Goal: Task Accomplishment & Management: Manage account settings

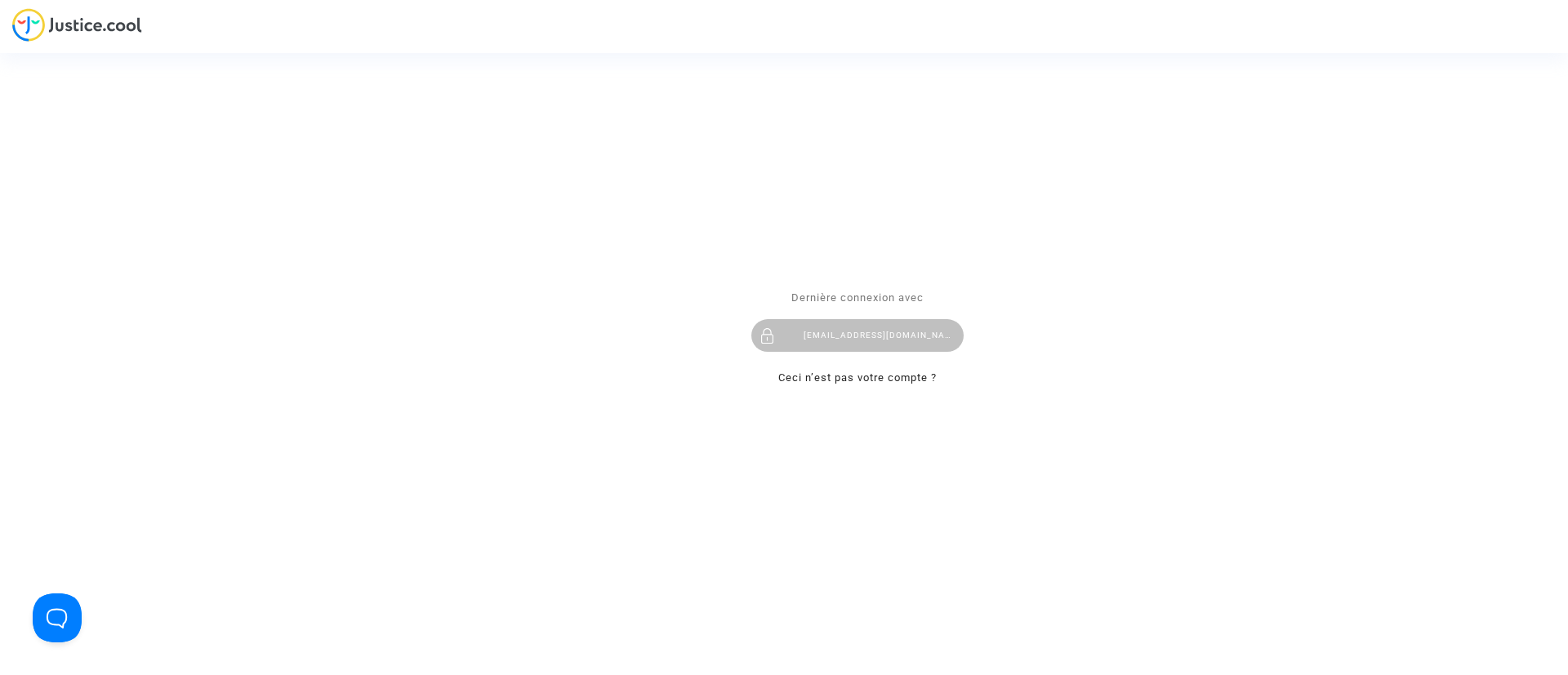
click at [883, 308] on div "Dernière connexion avec claracoulon.pitcher@gmail.com Ceci n’est pas votre comp…" at bounding box center [857, 338] width 212 height 100
click at [881, 320] on div "claracoulon.pitcher@gmail.com" at bounding box center [857, 335] width 212 height 33
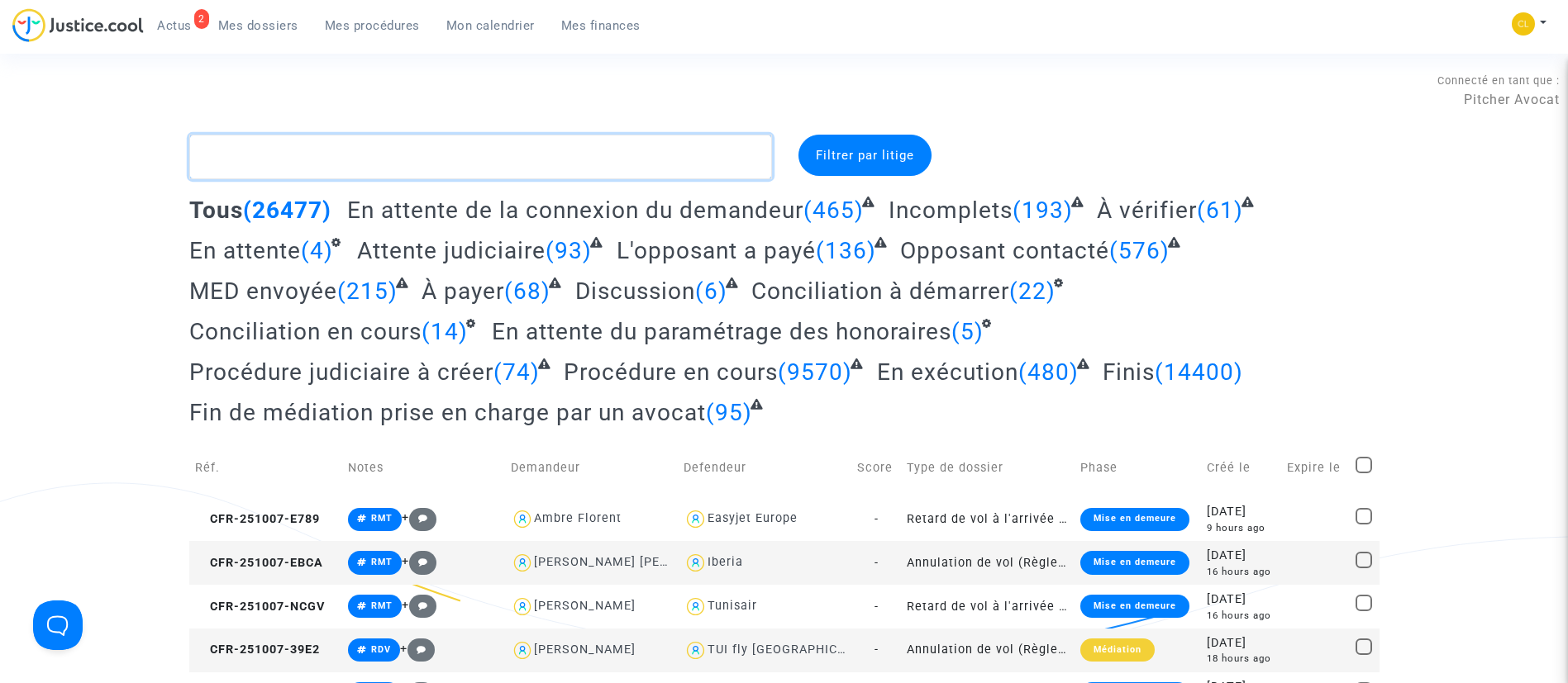
click at [452, 163] on textarea at bounding box center [480, 157] width 582 height 45
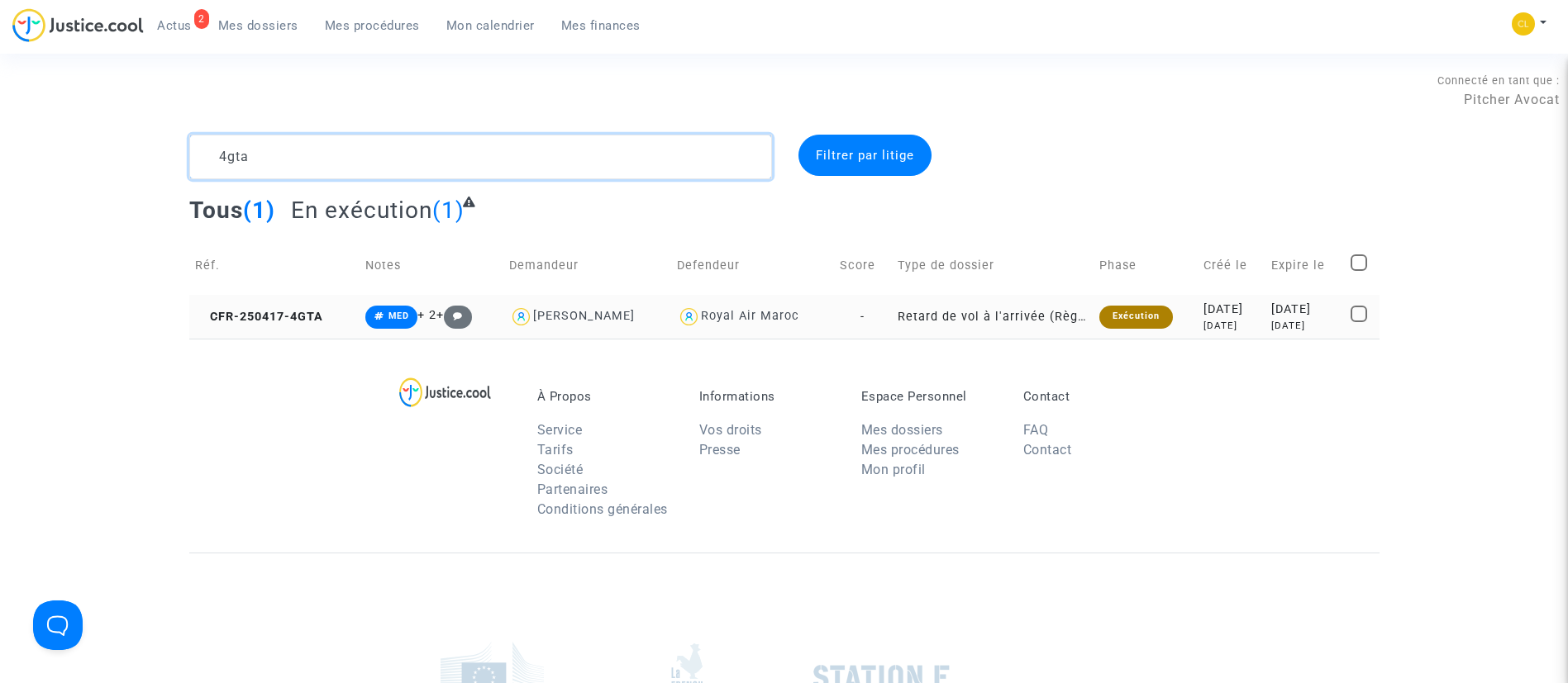
type textarea "4gta"
click at [1315, 321] on div "5 months ago" at bounding box center [1305, 325] width 68 height 14
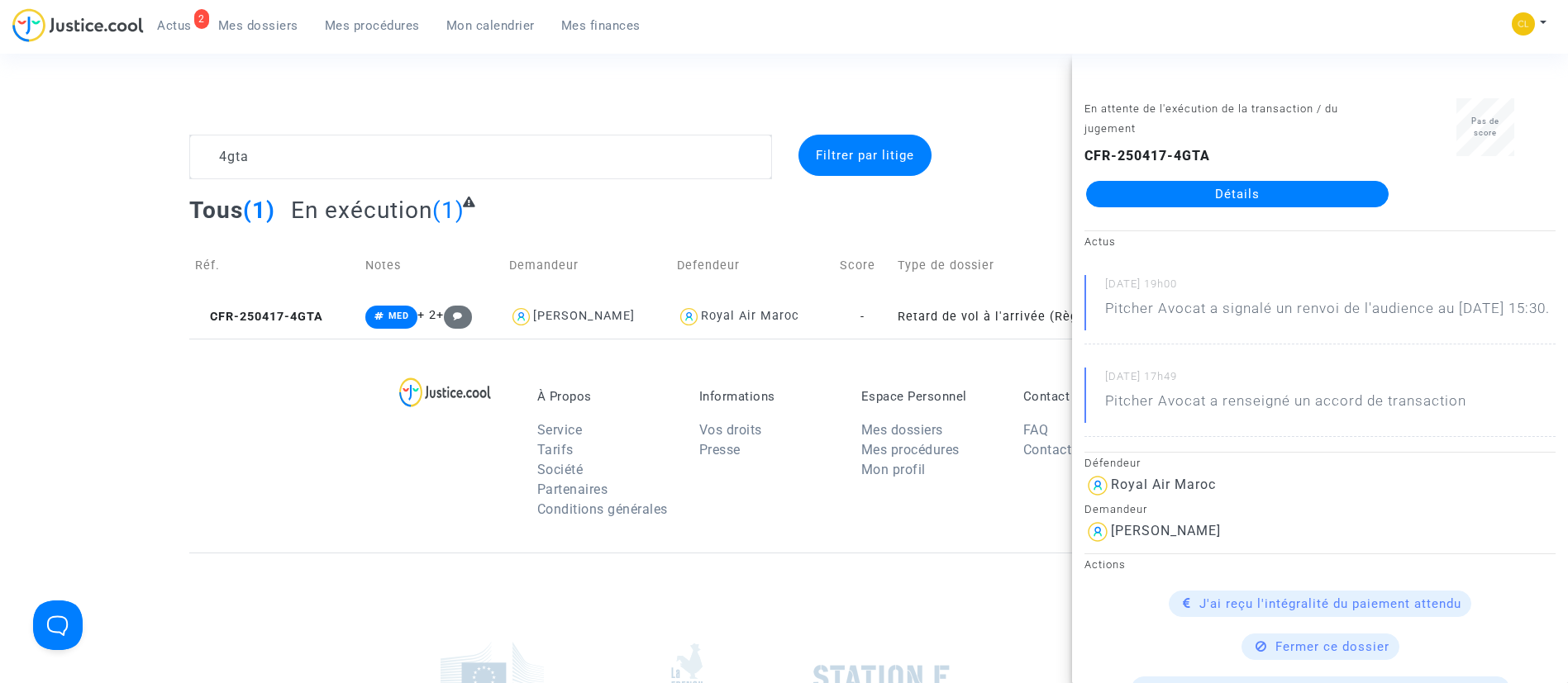
click at [1290, 187] on link "Détails" at bounding box center [1237, 195] width 302 height 26
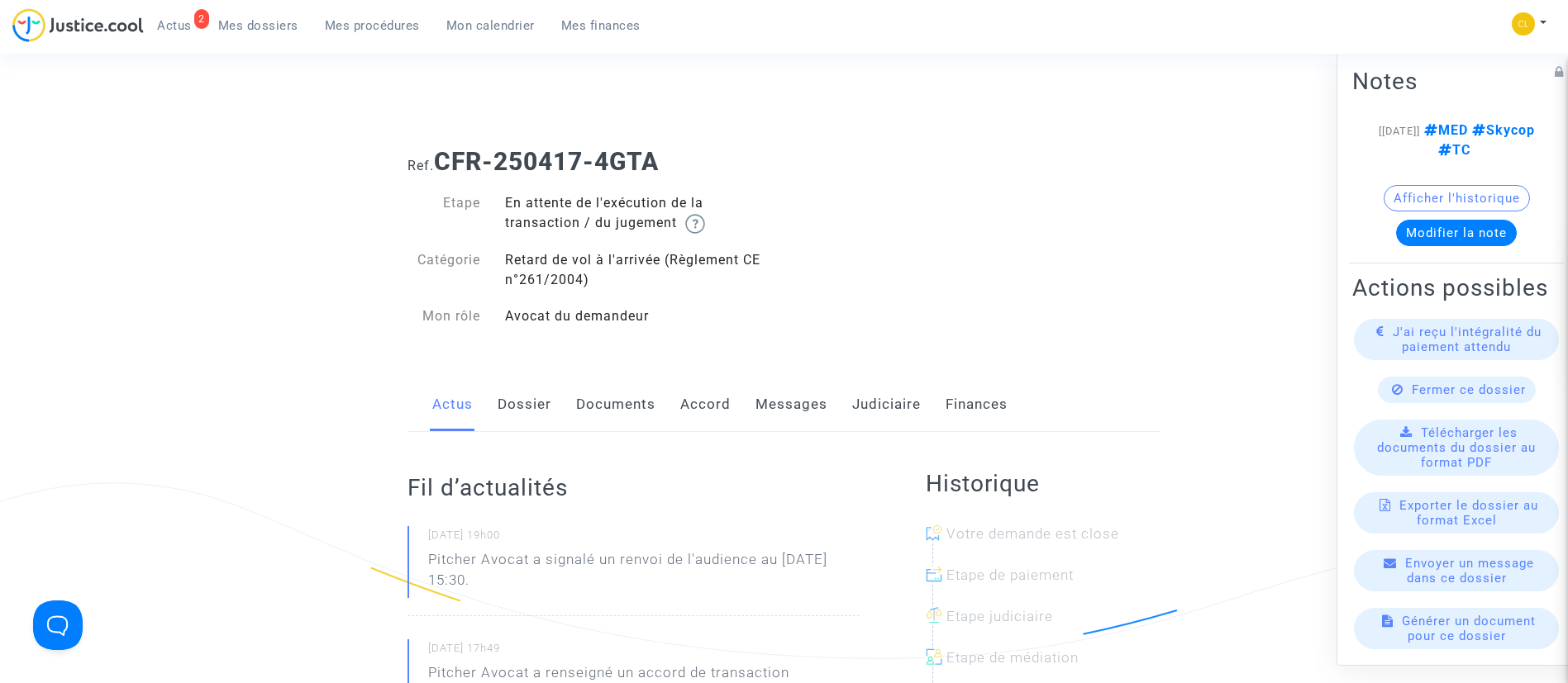
click at [770, 411] on link "Messages" at bounding box center [791, 405] width 72 height 55
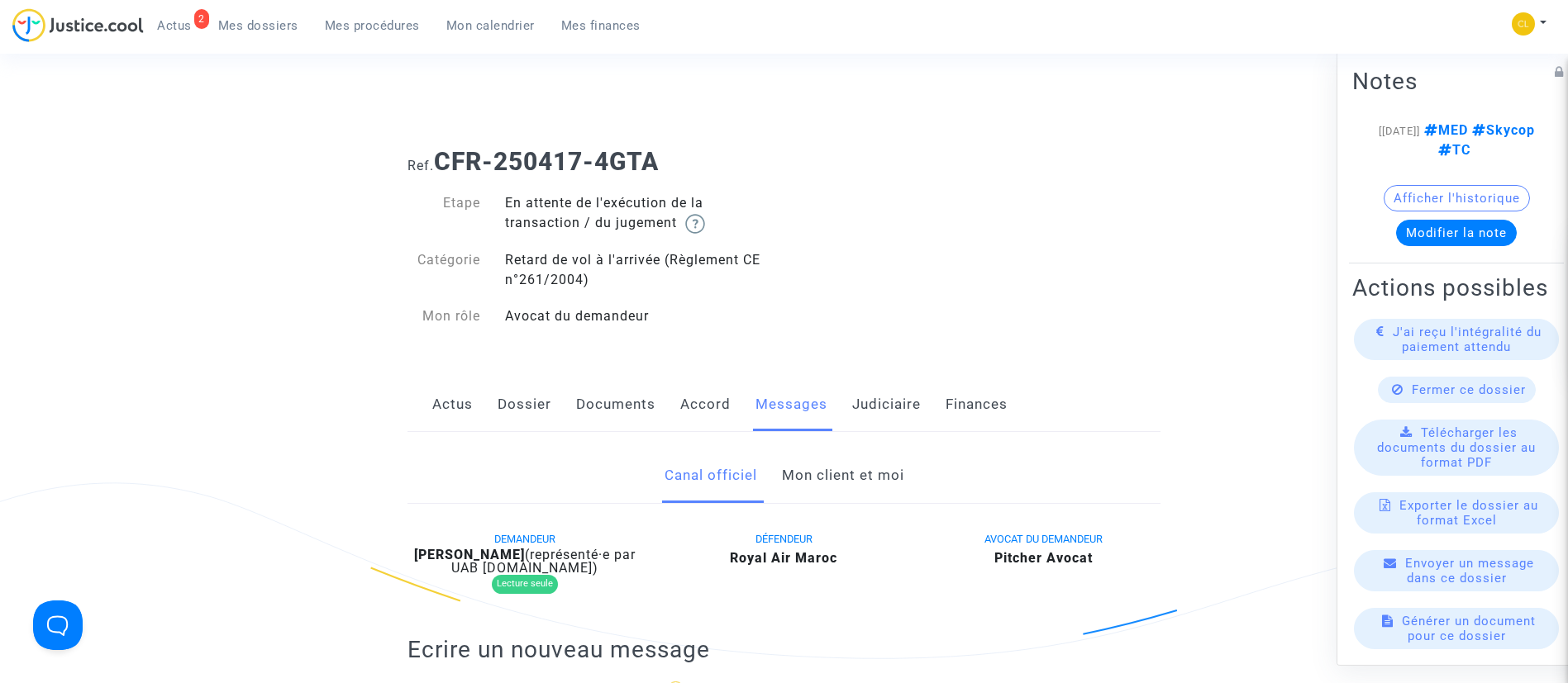
scroll to position [124, 0]
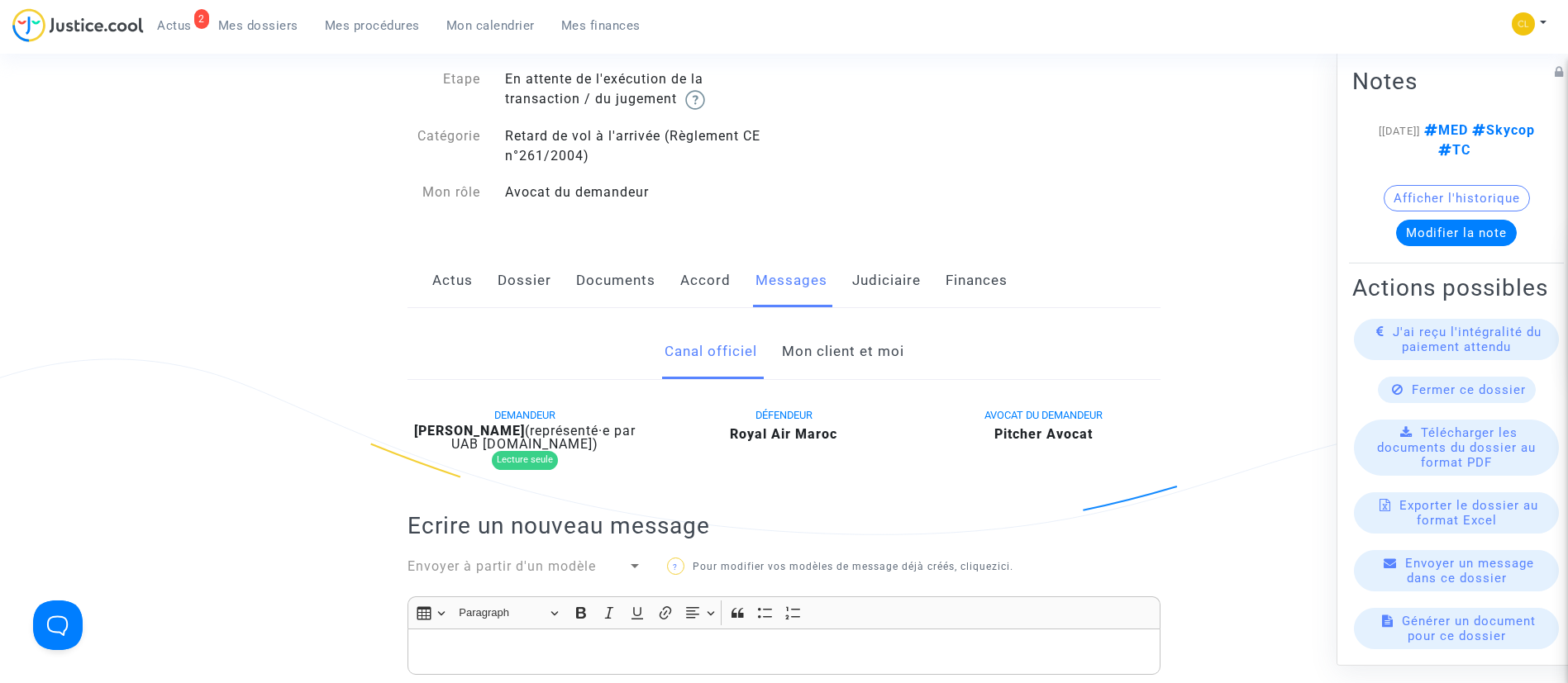
click at [827, 335] on link "Mon client et moi" at bounding box center [843, 352] width 123 height 55
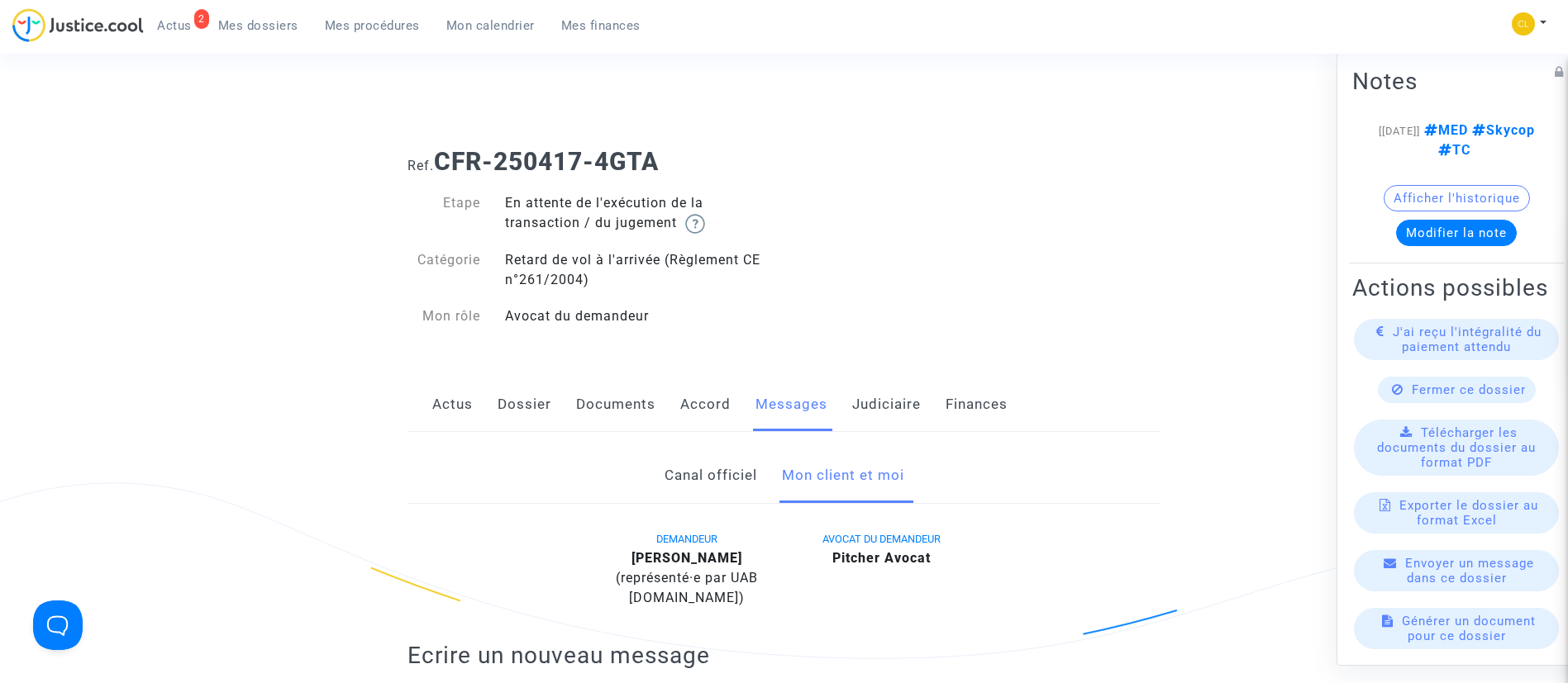
click at [859, 410] on link "Judiciaire" at bounding box center [886, 405] width 69 height 55
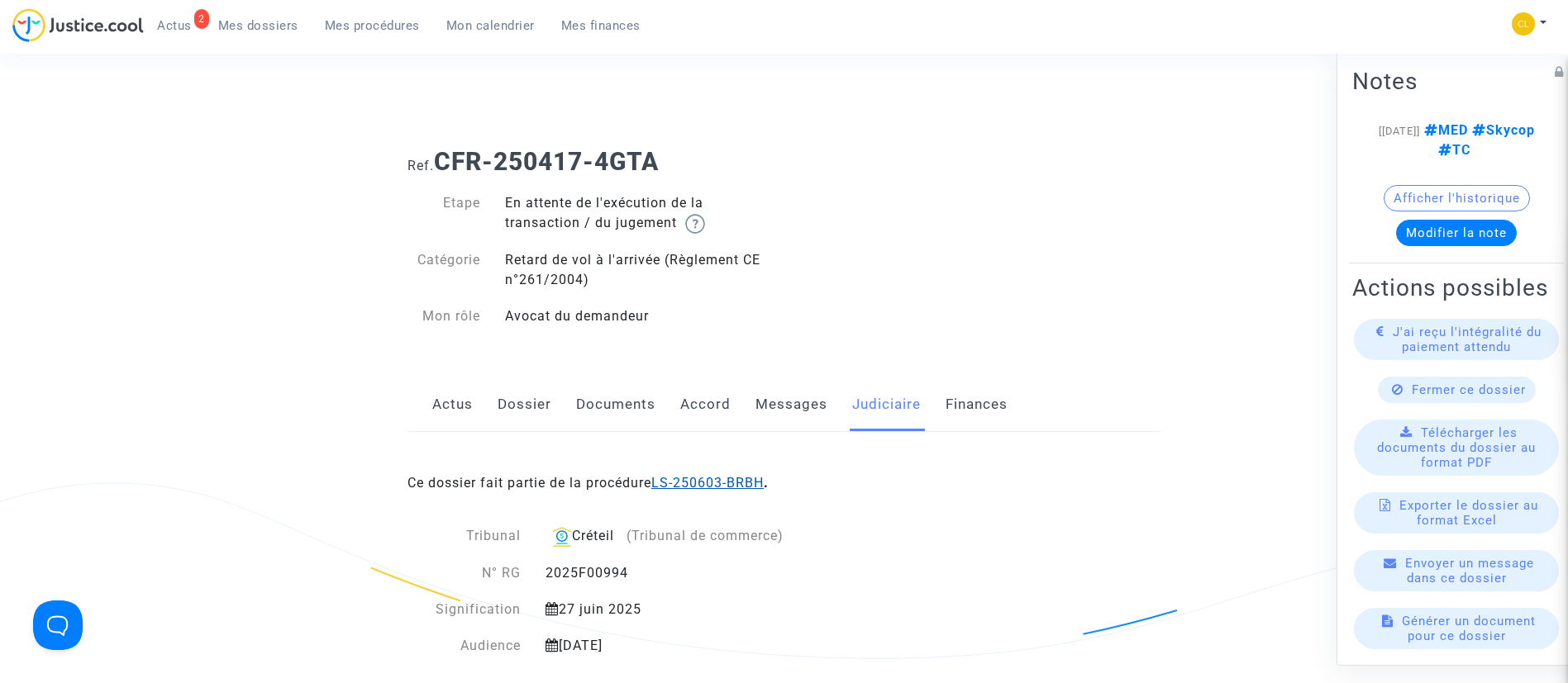
click at [760, 489] on link "LS-250603-BRBH" at bounding box center [707, 483] width 113 height 16
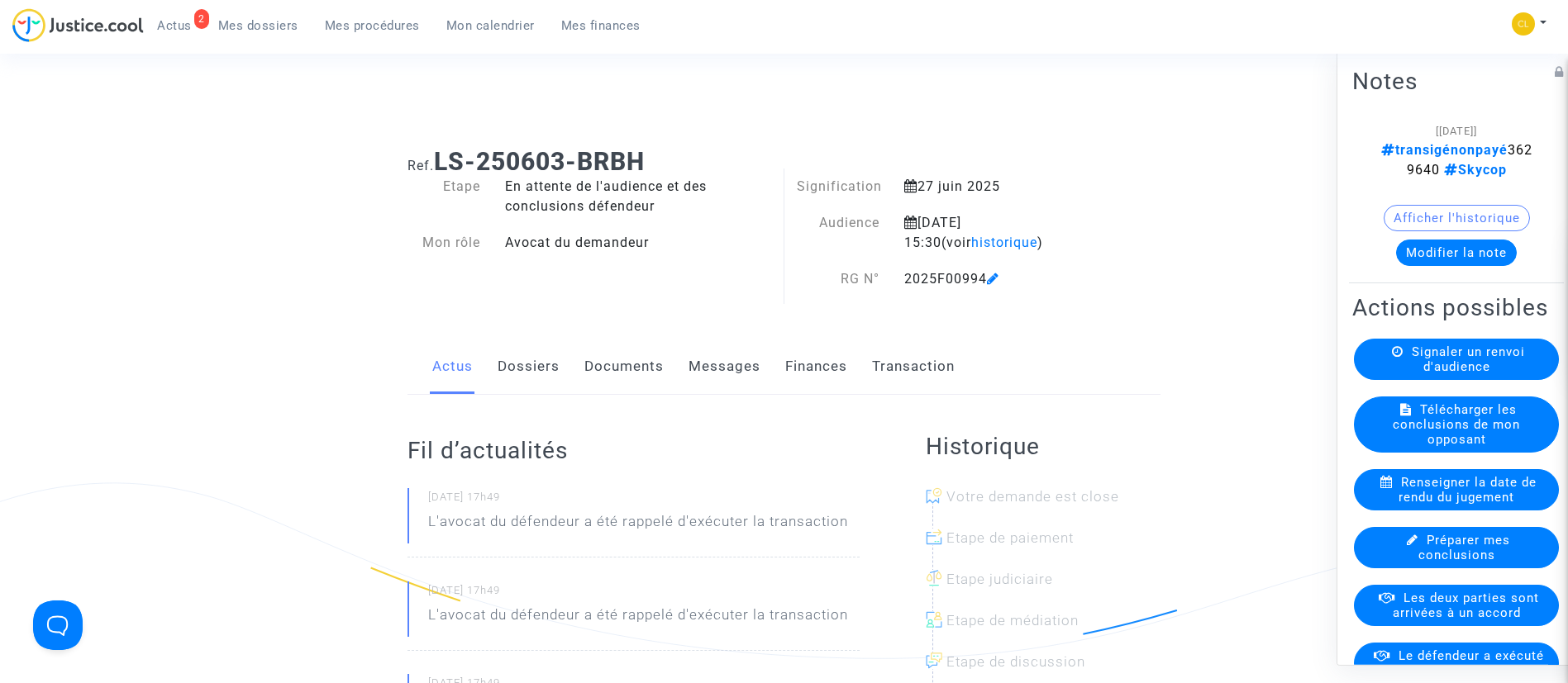
click at [909, 352] on link "Transaction" at bounding box center [914, 367] width 83 height 55
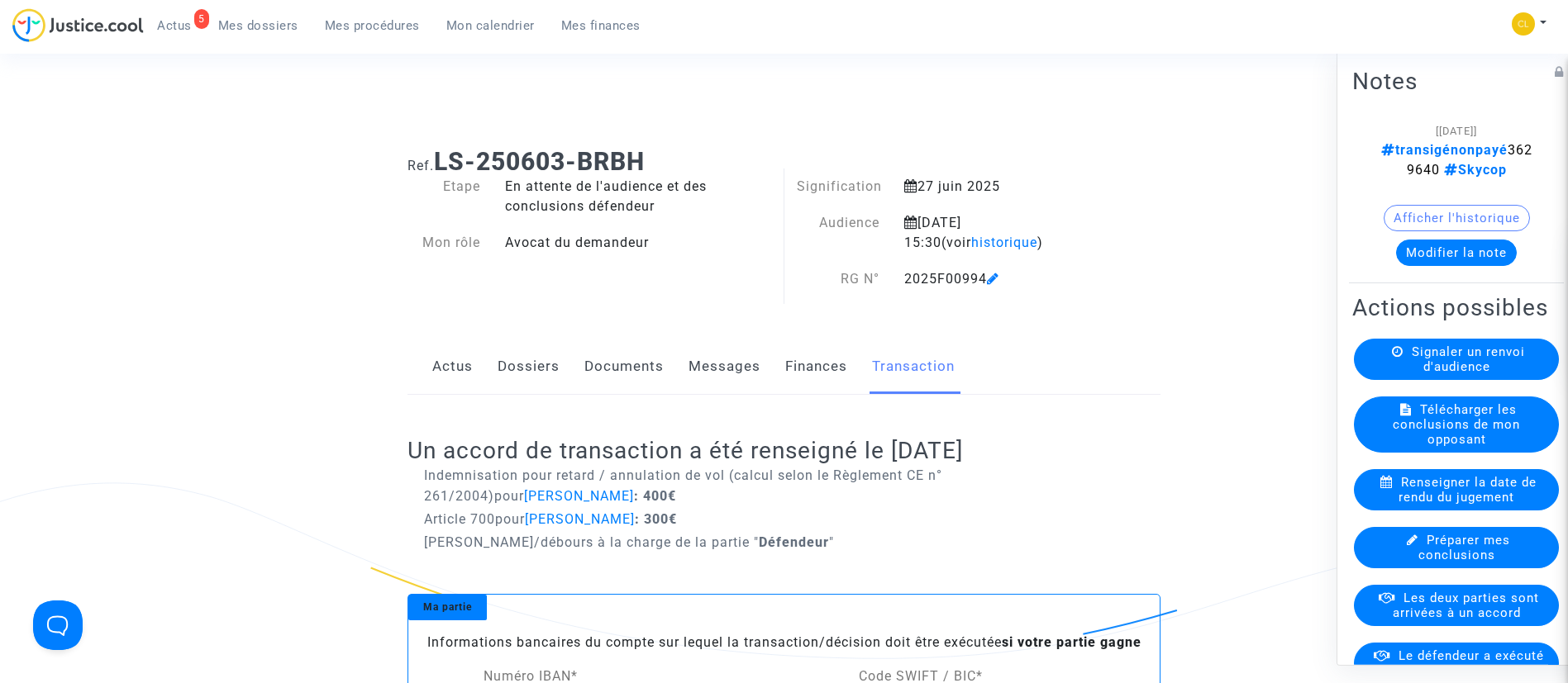
click at [510, 47] on div "5 Actus Mes dossiers Mes procédures Mon calendrier Mes finances" at bounding box center [333, 31] width 641 height 46
click at [509, 28] on span "Mon calendrier" at bounding box center [490, 26] width 89 height 15
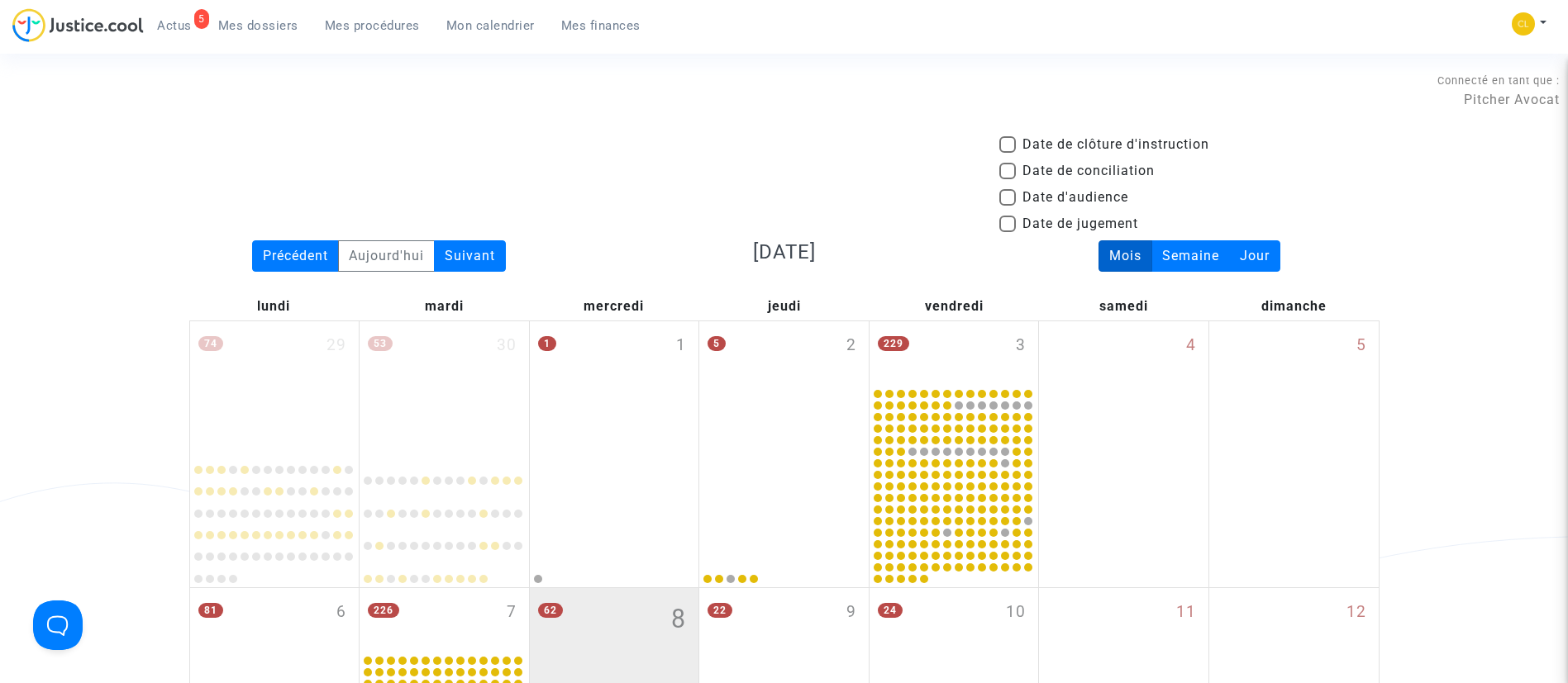
click at [1089, 198] on span "Date d'audience" at bounding box center [1075, 197] width 106 height 20
click at [1007, 205] on input "Date d'audience" at bounding box center [1006, 205] width 1 height 1
checkbox input "true"
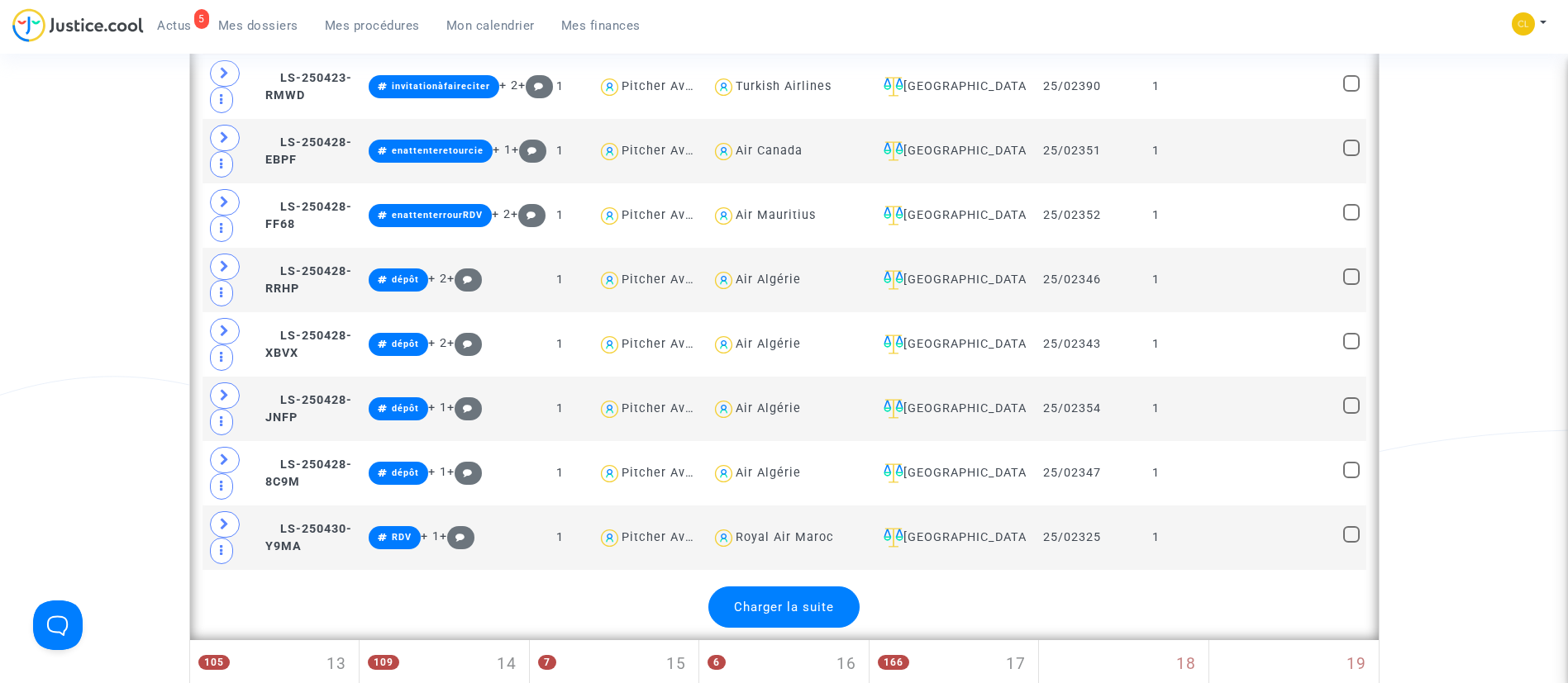
scroll to position [3717, 0]
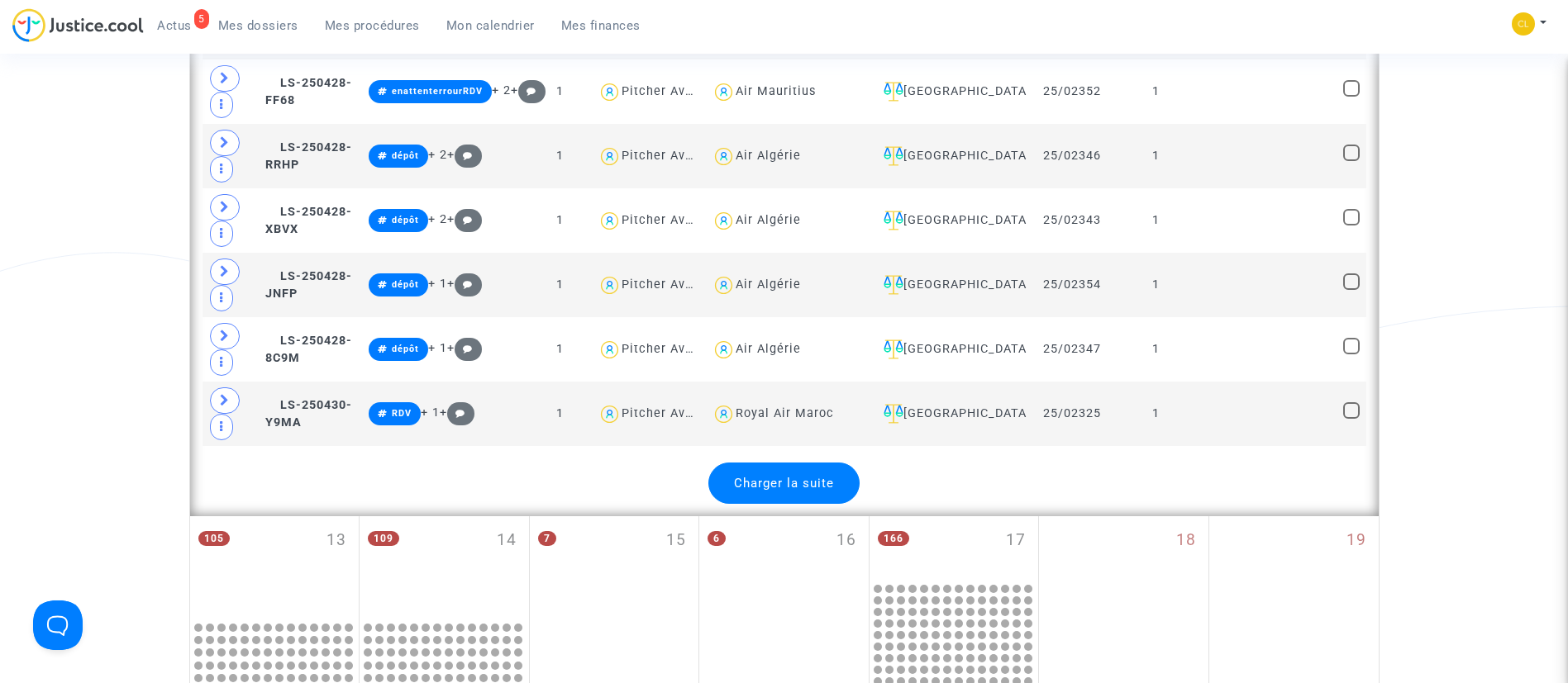
click at [759, 474] on div "Charger la suite" at bounding box center [784, 483] width 152 height 41
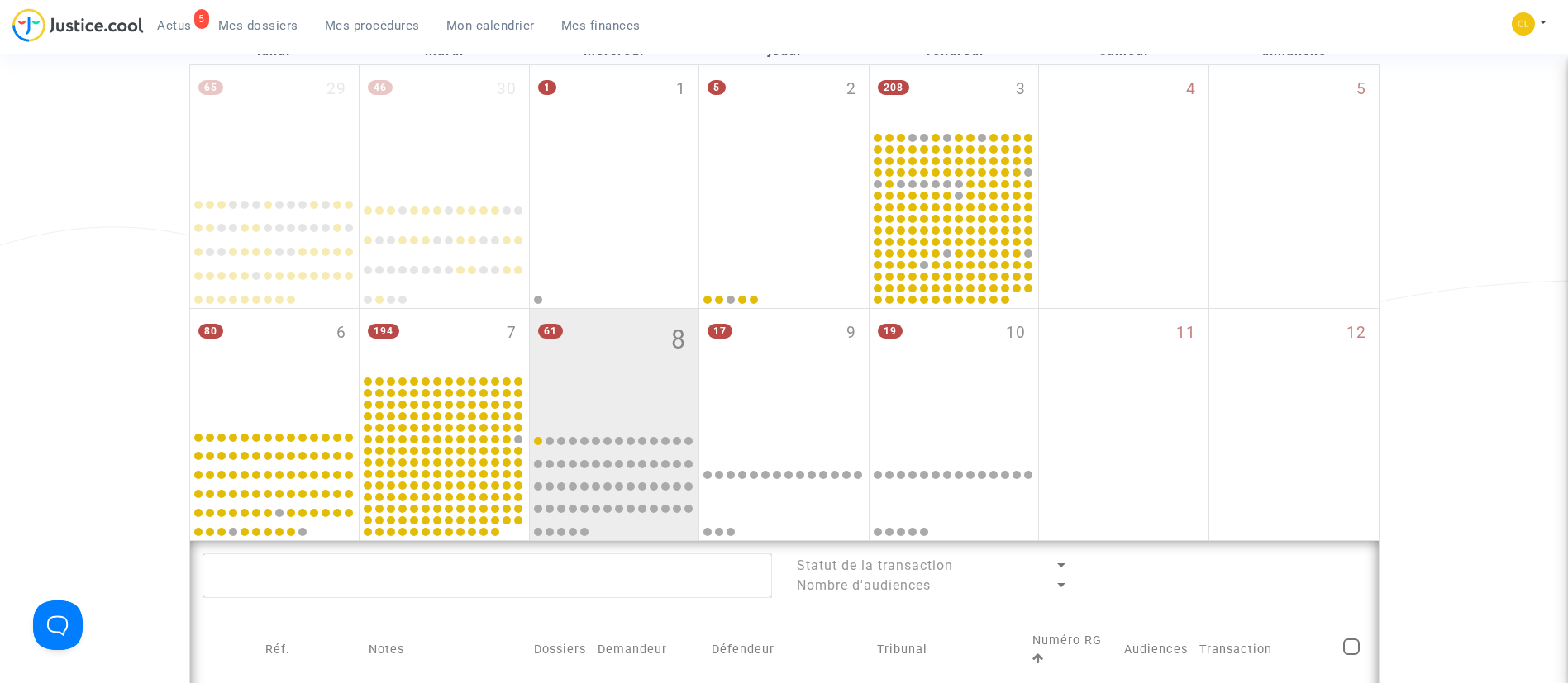
scroll to position [248, 0]
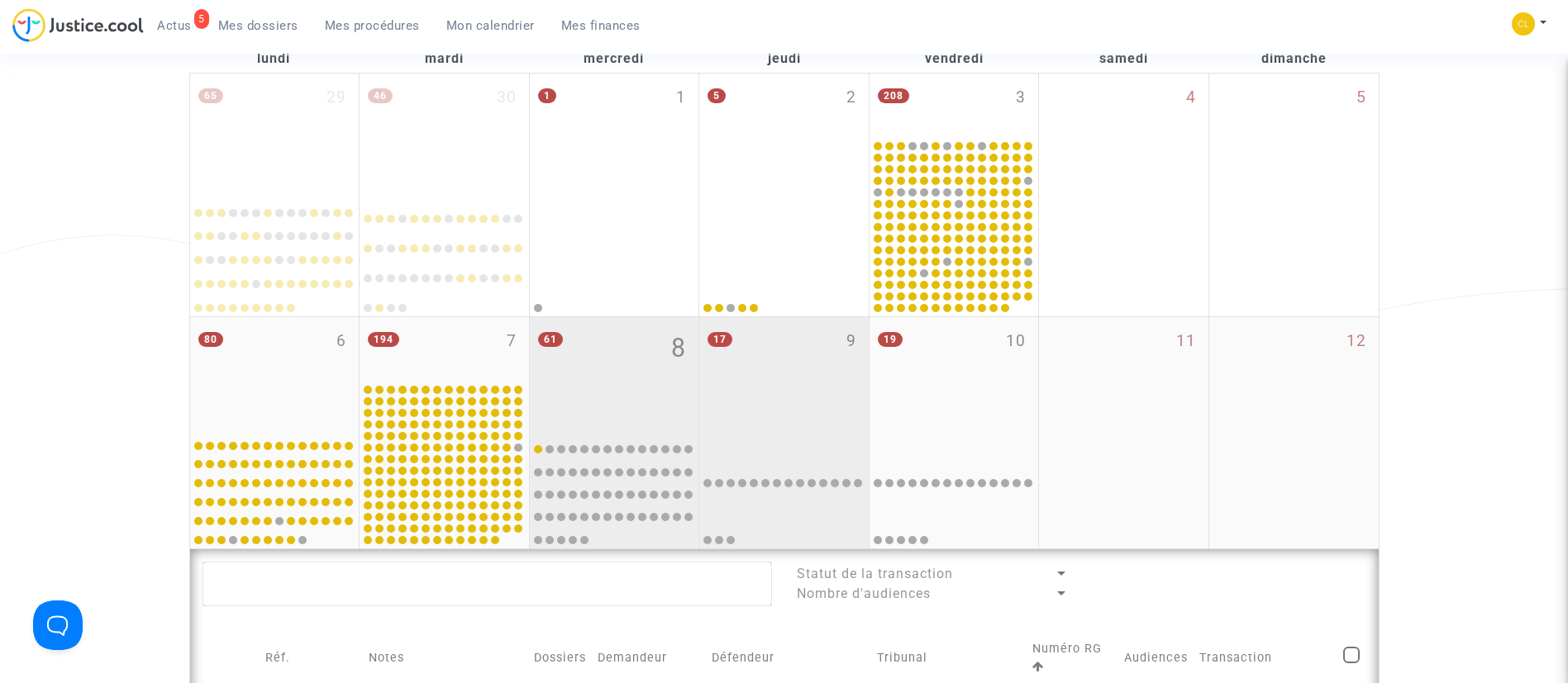
click at [766, 435] on div at bounding box center [784, 489] width 165 height 113
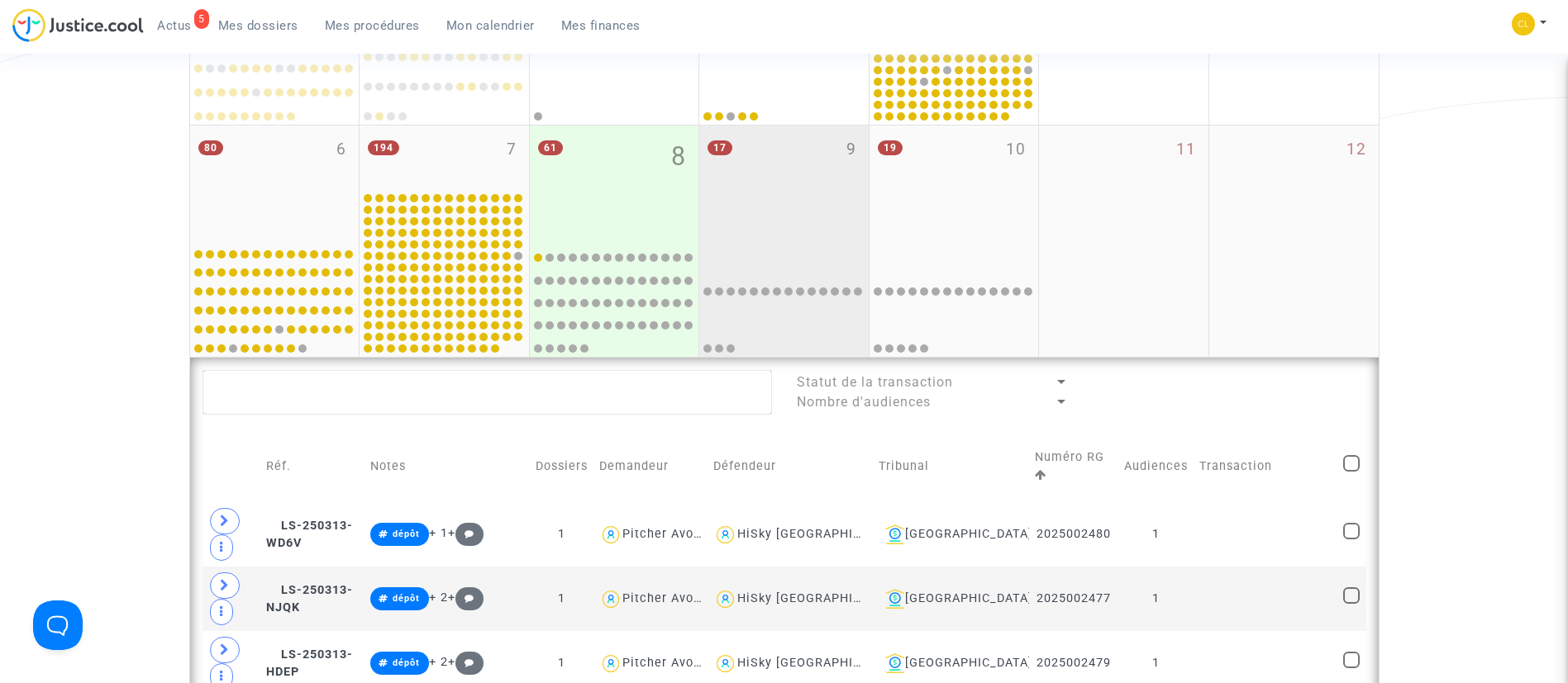
scroll to position [372, 0]
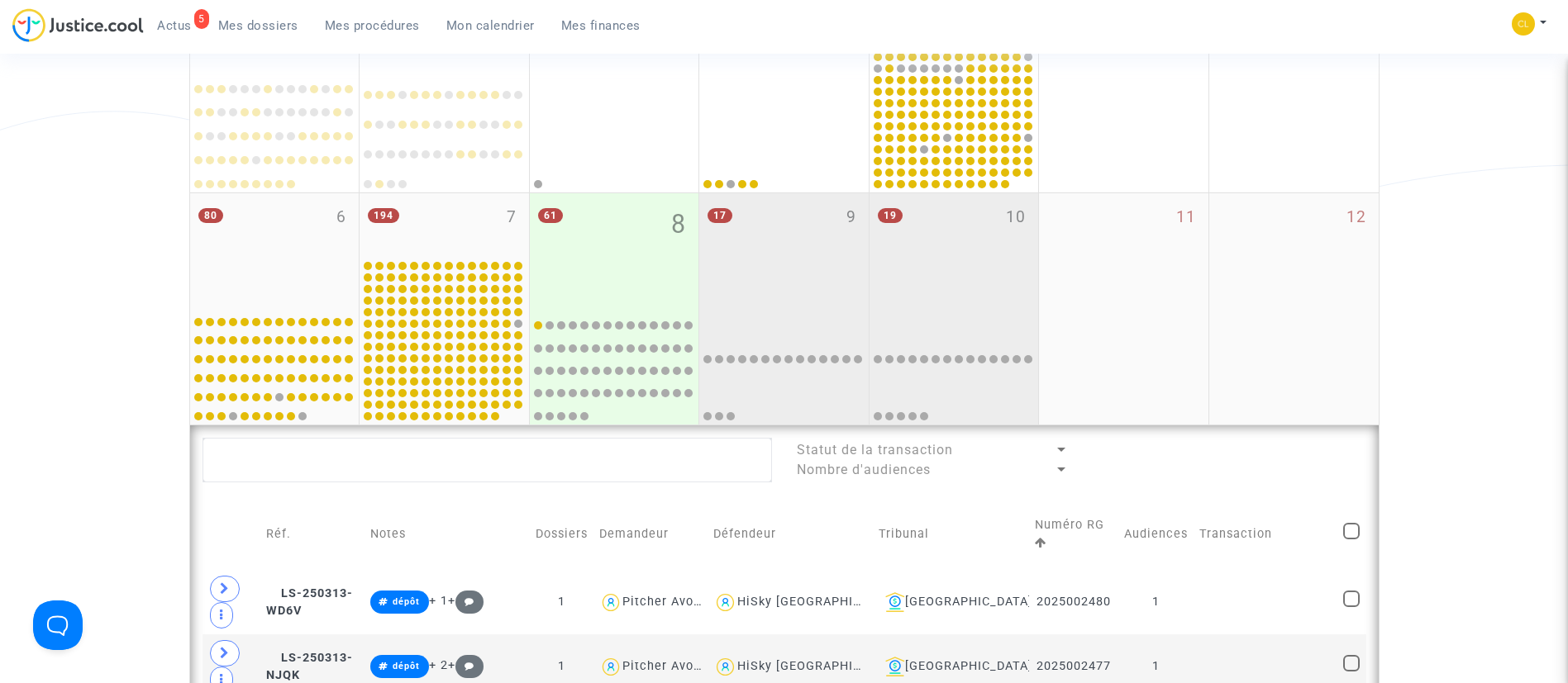
click at [941, 258] on div "19 10" at bounding box center [954, 249] width 170 height 113
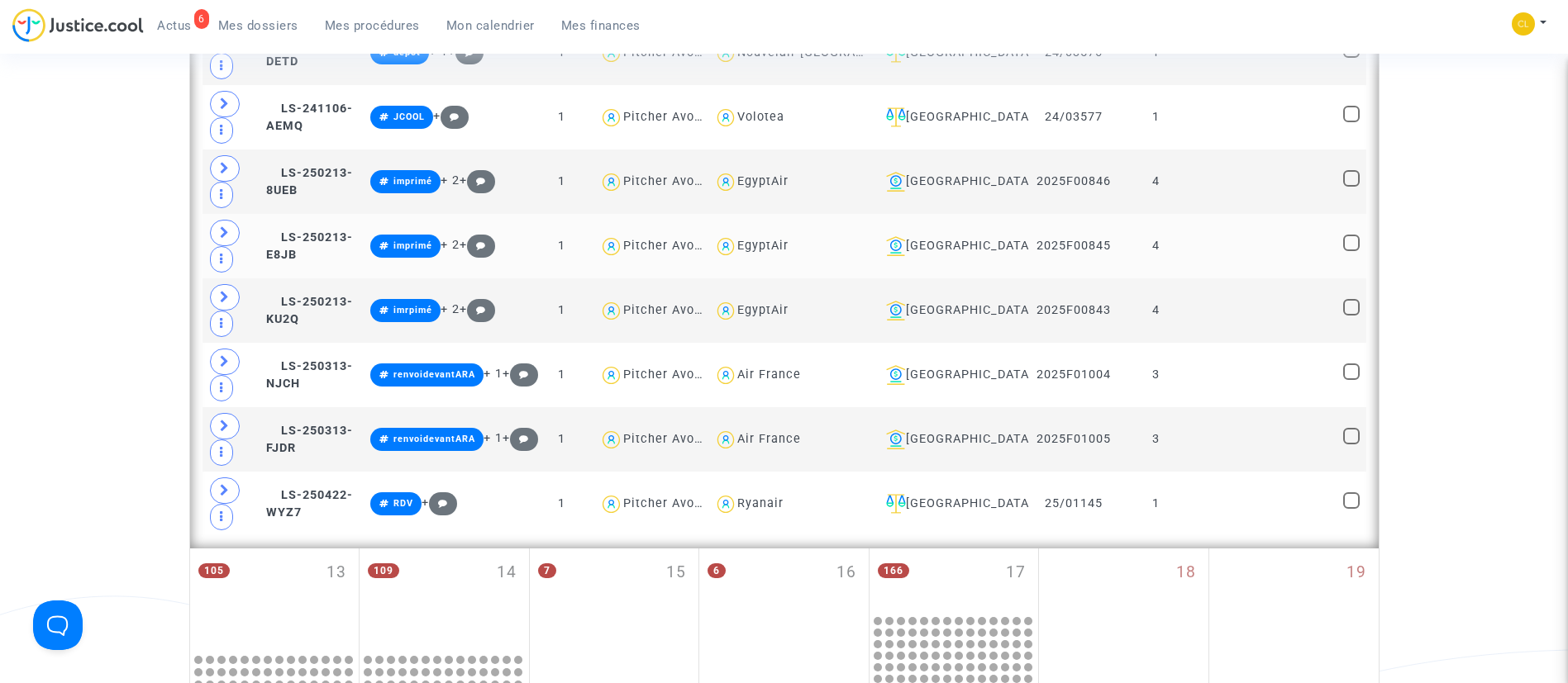
scroll to position [2106, 0]
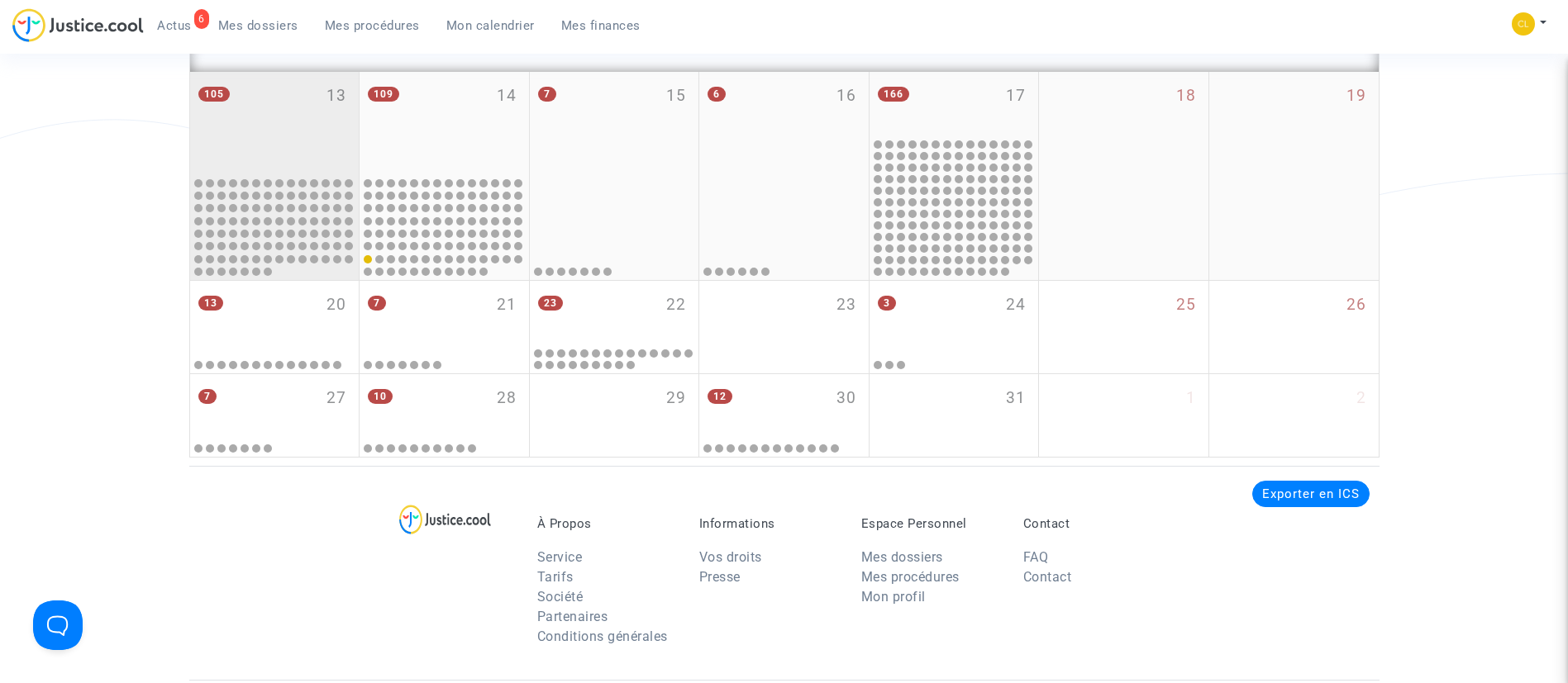
click at [228, 121] on div "105 13" at bounding box center [274, 123] width 170 height 102
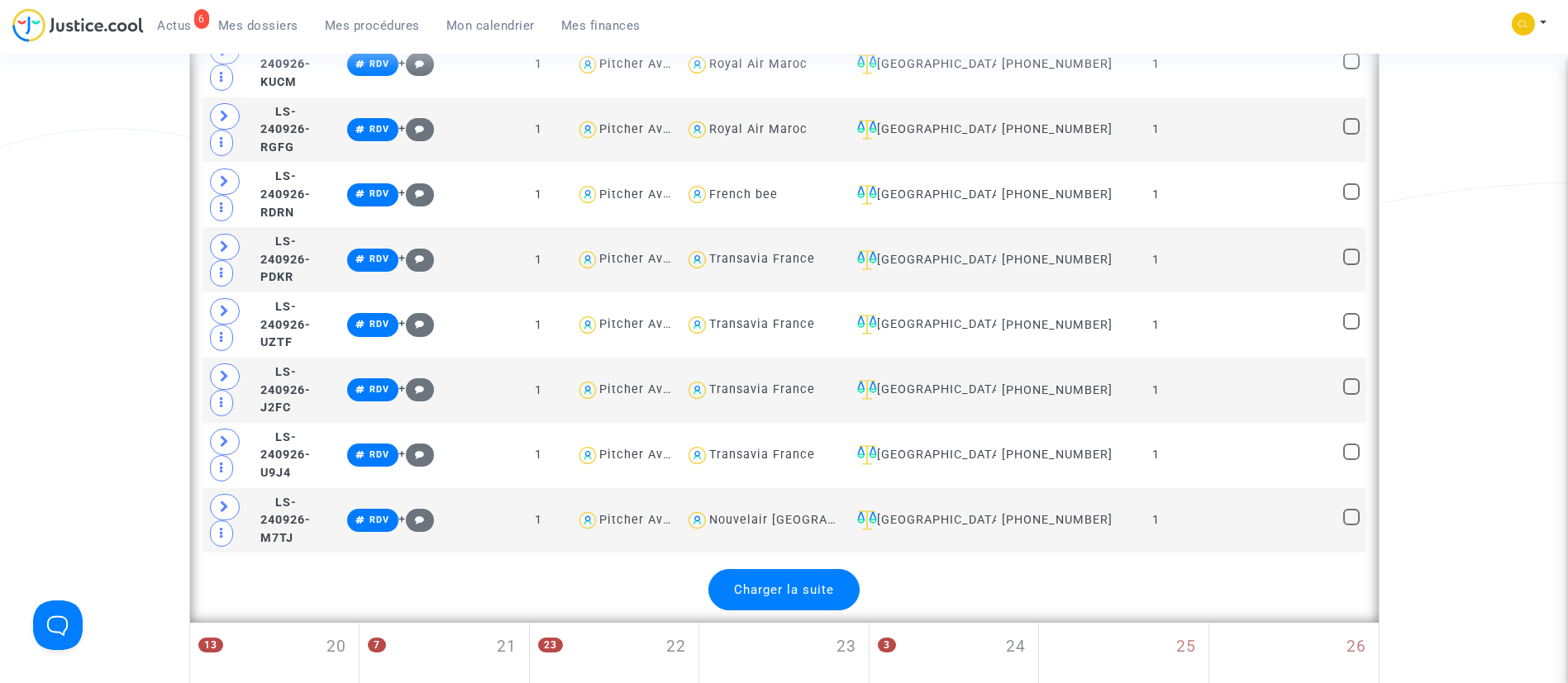
scroll to position [4089, 0]
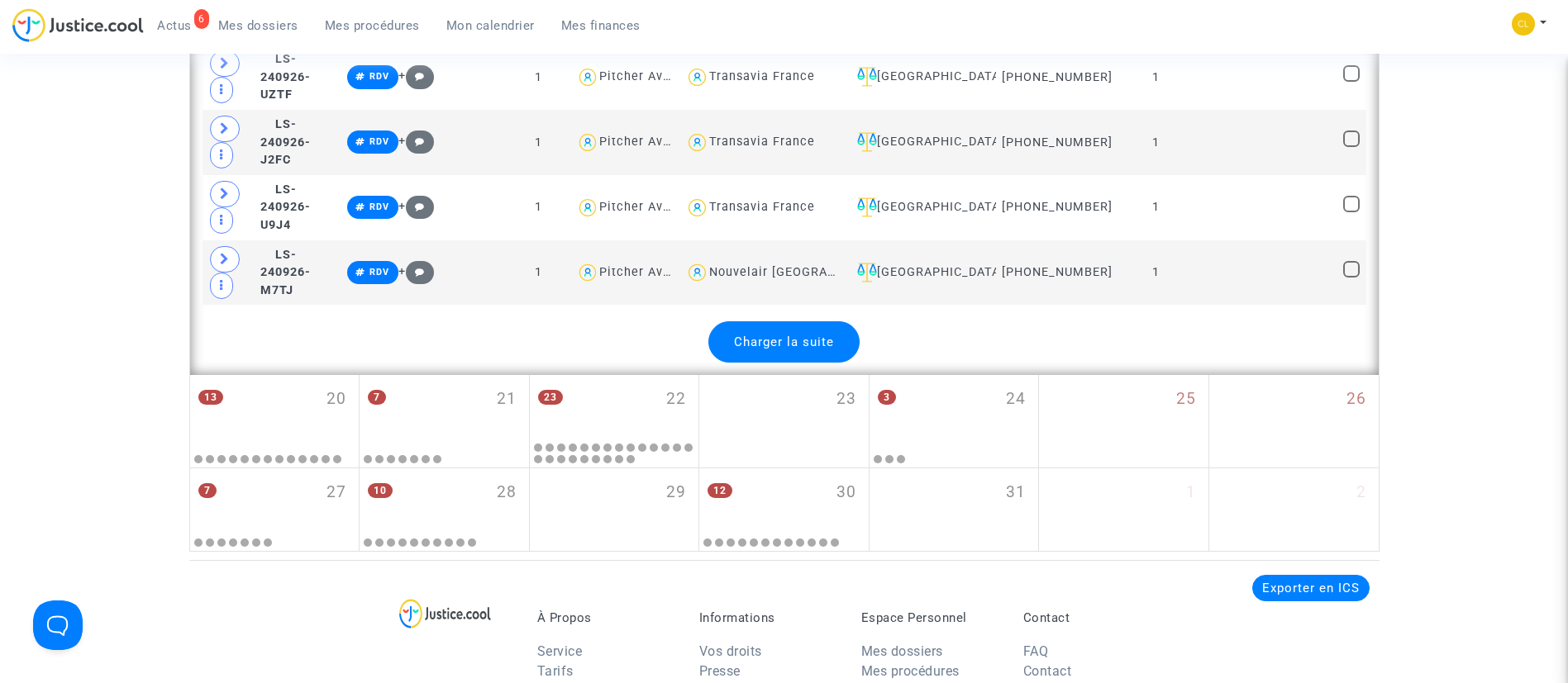
click at [789, 334] on span "Charger la suite" at bounding box center [784, 342] width 100 height 15
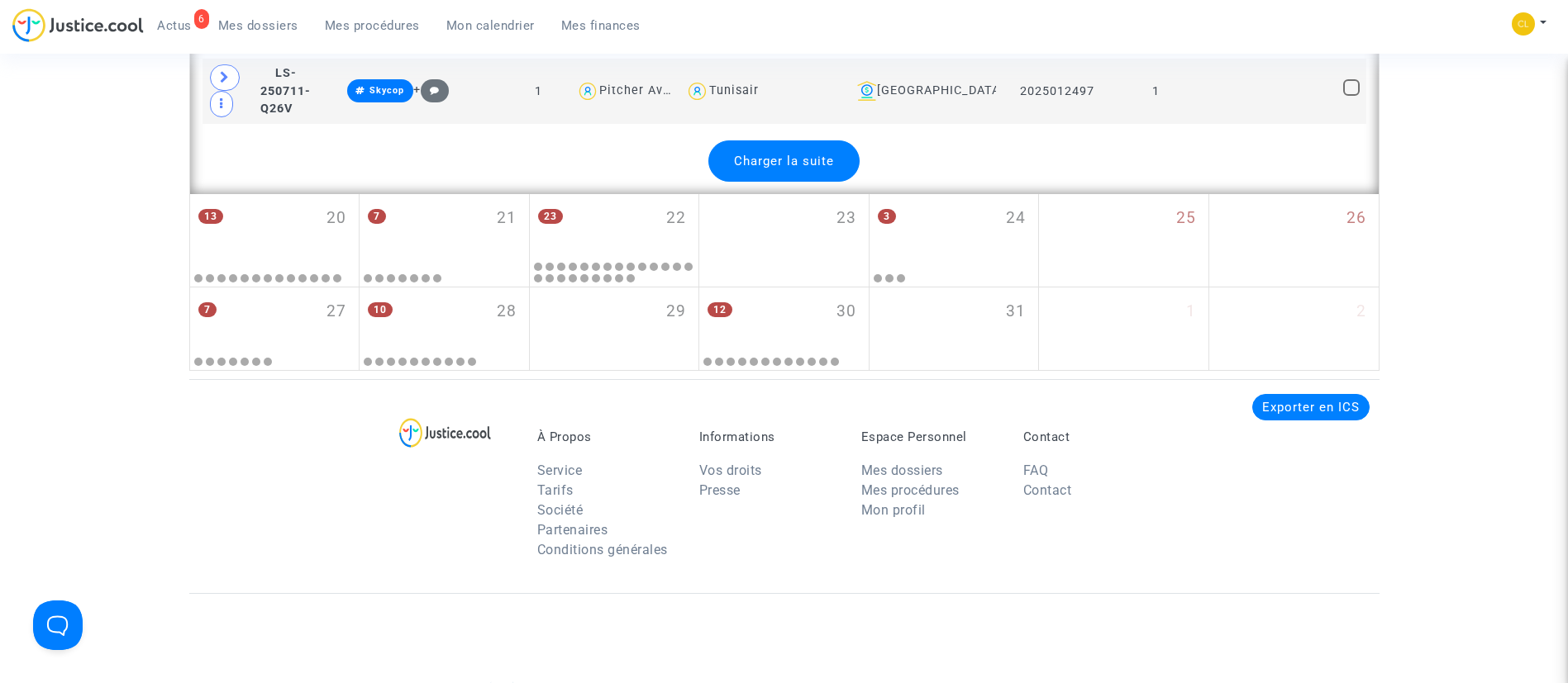
scroll to position [7284, 0]
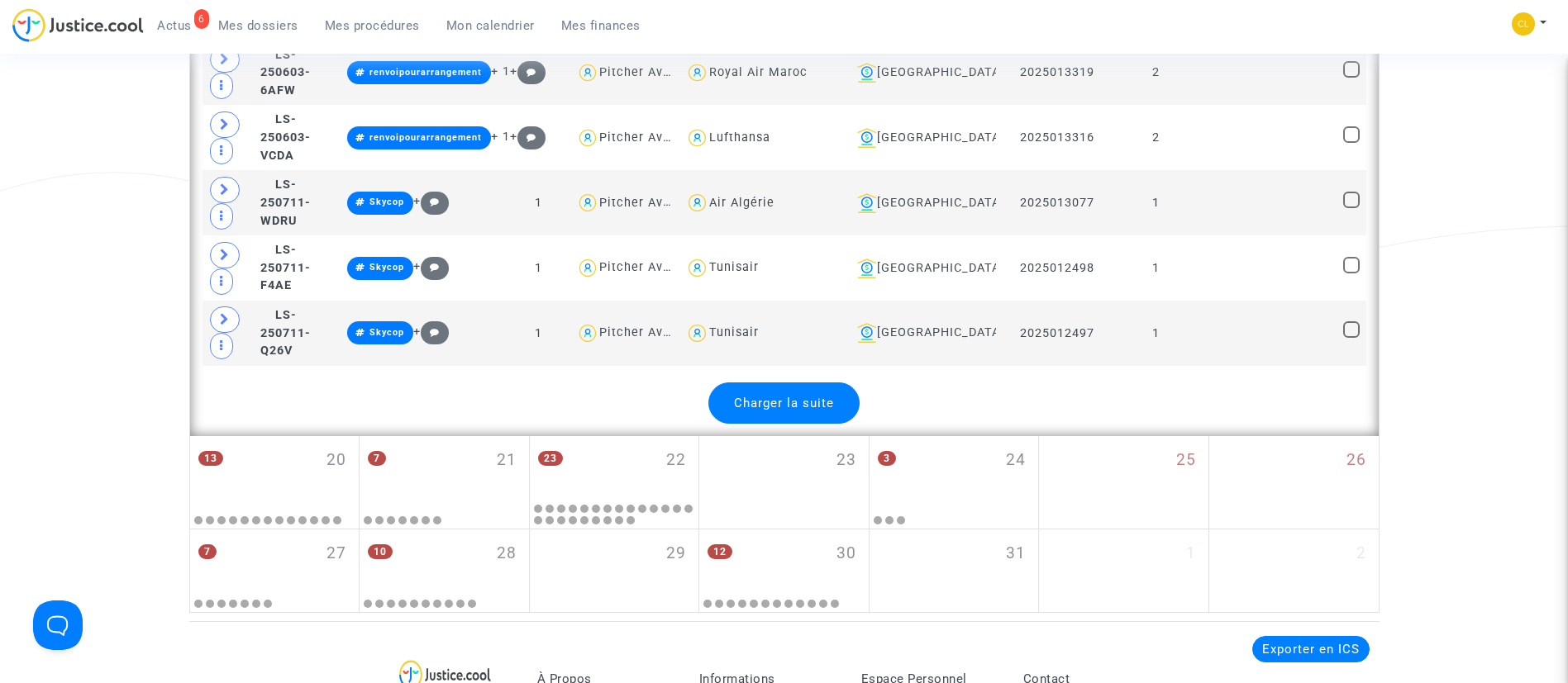
click at [803, 382] on div "Charger la suite" at bounding box center [784, 403] width 152 height 41
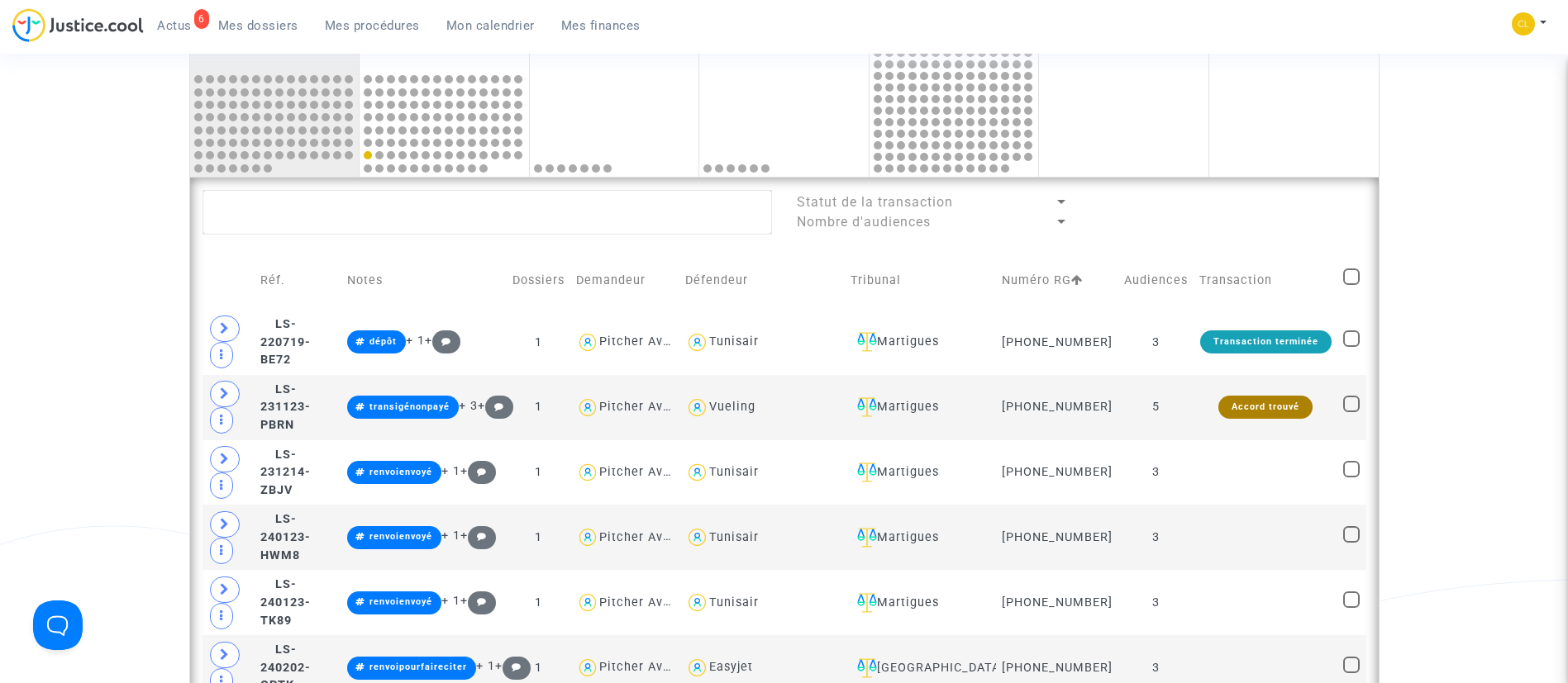
scroll to position [841, 0]
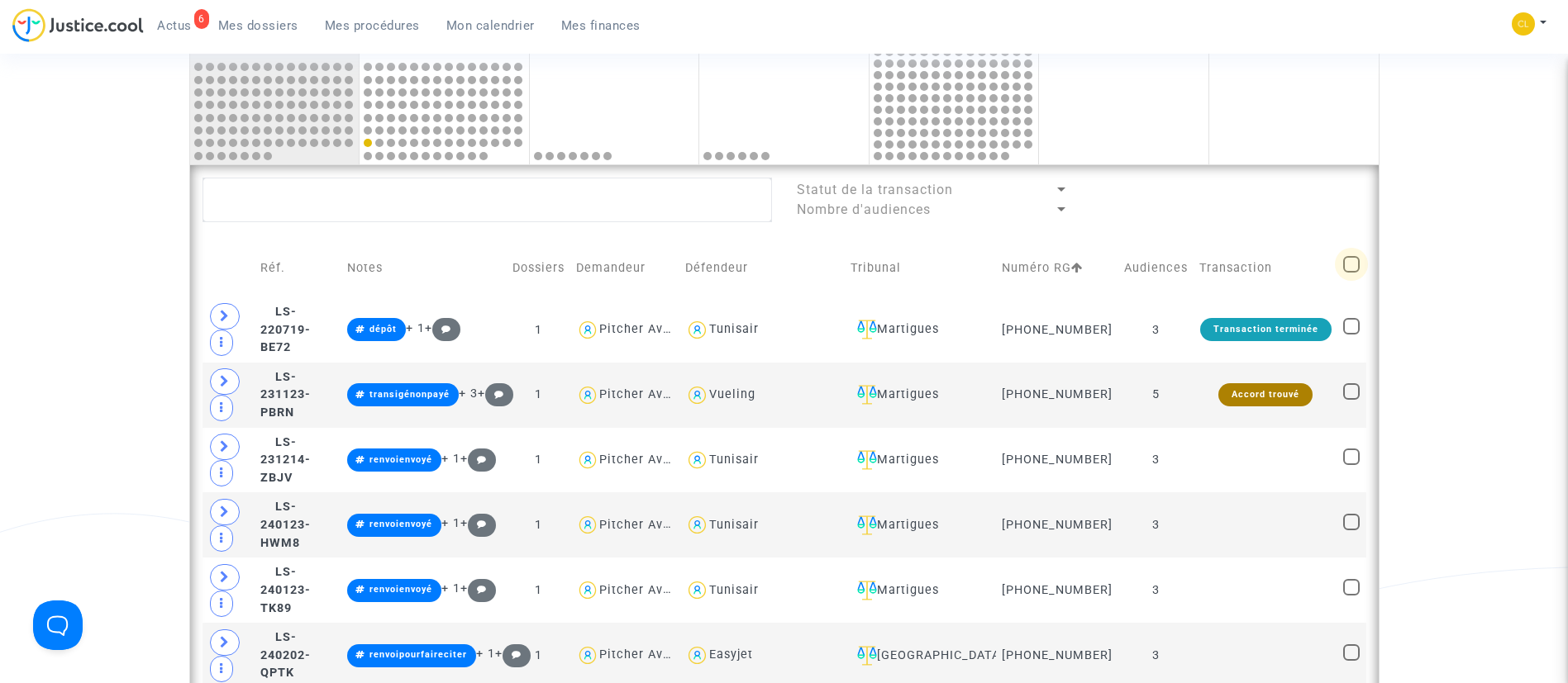
click at [1351, 272] on span at bounding box center [1351, 264] width 17 height 17
click at [1351, 273] on input "checkbox" at bounding box center [1350, 272] width 1 height 1
checkbox input "true"
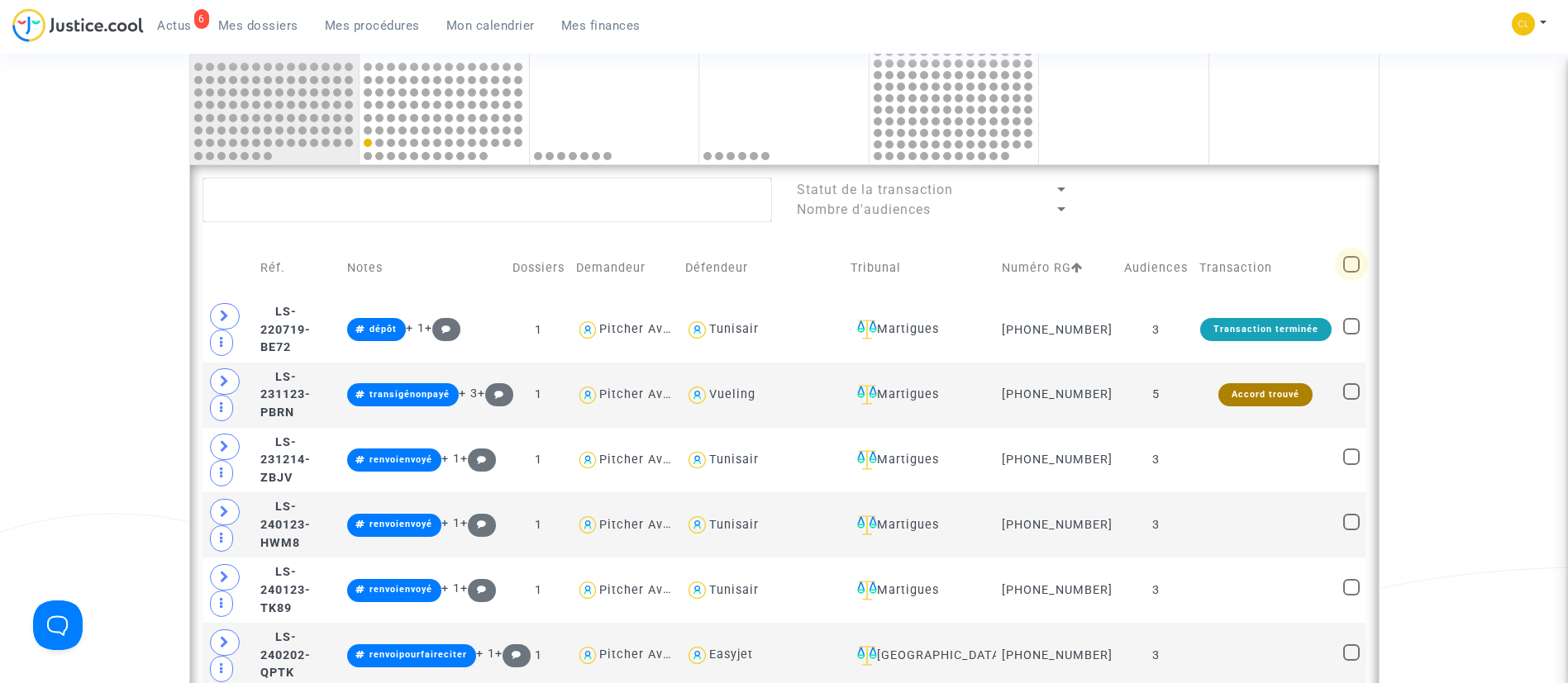
checkbox input "true"
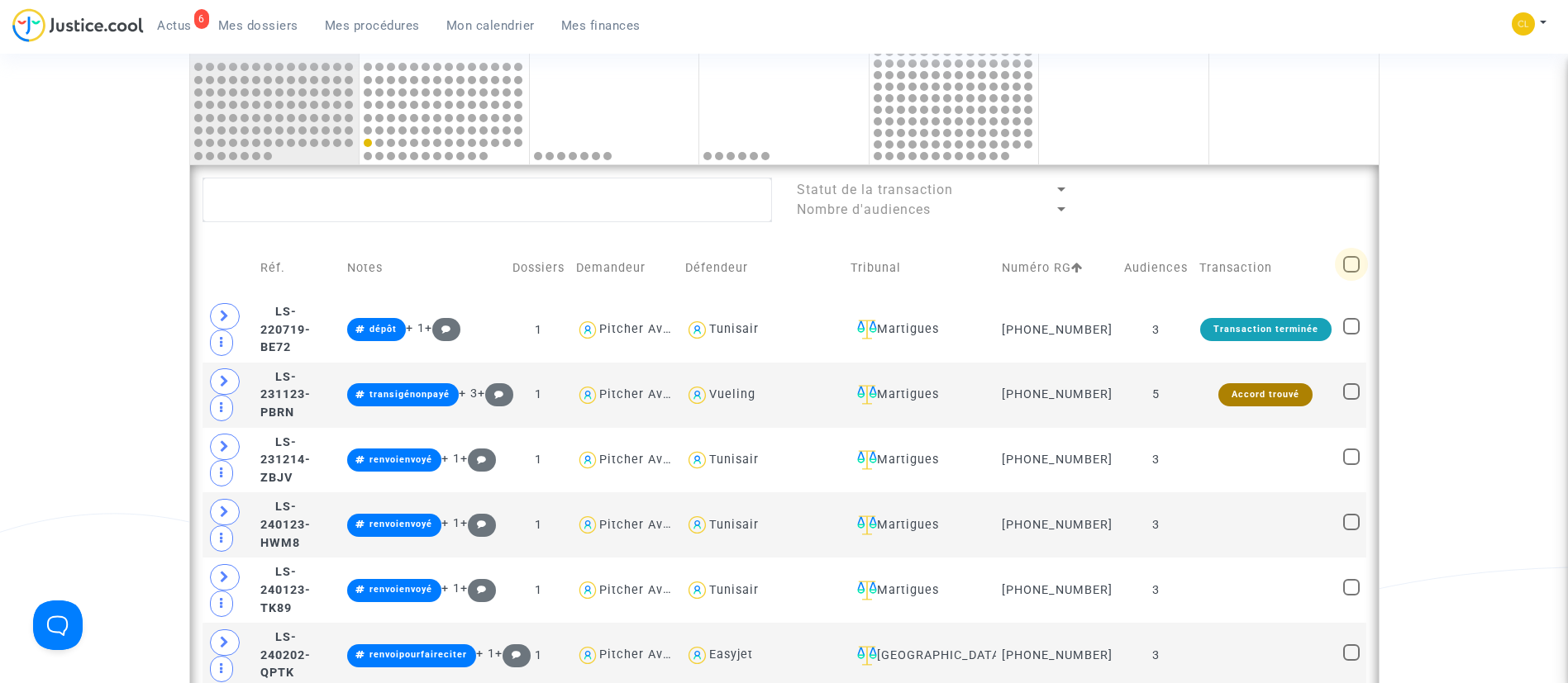
checkbox input "true"
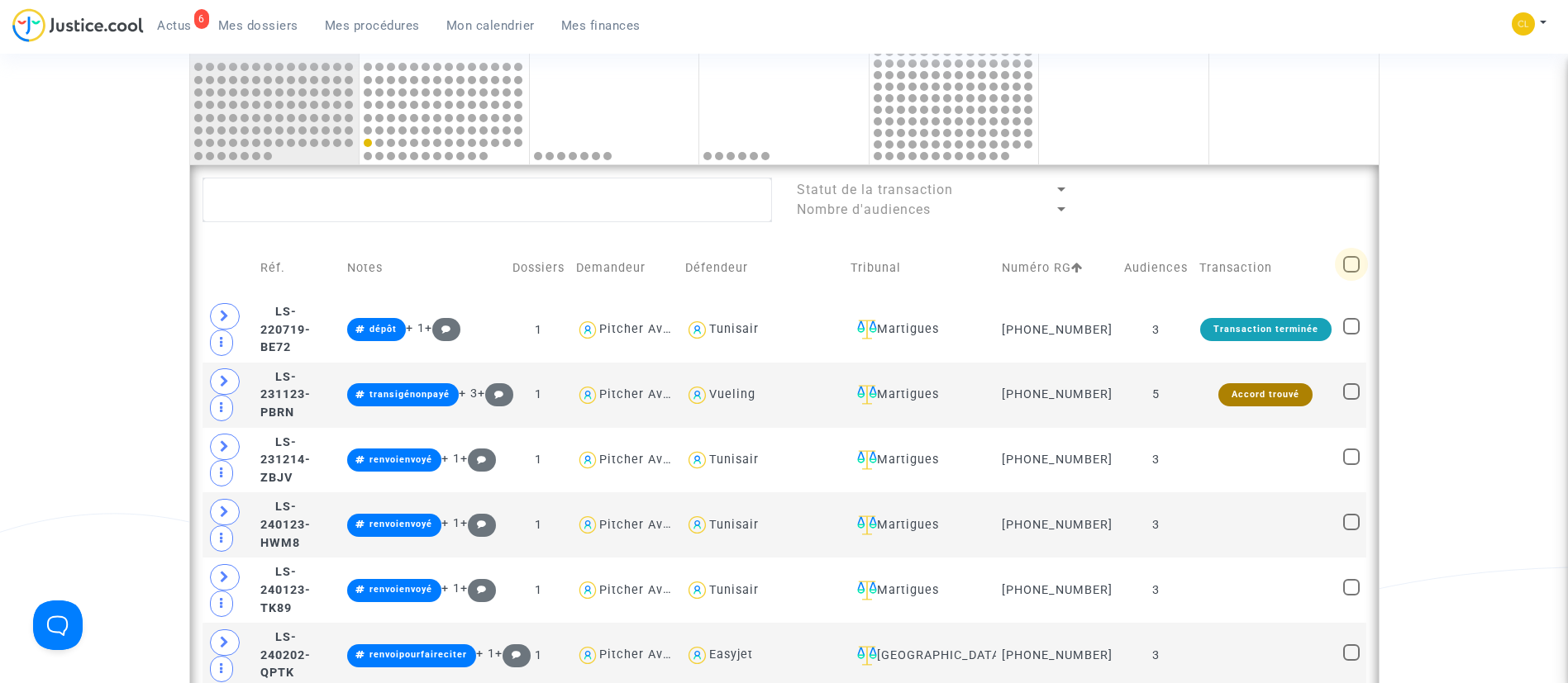
checkbox input "true"
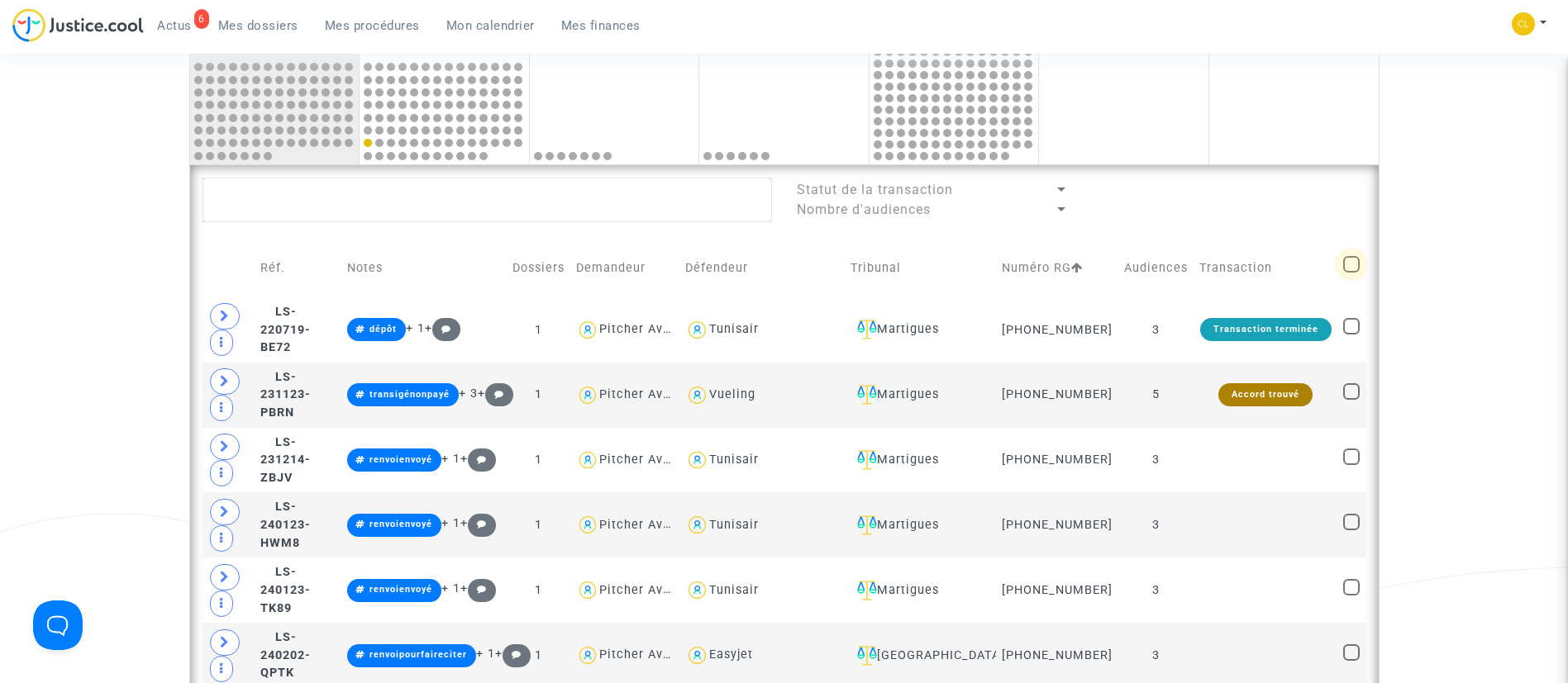
checkbox input "true"
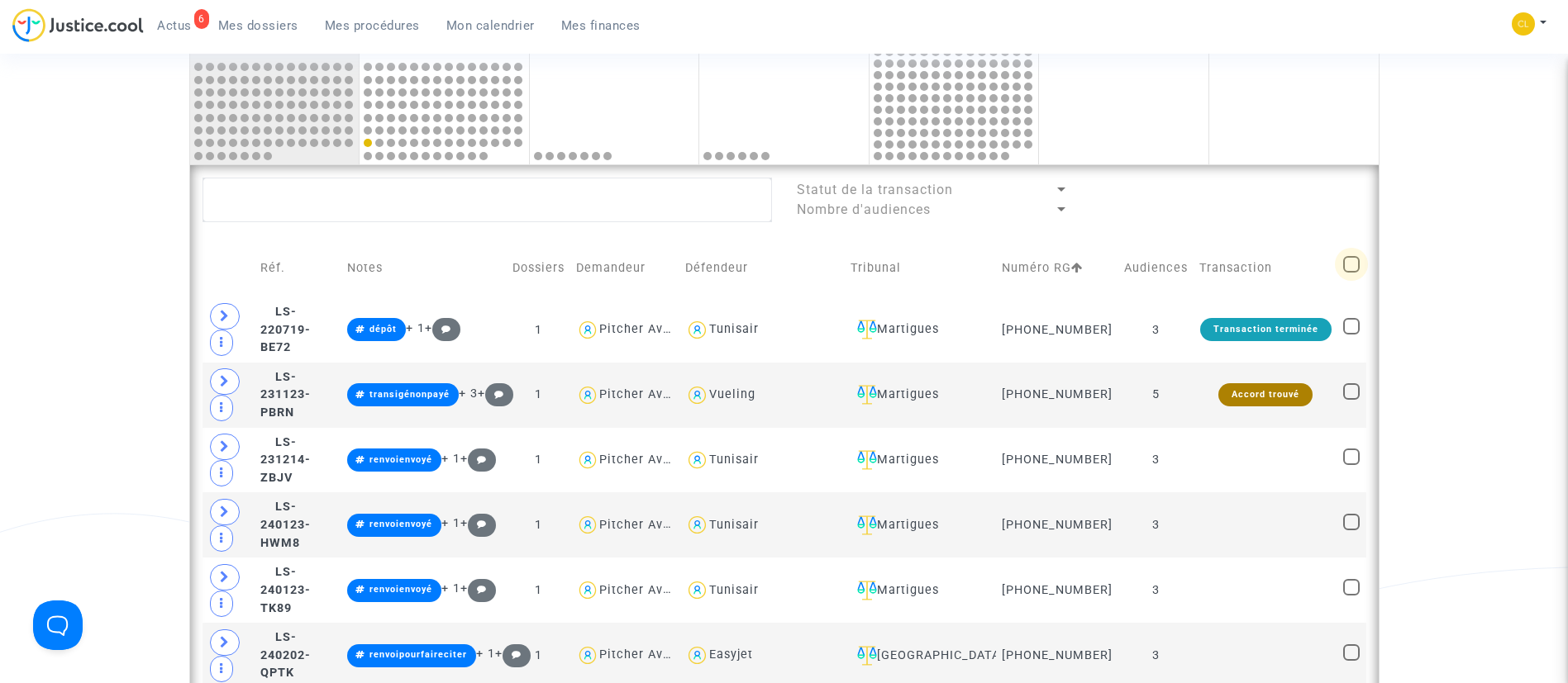
checkbox input "true"
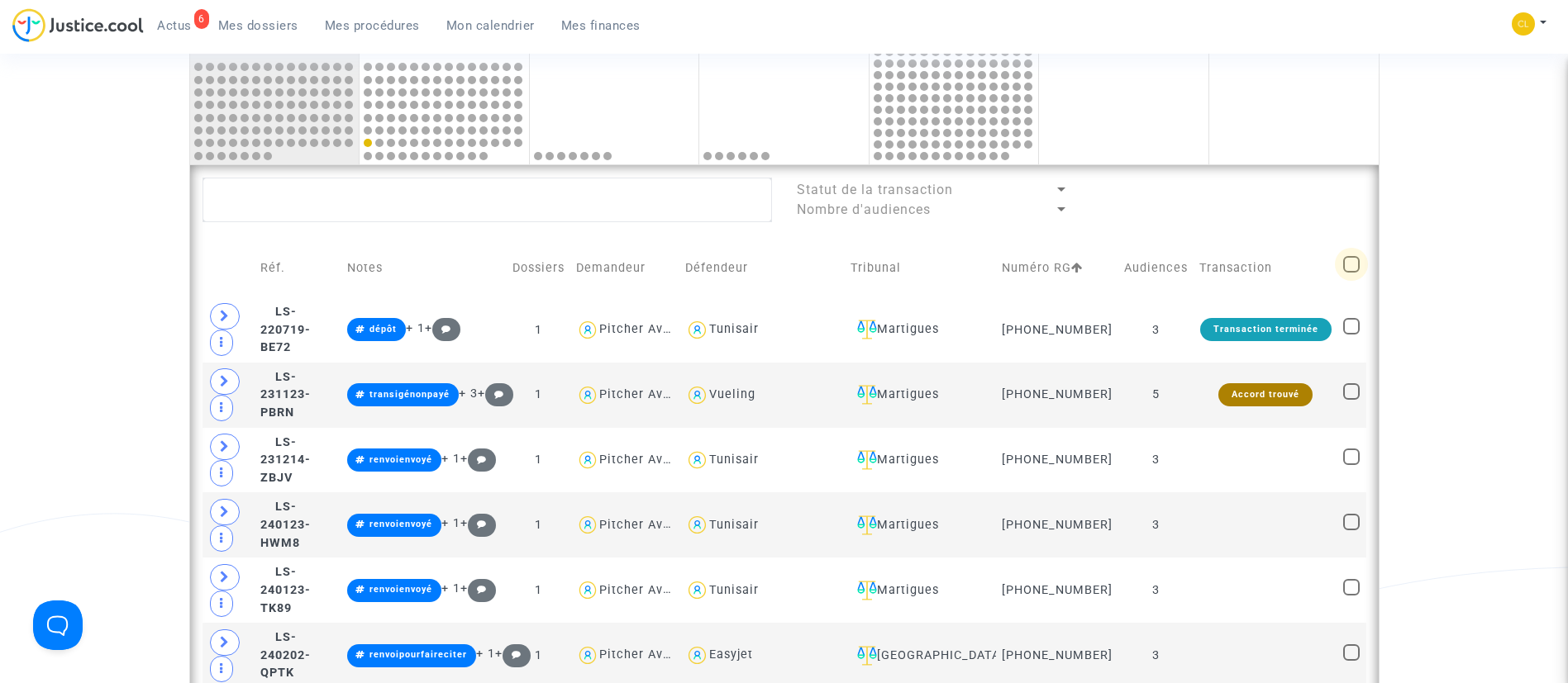
checkbox input "true"
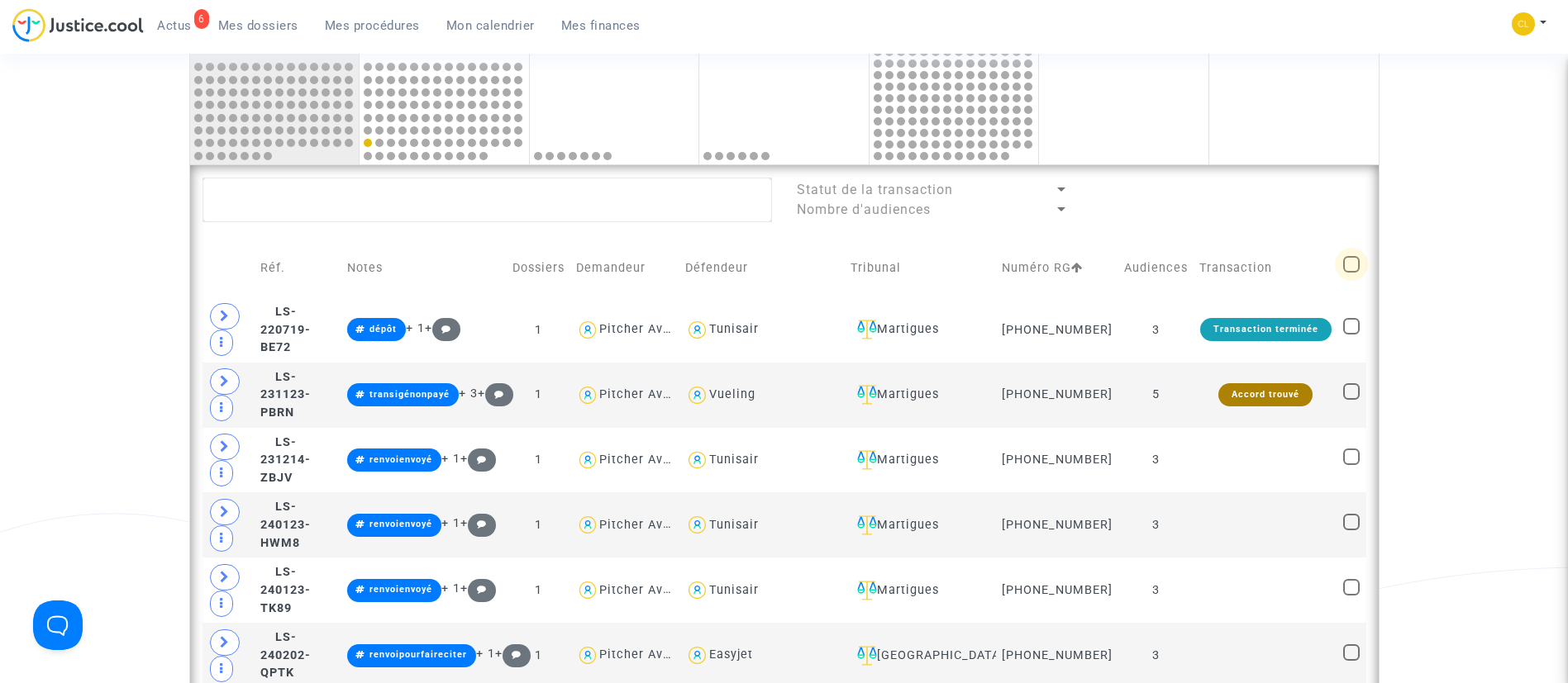
checkbox input "true"
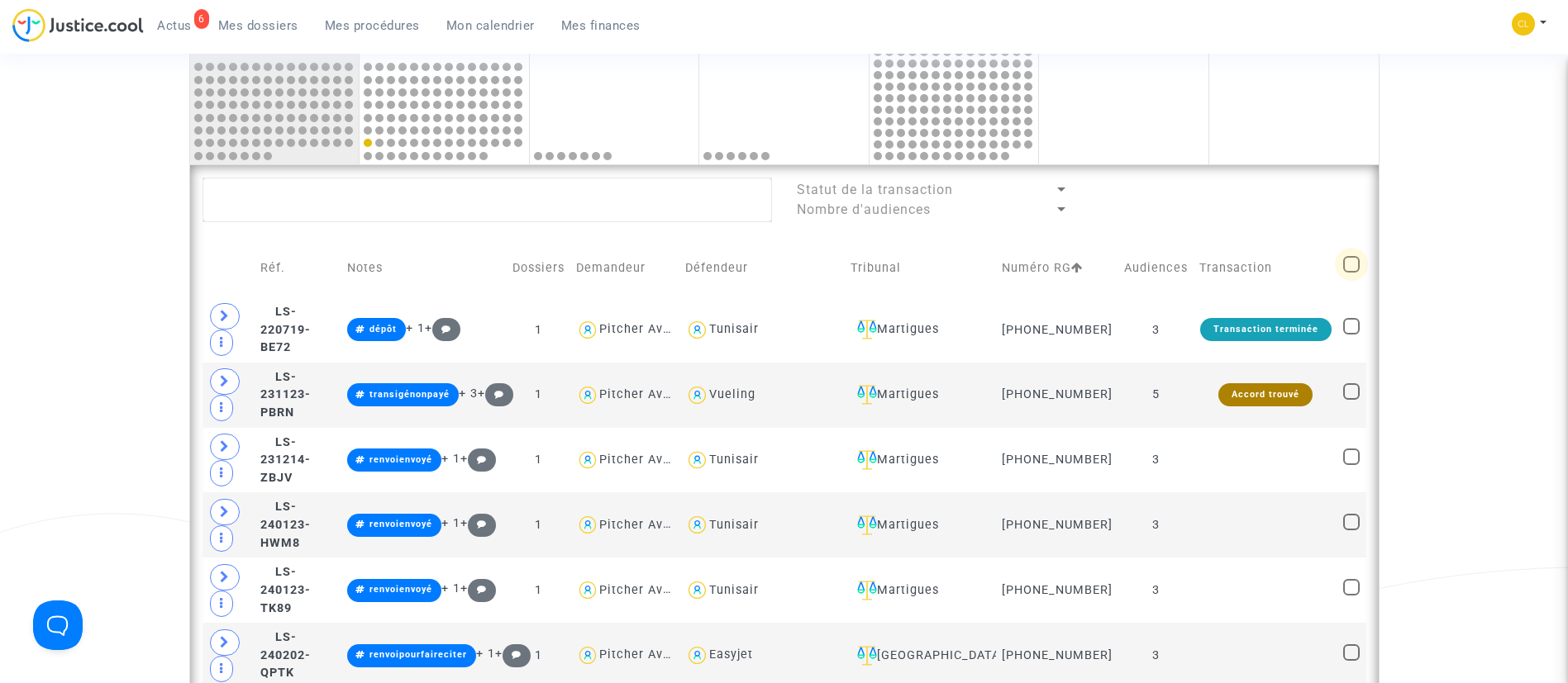
checkbox input "true"
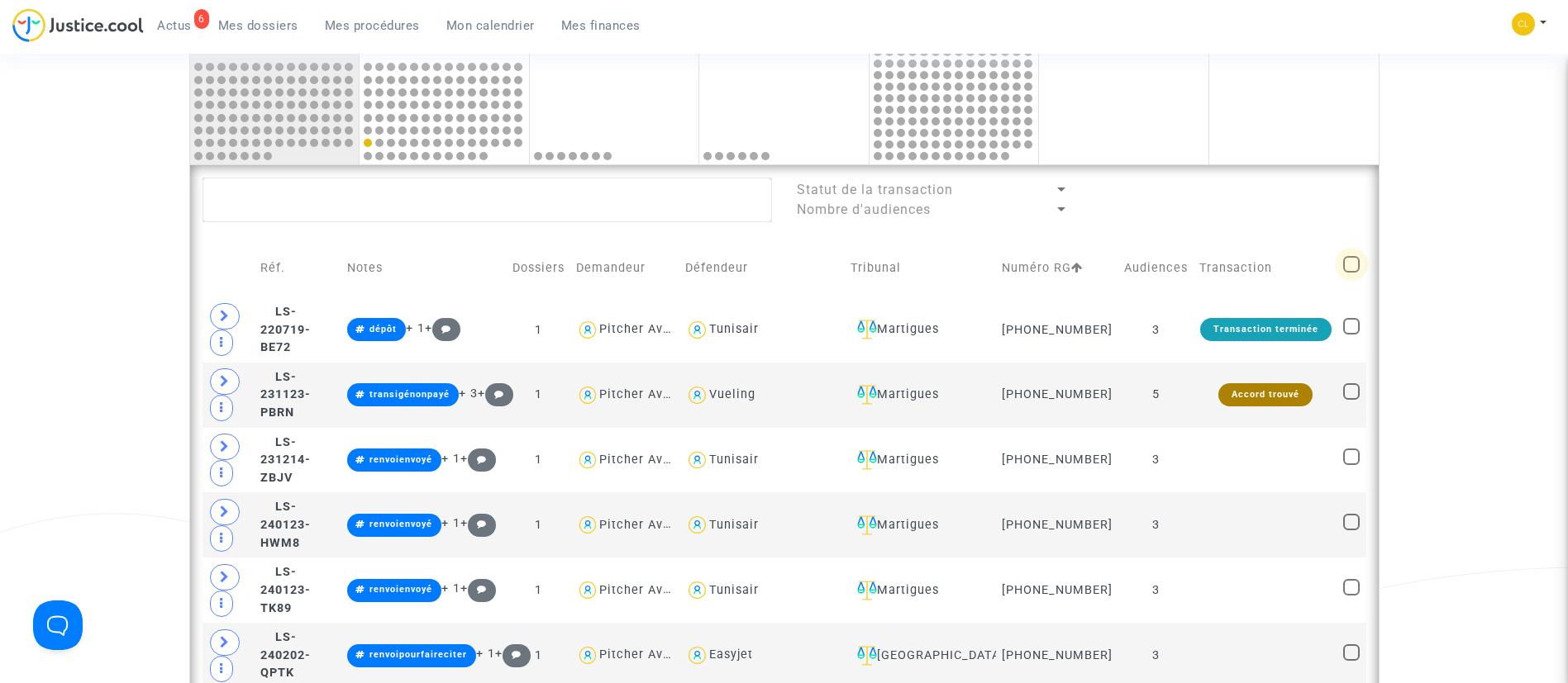
checkbox input "true"
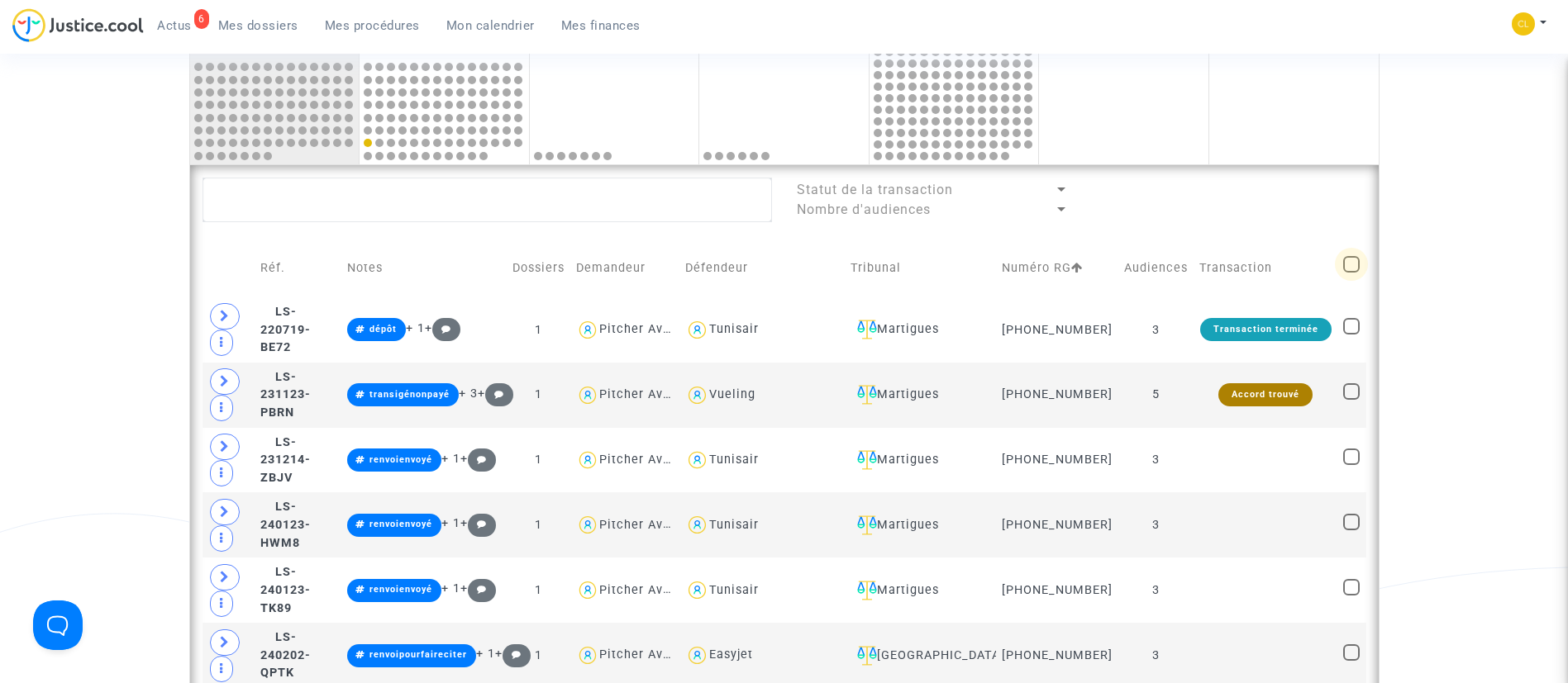
checkbox input "true"
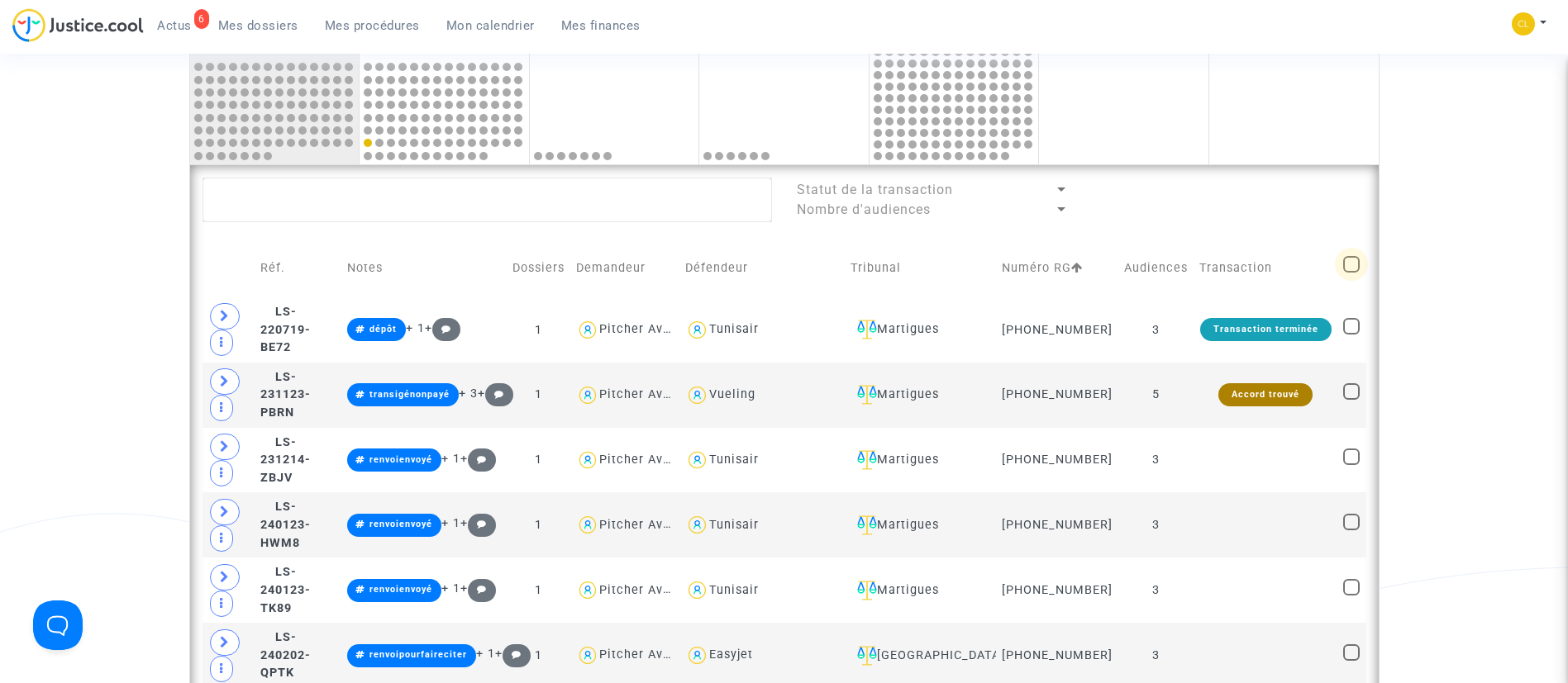
checkbox input "true"
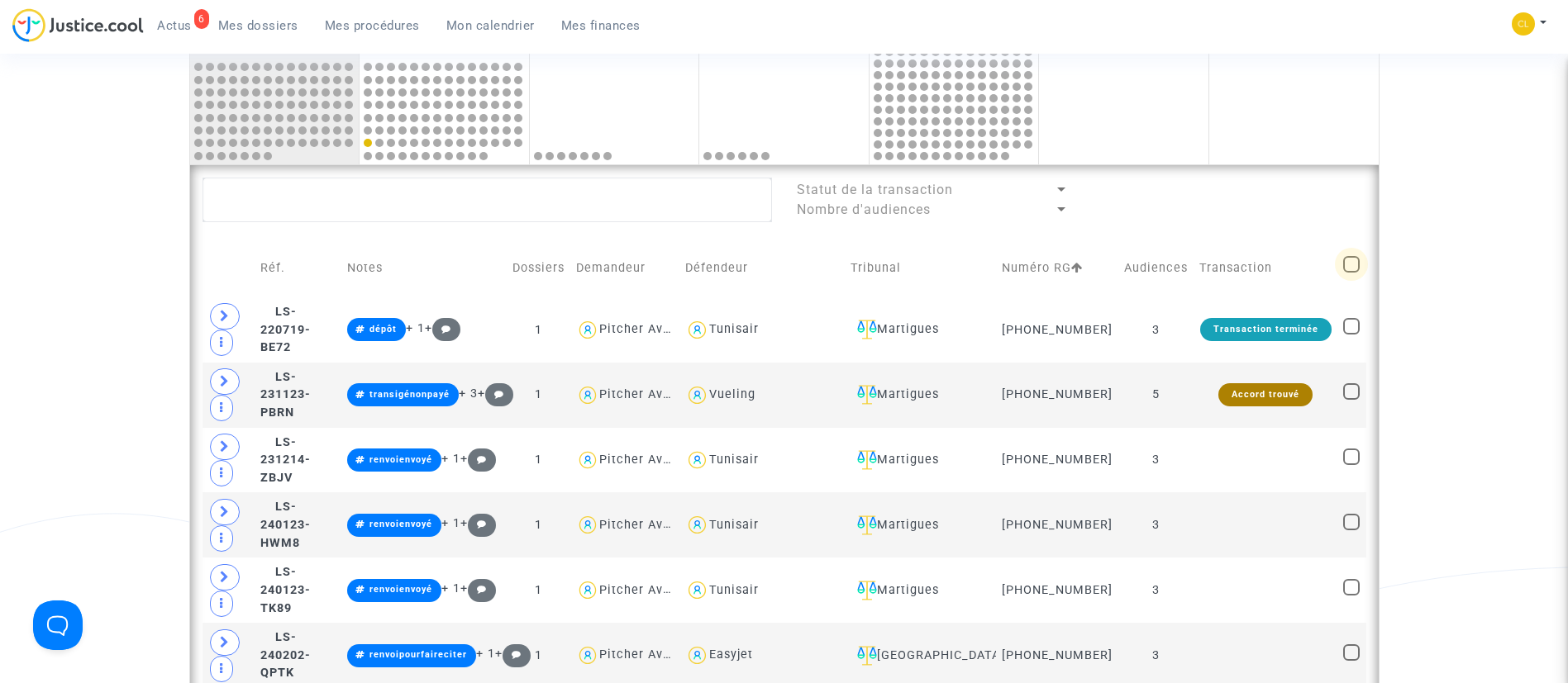
checkbox input "true"
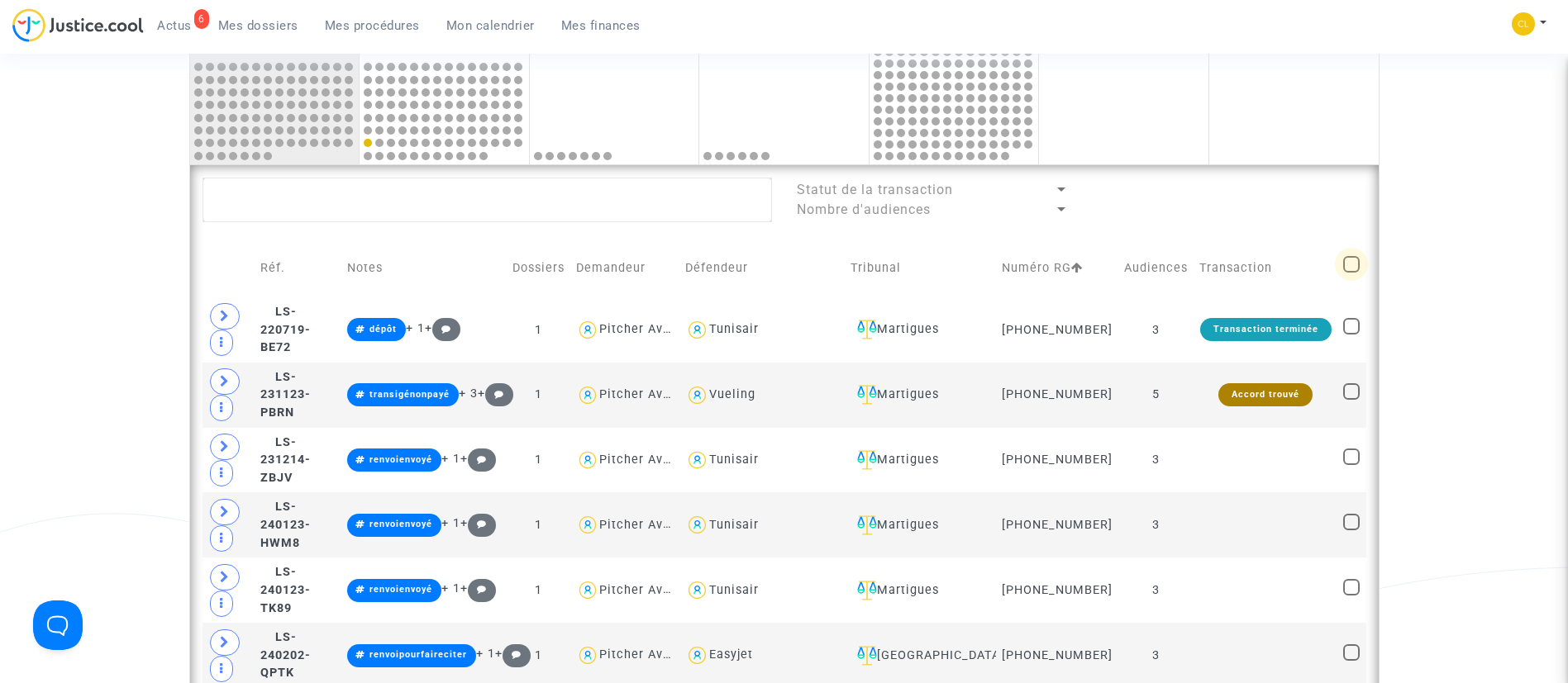
checkbox input "true"
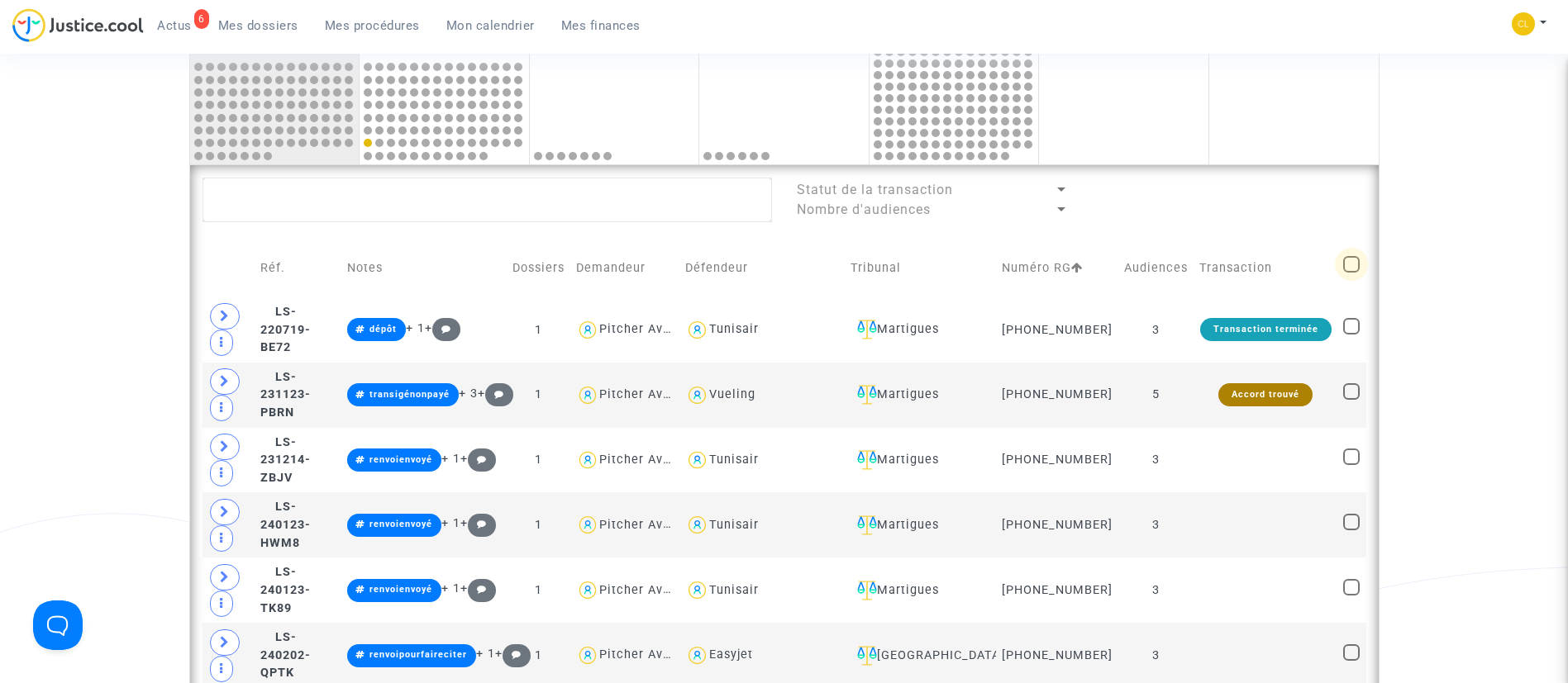
checkbox input "true"
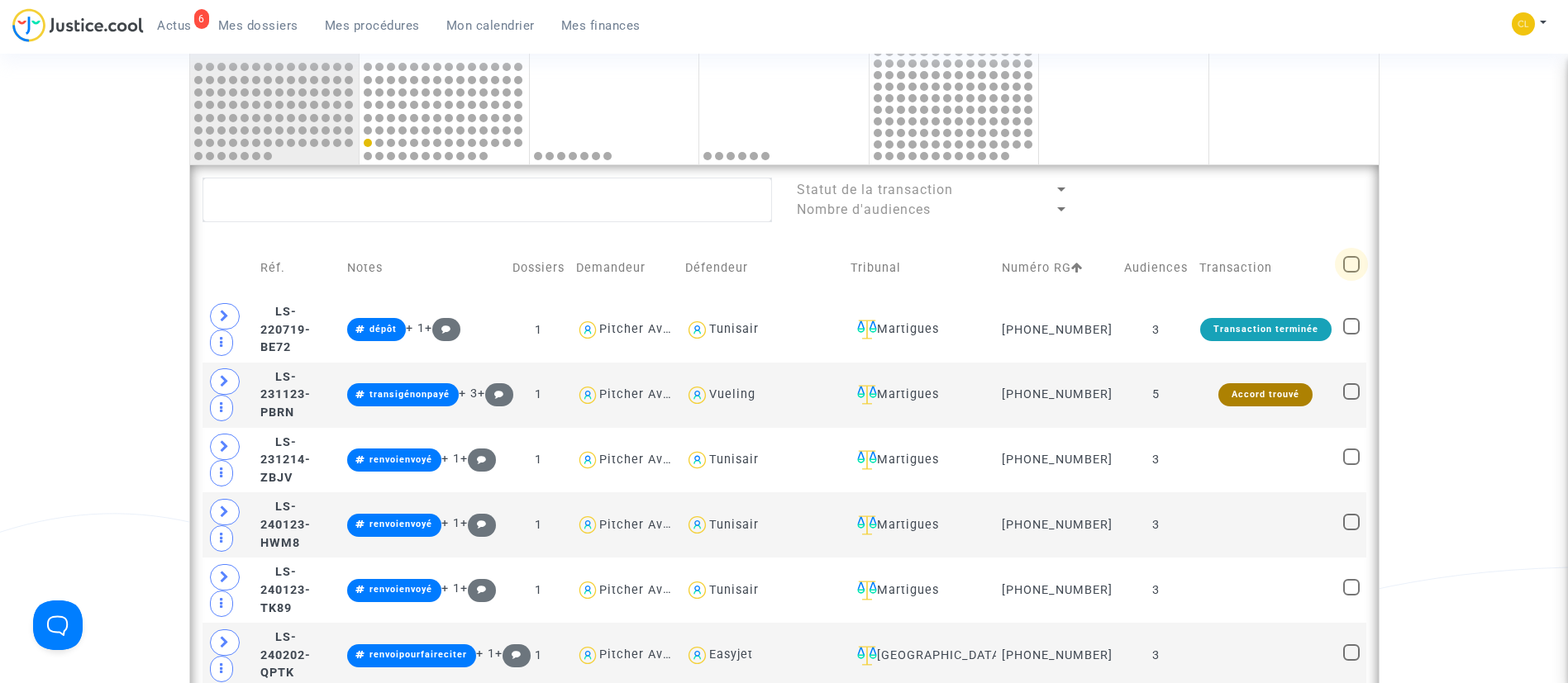
checkbox input "true"
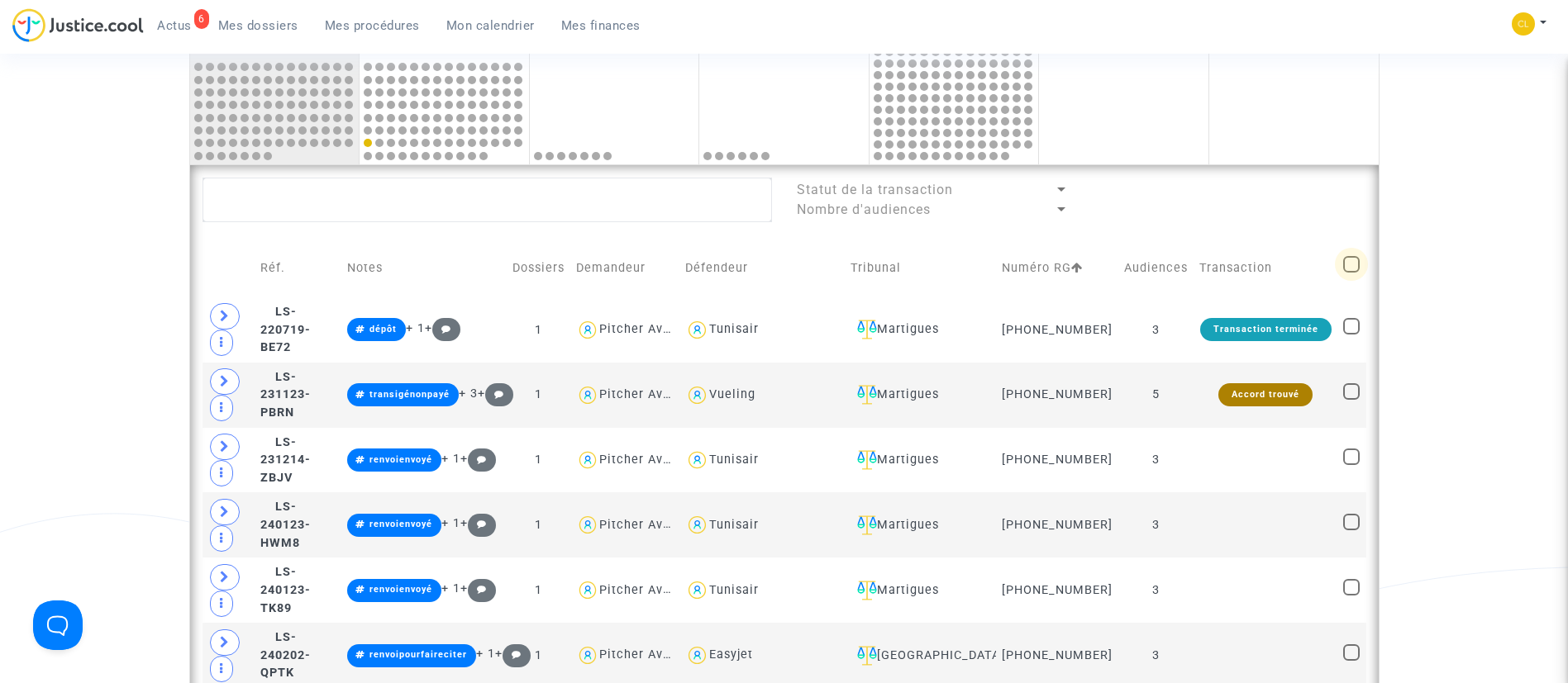
checkbox input "true"
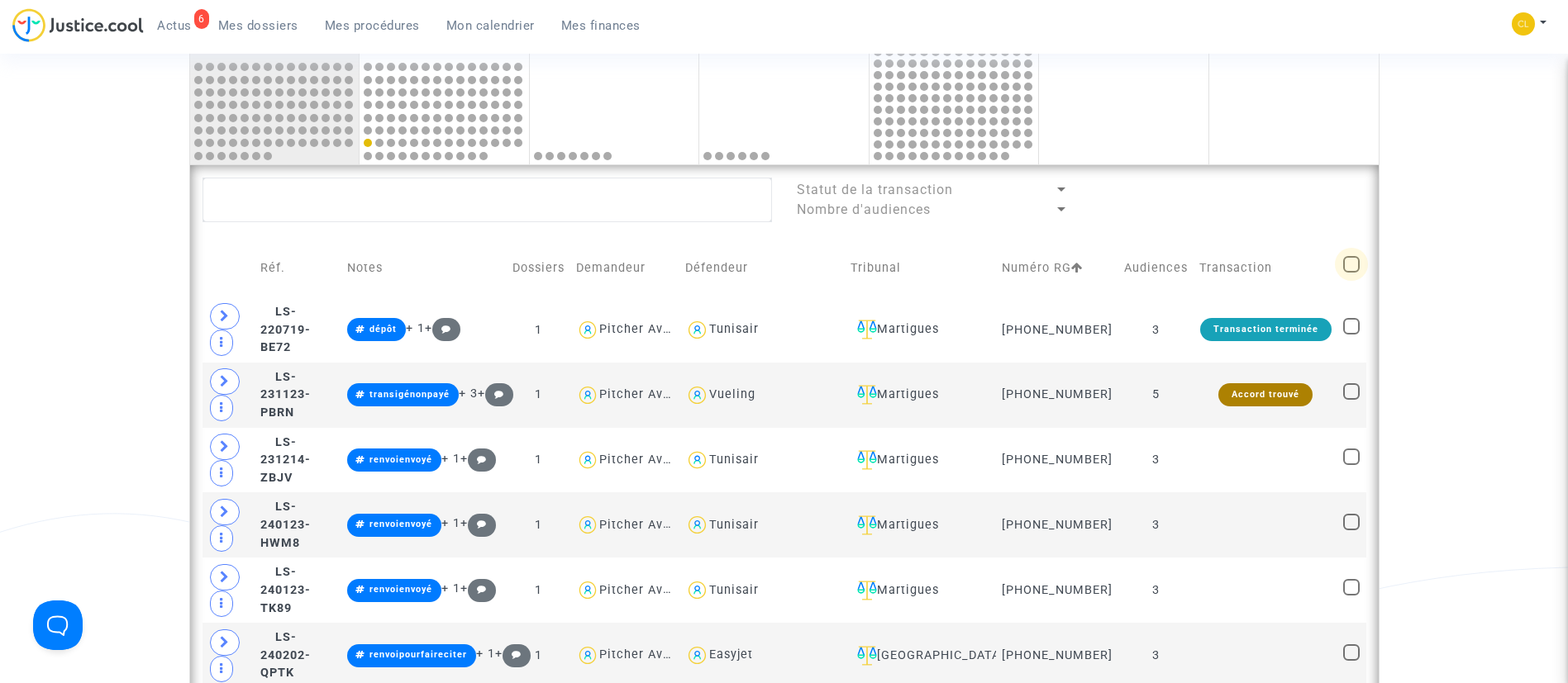
checkbox input "true"
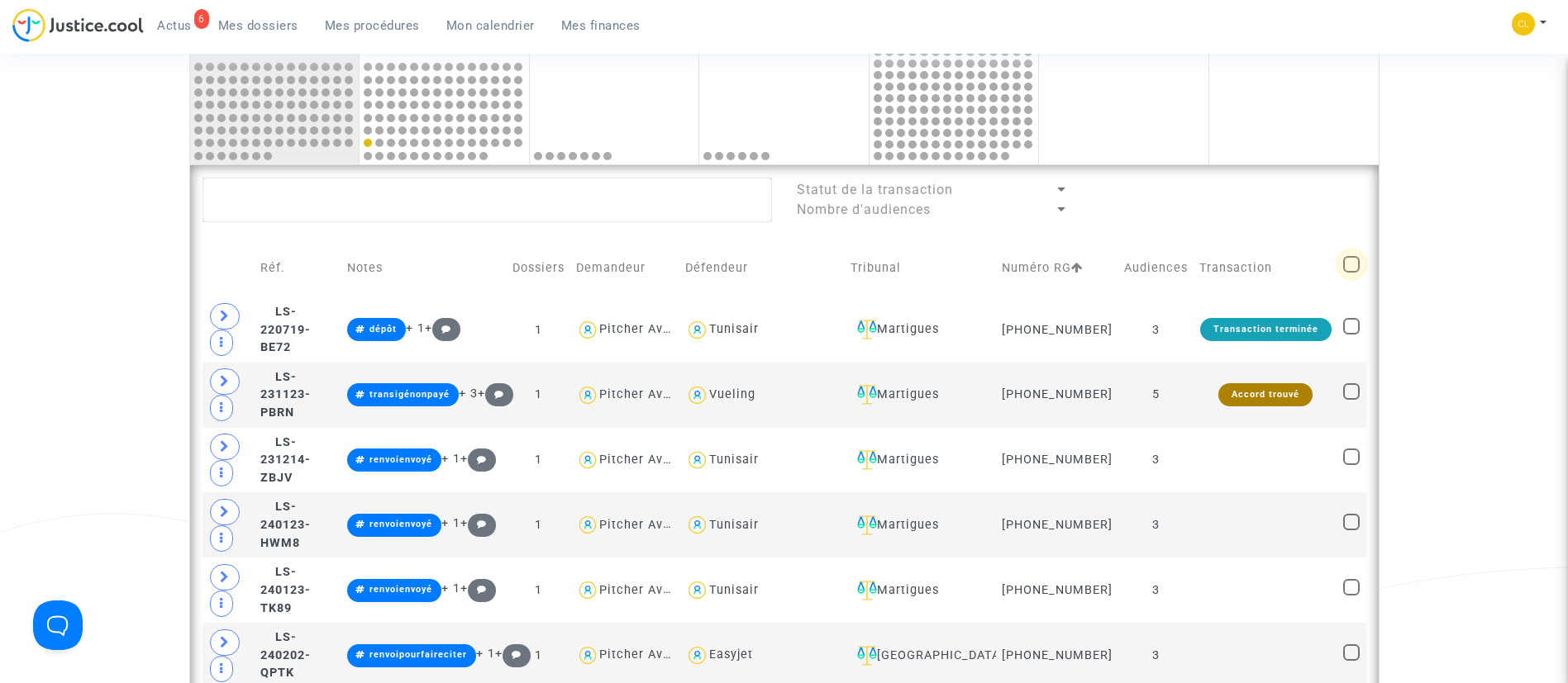
checkbox input "true"
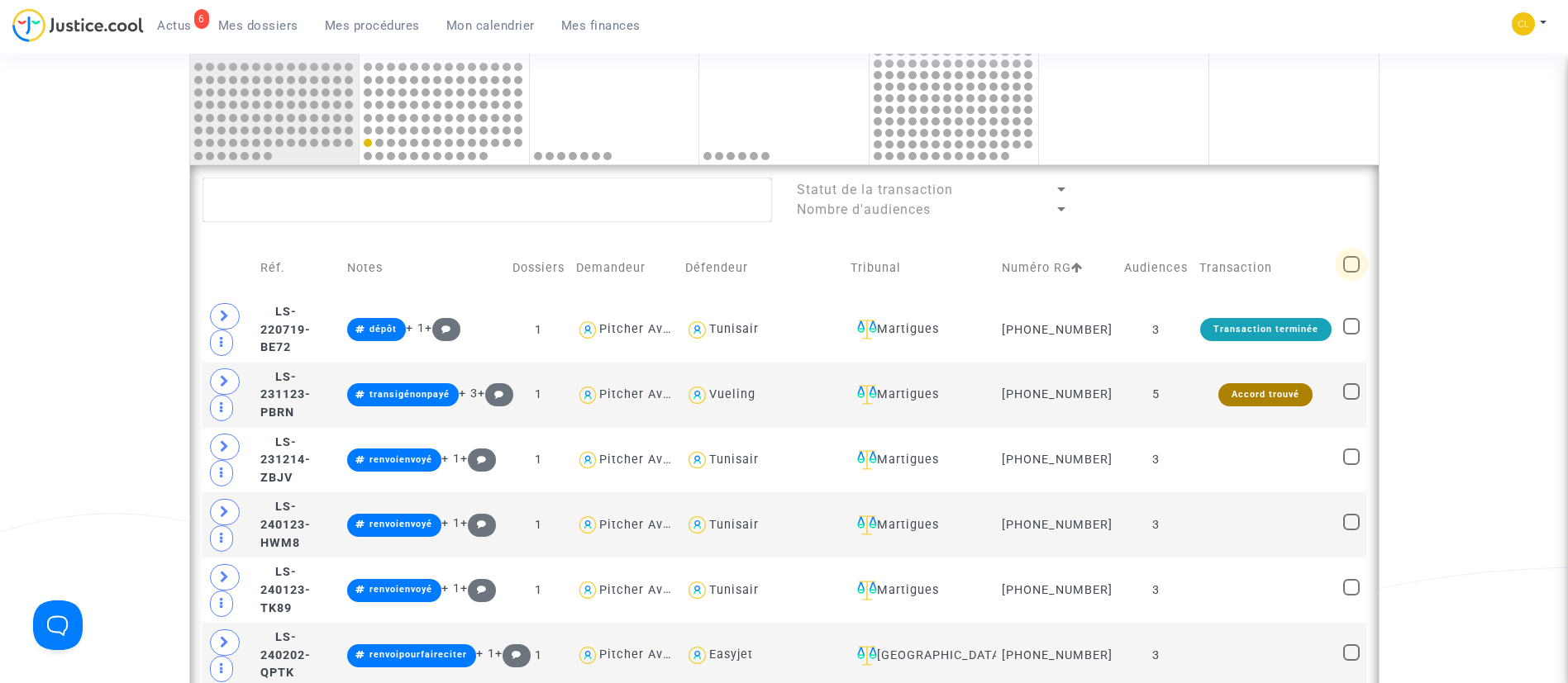
checkbox input "true"
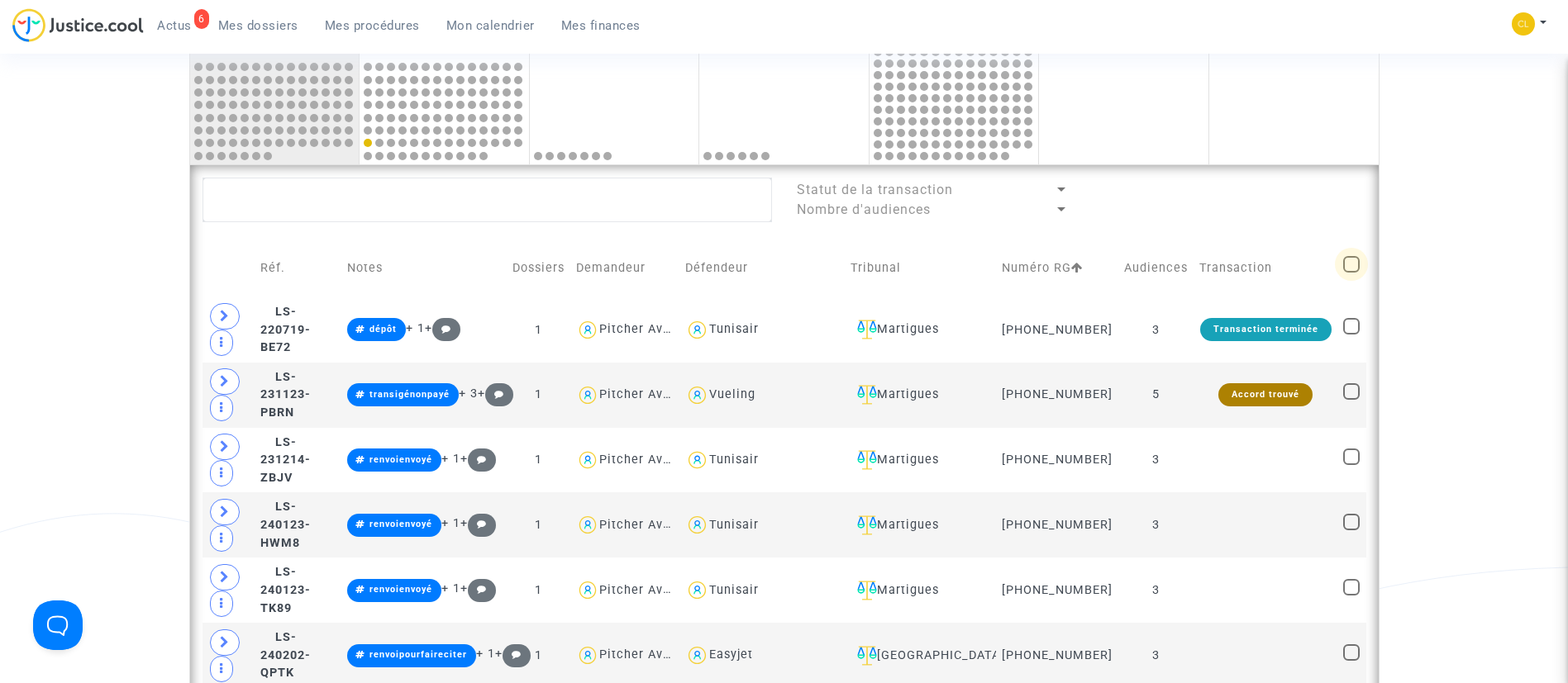
checkbox input "true"
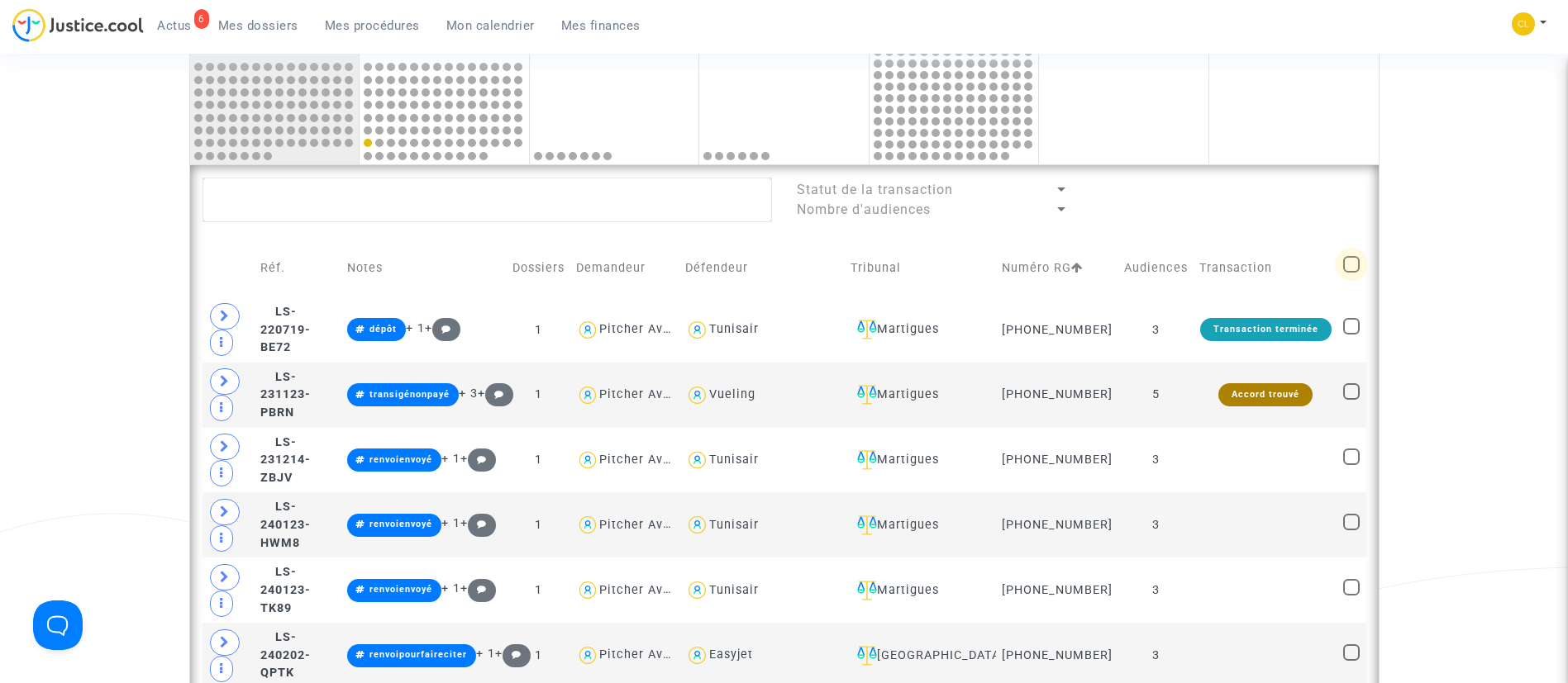
checkbox input "true"
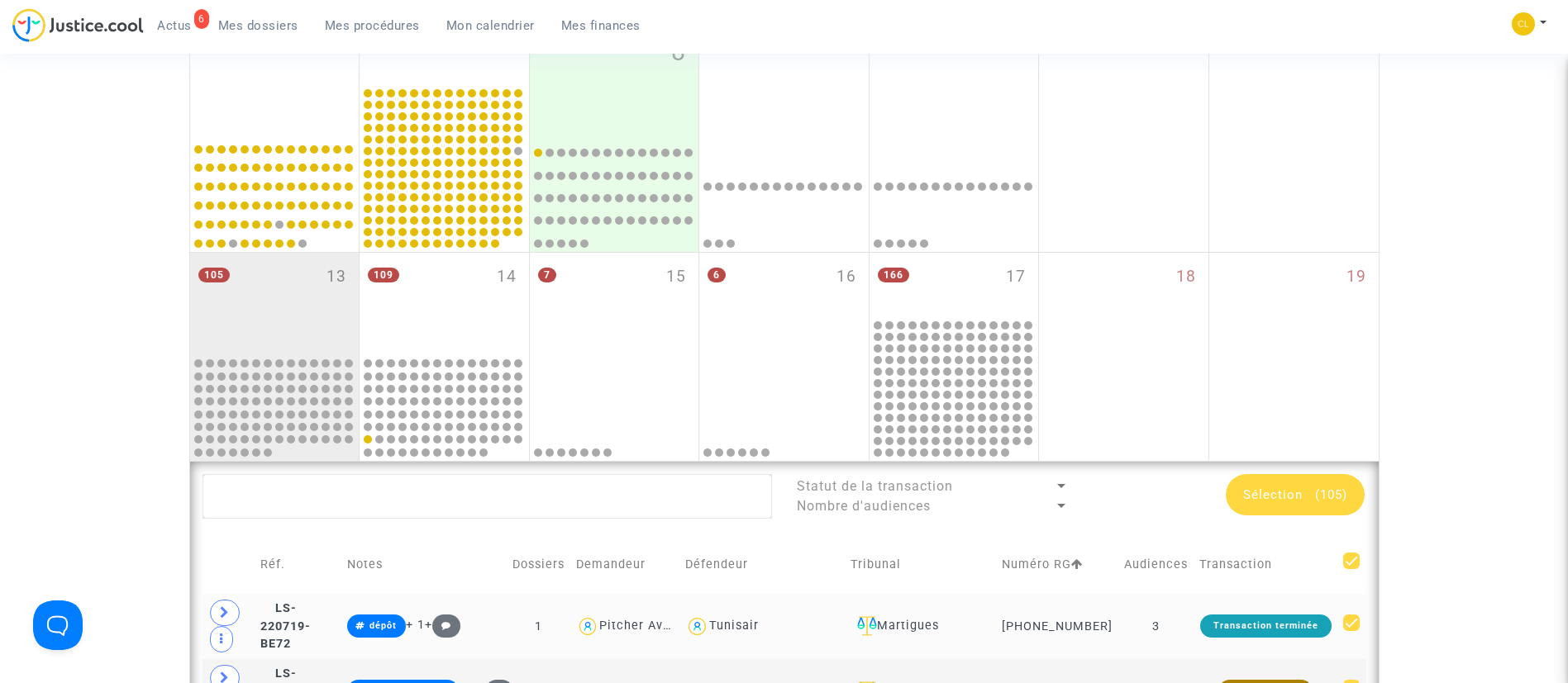
scroll to position [717, 0]
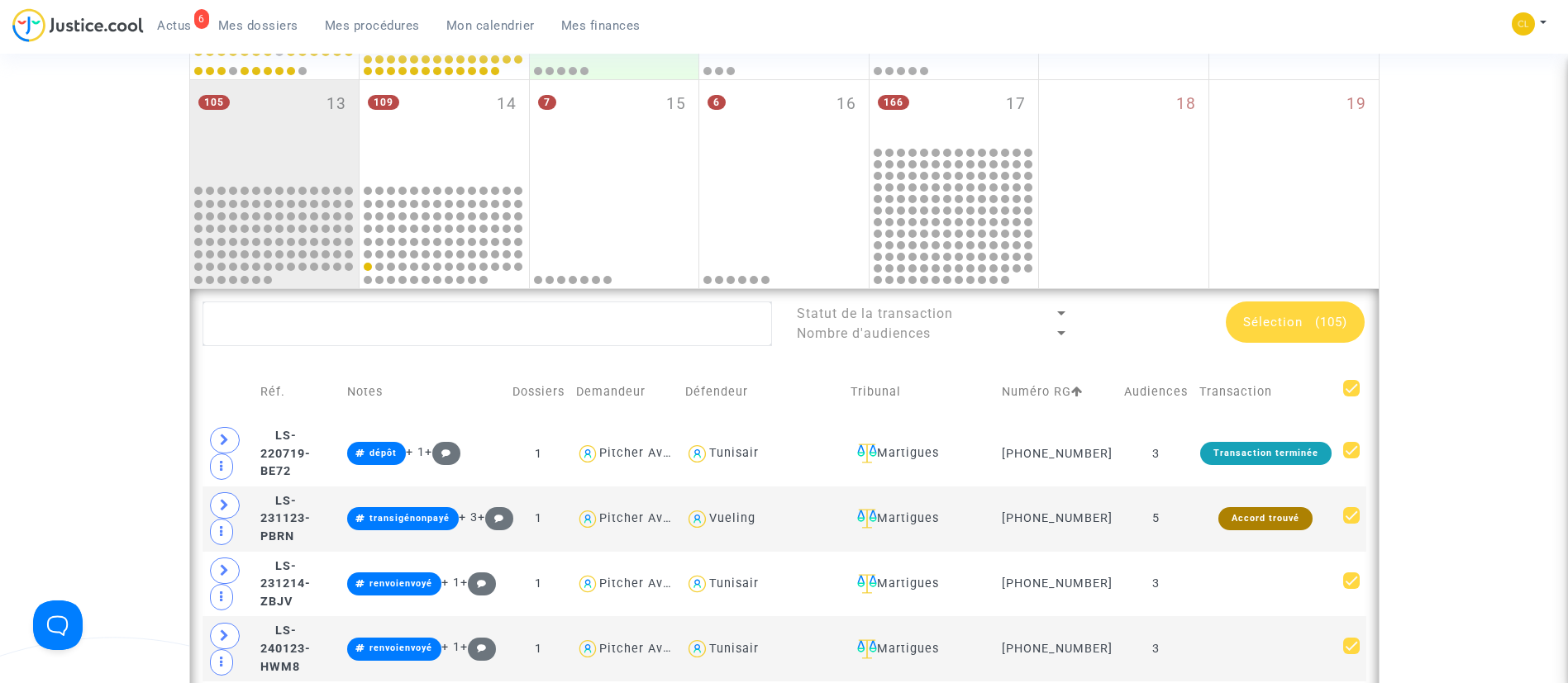
drag, startPoint x: 1271, startPoint y: 334, endPoint x: 1283, endPoint y: 334, distance: 12.0
click at [1271, 334] on div "Sélection (105)" at bounding box center [1295, 322] width 139 height 41
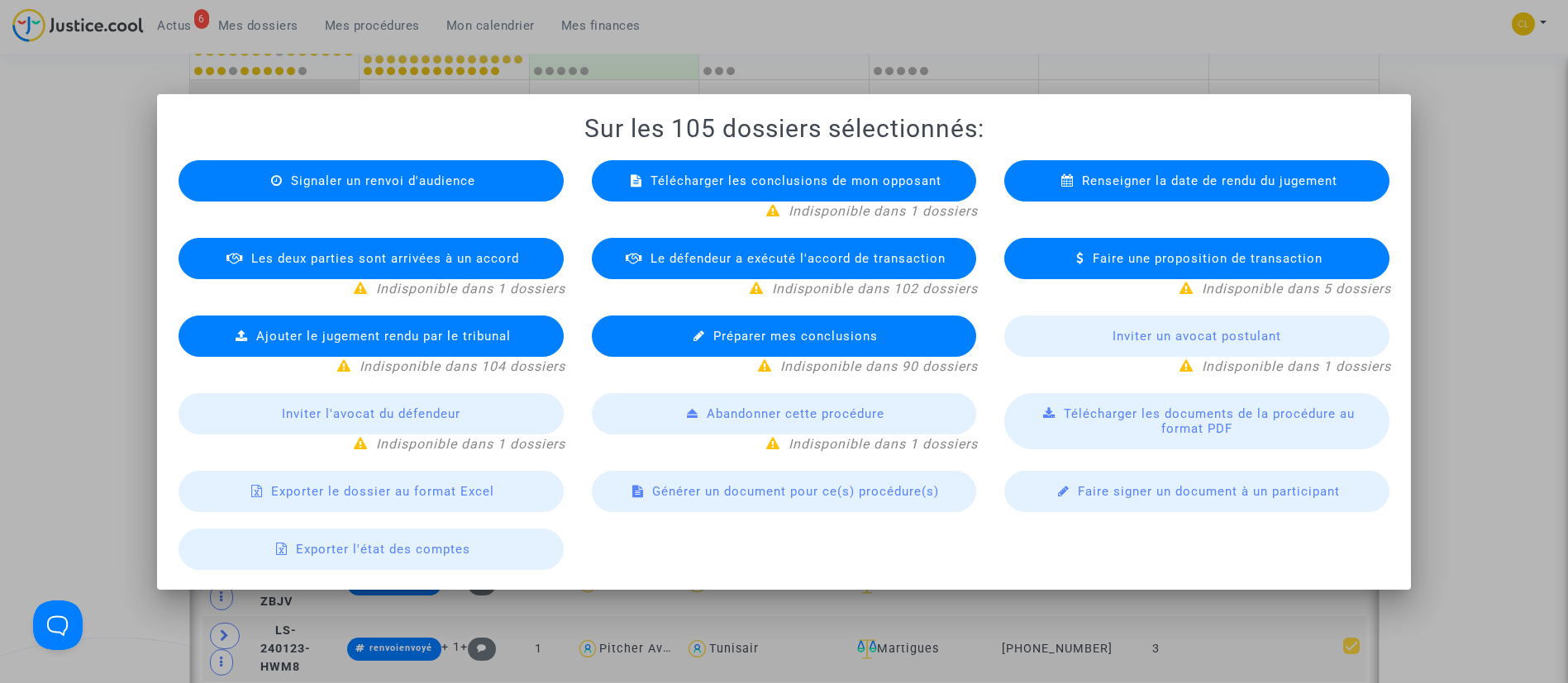
click at [470, 497] on span "Exporter le dossier au format Excel" at bounding box center [382, 492] width 223 height 15
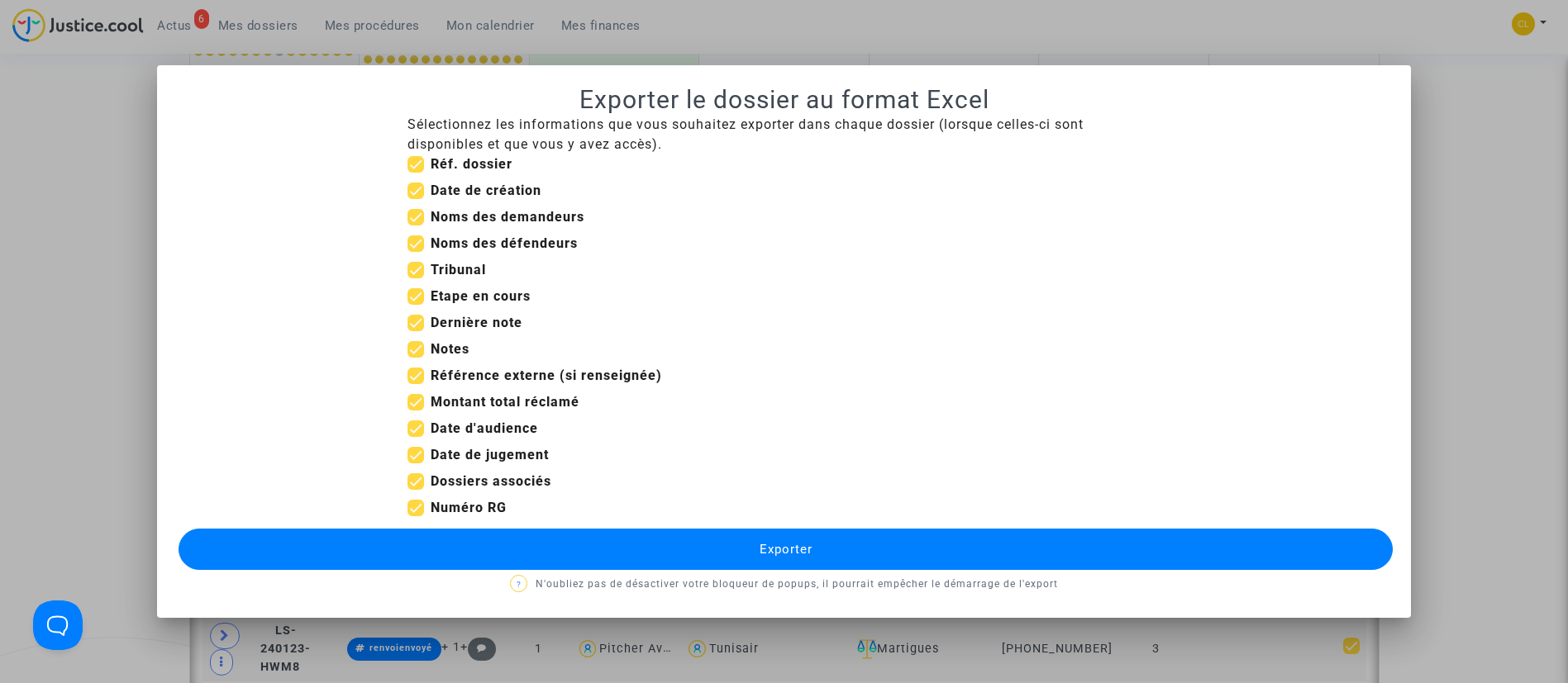
drag, startPoint x: 974, startPoint y: 555, endPoint x: 982, endPoint y: 544, distance: 13.6
click at [975, 555] on button "Exporter" at bounding box center [786, 550] width 1215 height 41
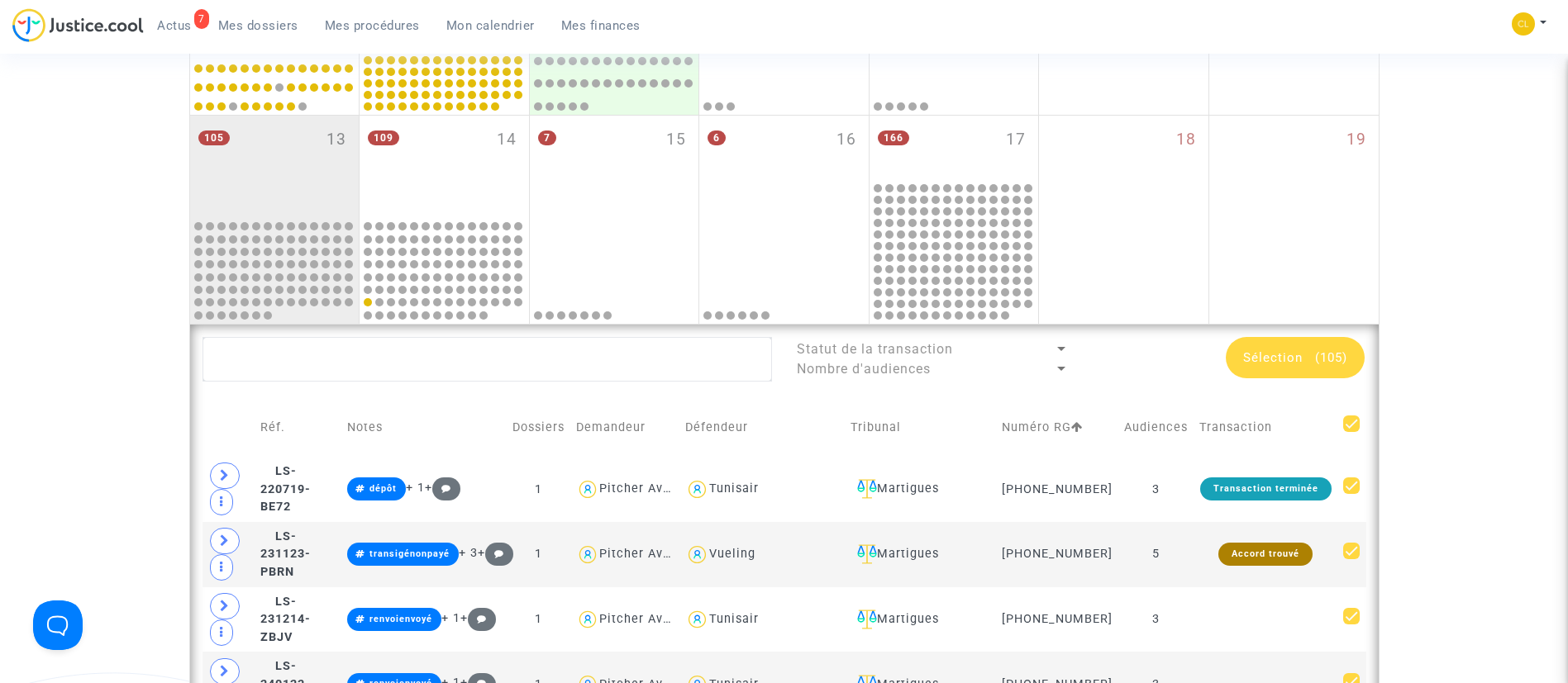
scroll to position [743, 0]
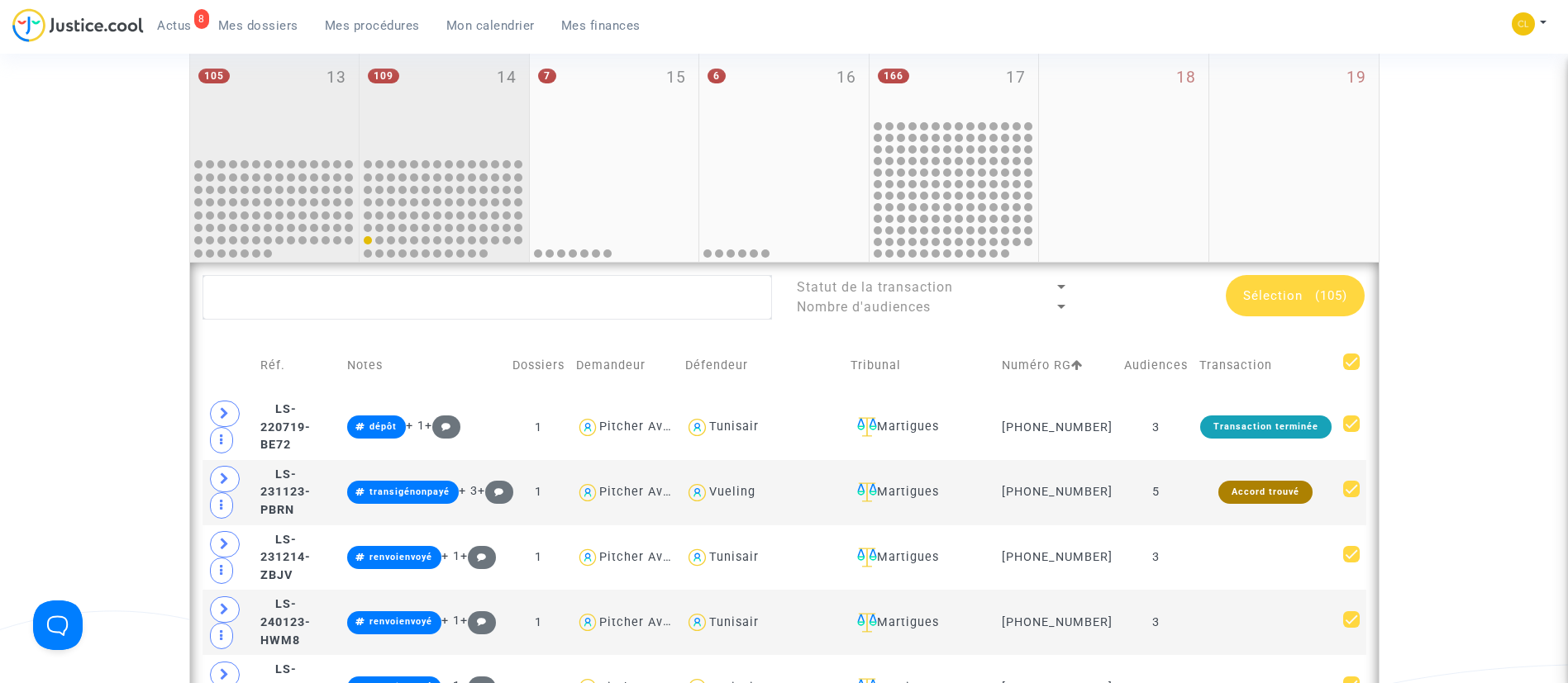
click at [435, 104] on div "109 14" at bounding box center [444, 104] width 170 height 102
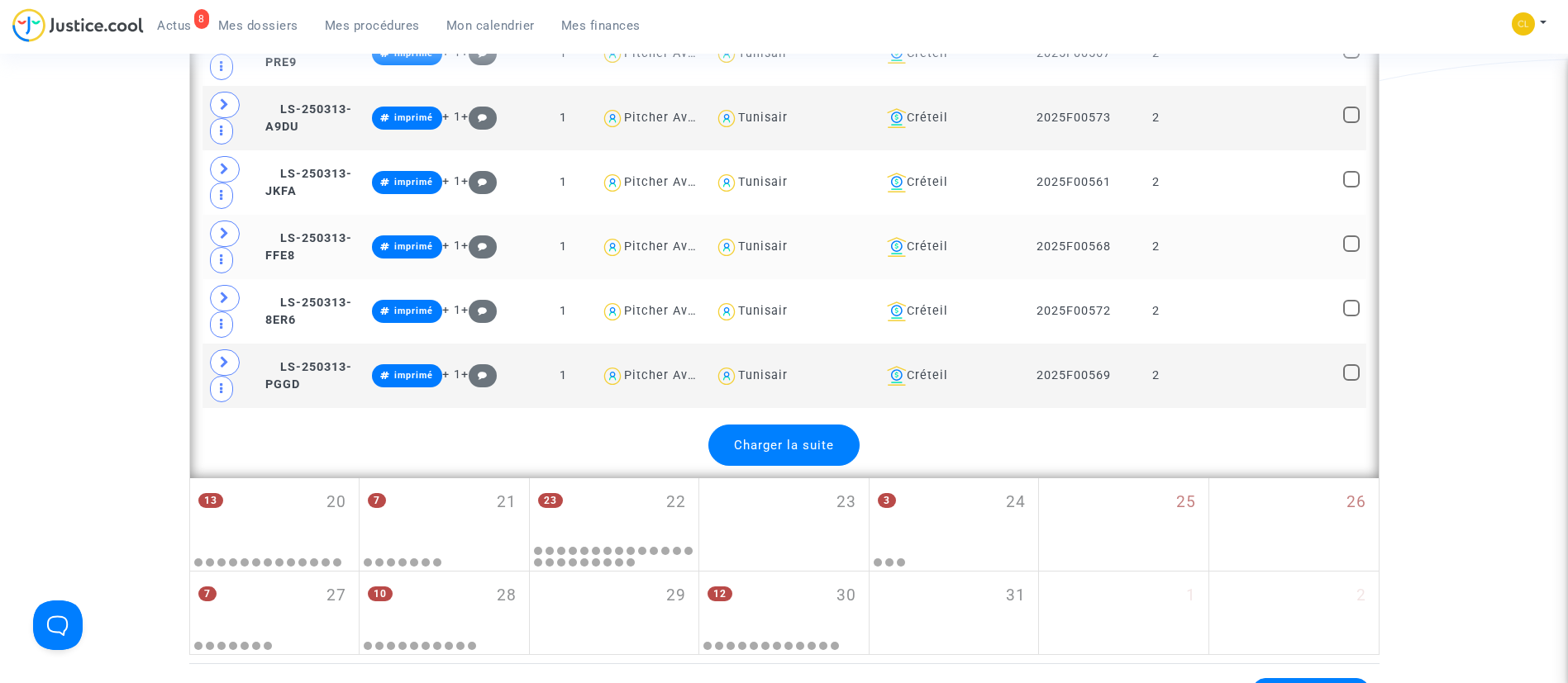
scroll to position [3965, 0]
click at [837, 444] on div "Charger la suite" at bounding box center [784, 445] width 152 height 41
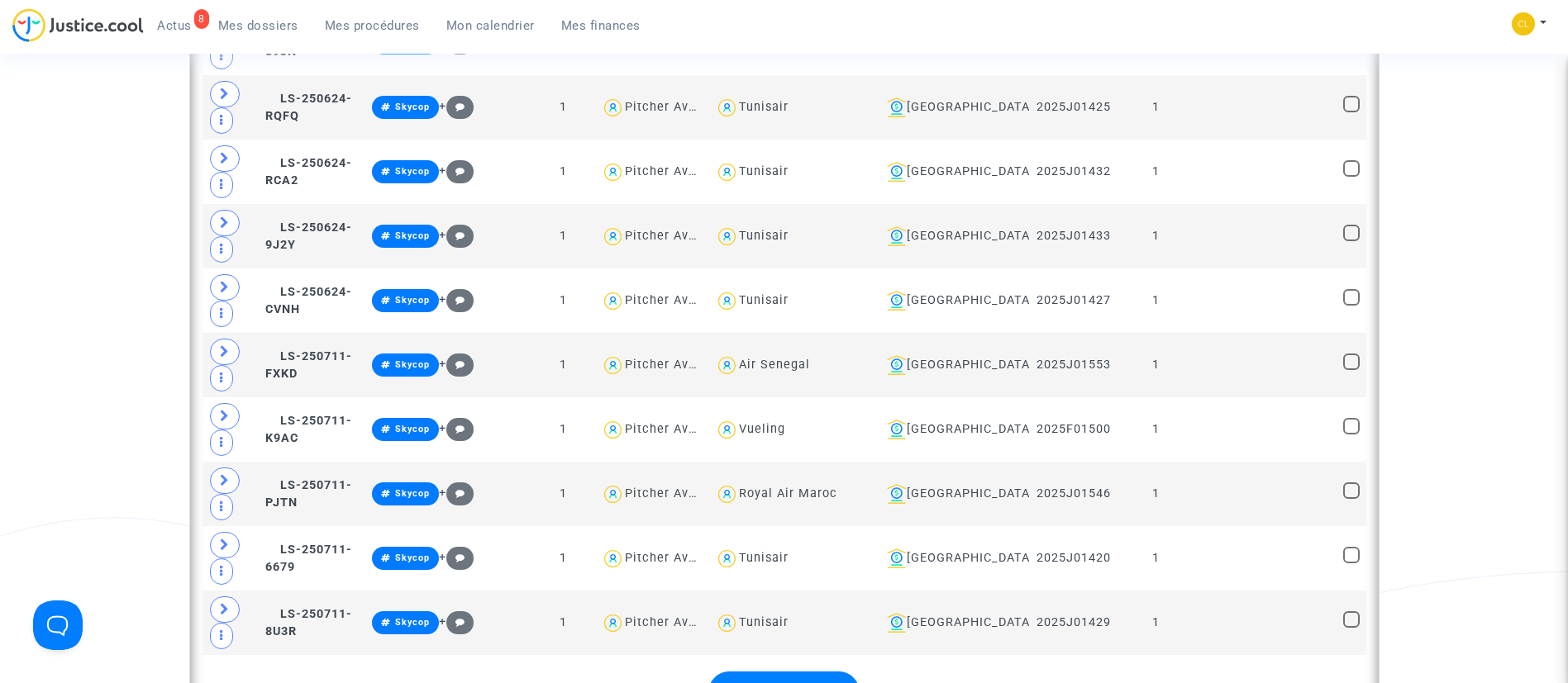
scroll to position [7063, 0]
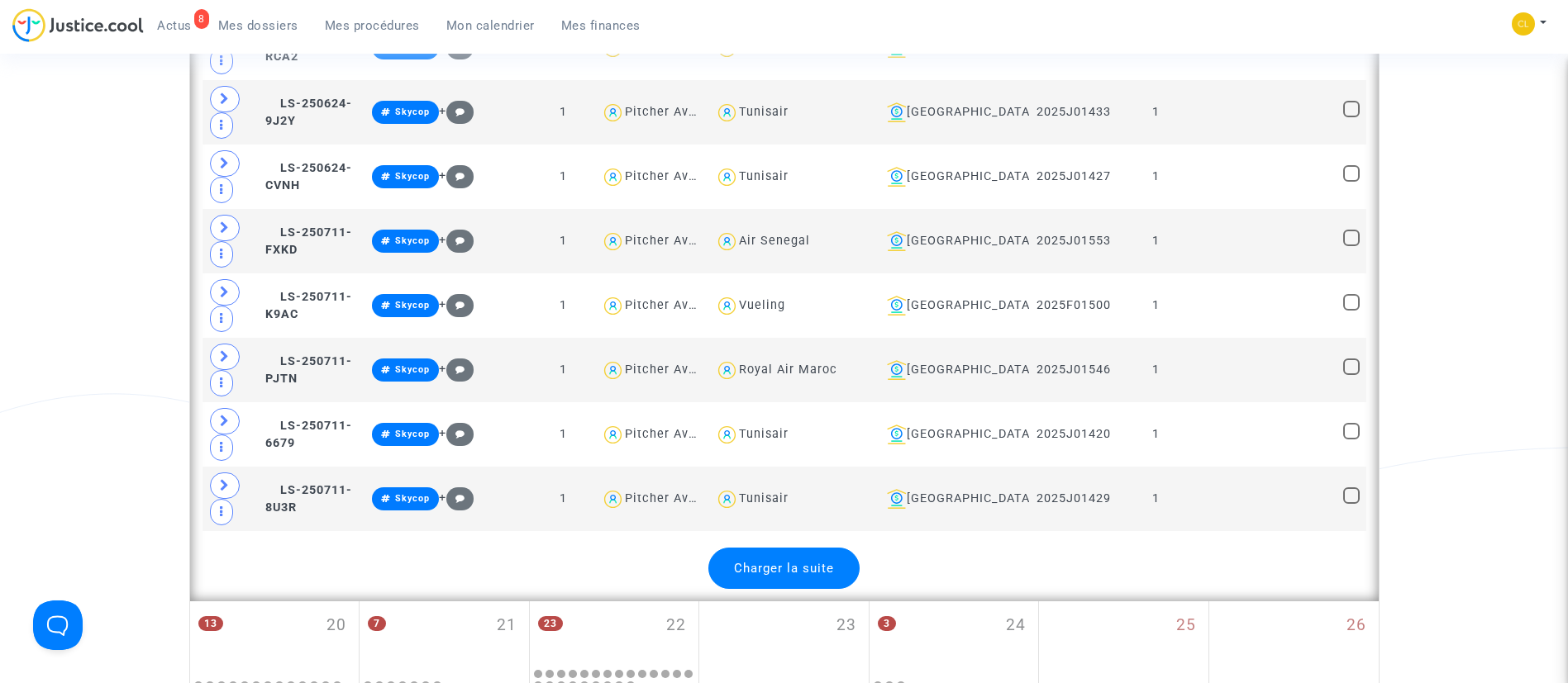
click at [813, 560] on span "Charger la suite" at bounding box center [784, 568] width 100 height 15
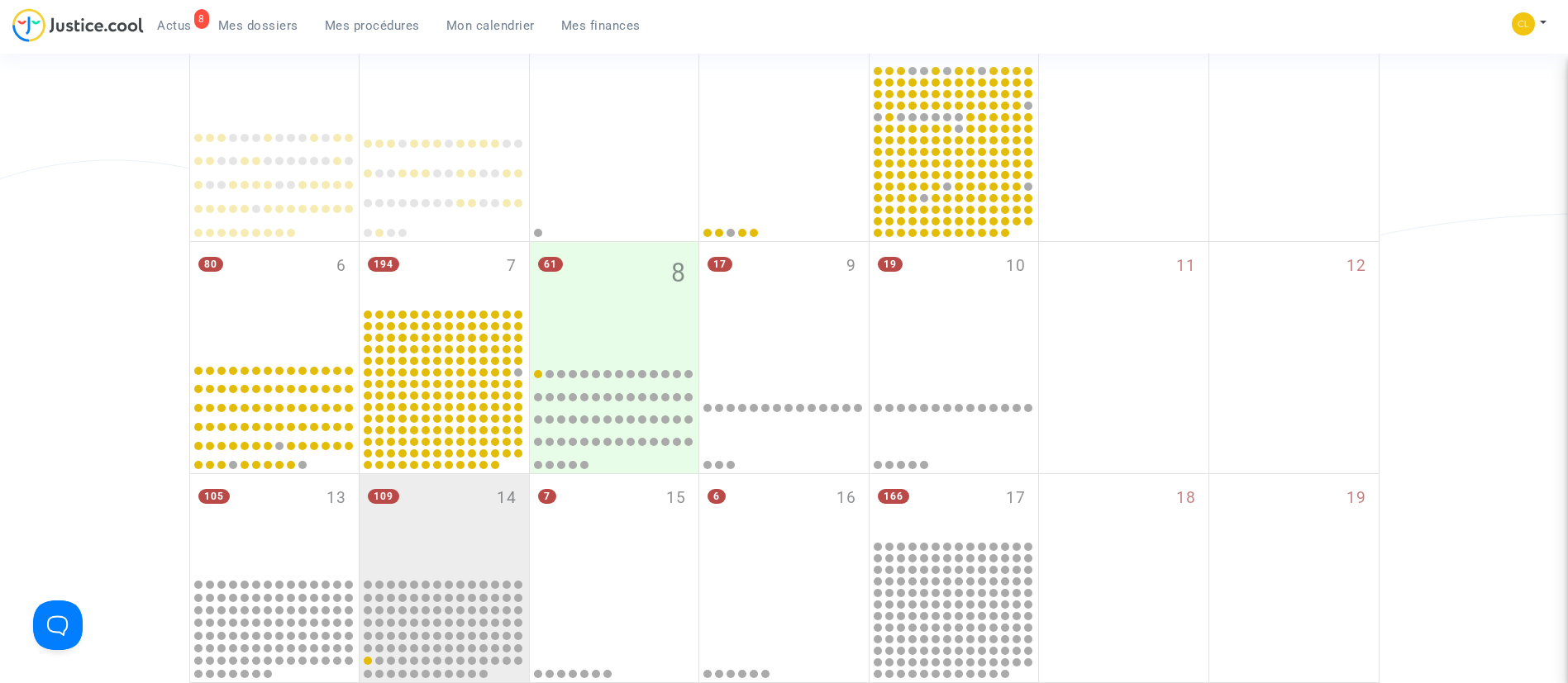
scroll to position [619, 0]
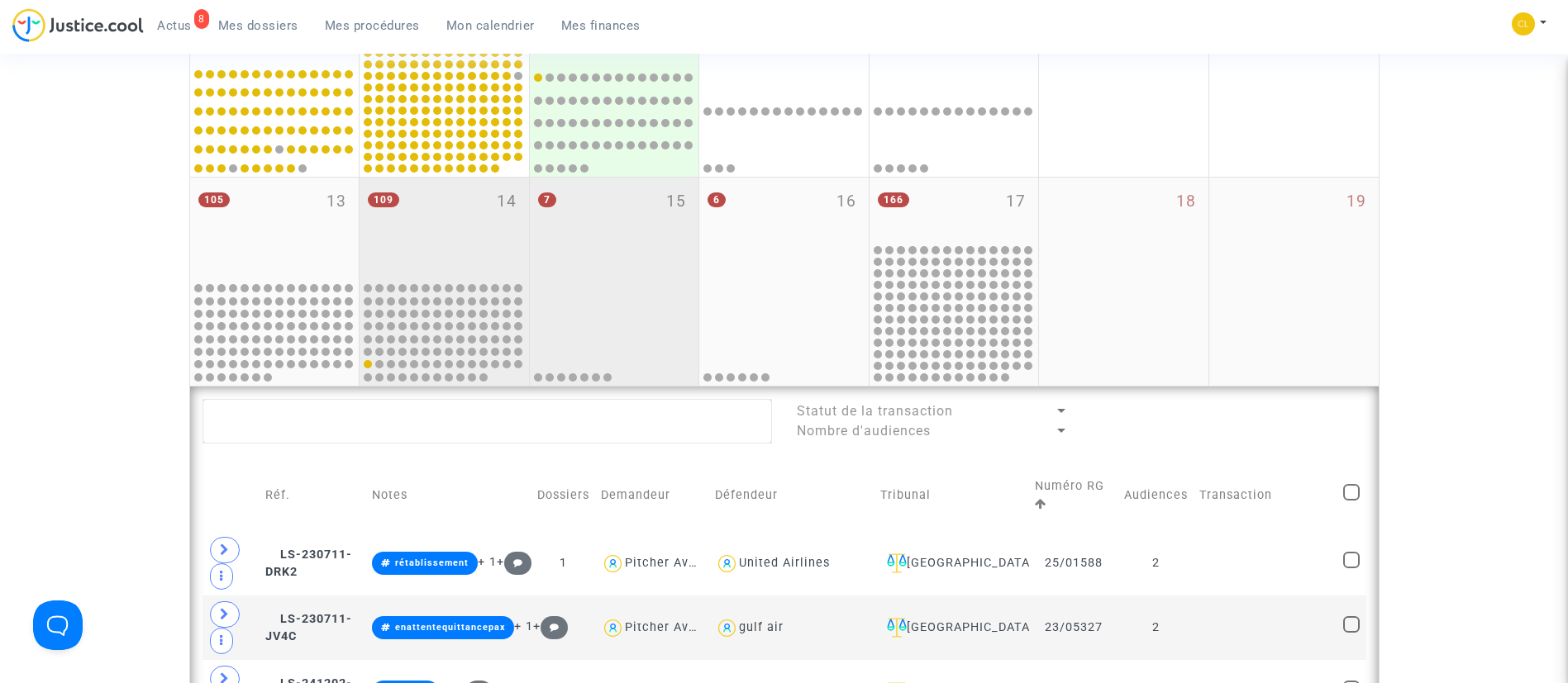
drag, startPoint x: 658, startPoint y: 277, endPoint x: 667, endPoint y: 274, distance: 9.5
click at [657, 275] on div "7 15" at bounding box center [615, 228] width 170 height 102
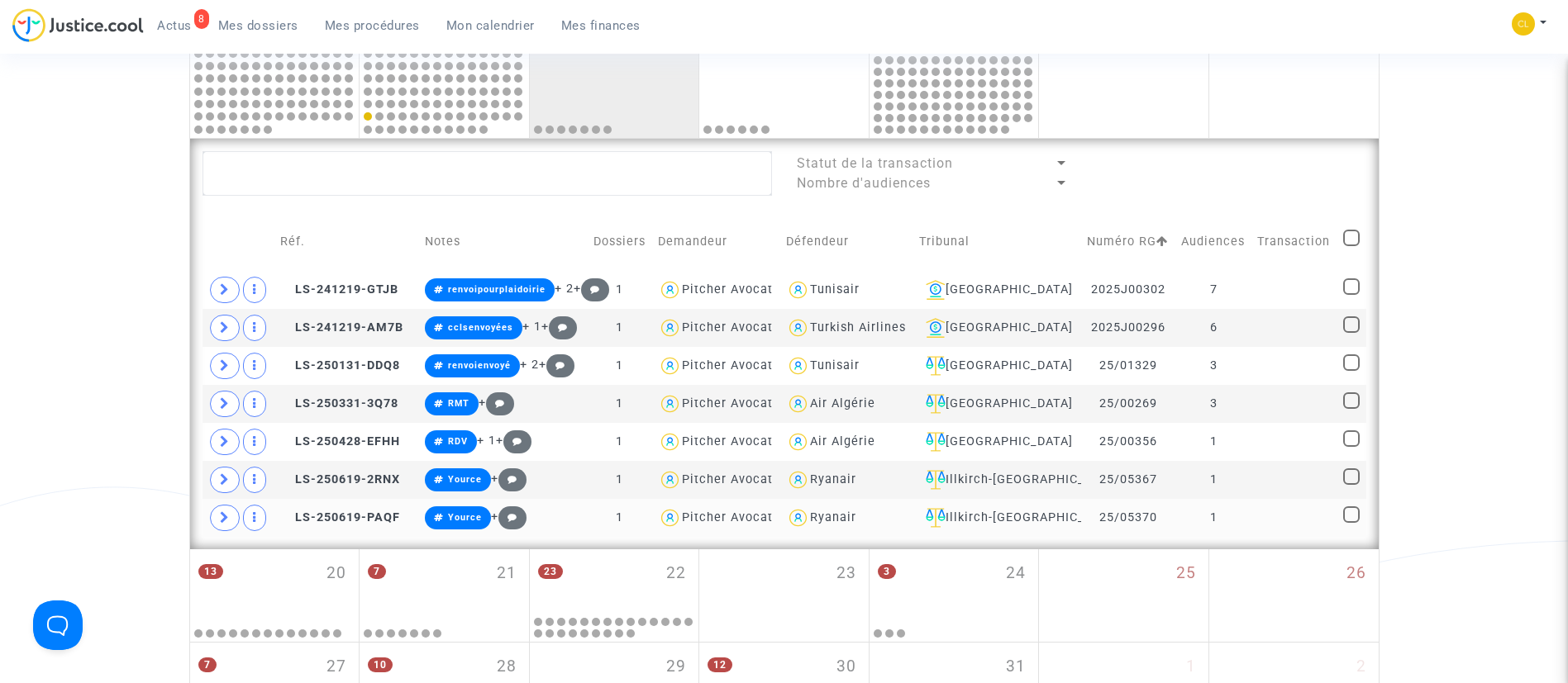
scroll to position [372, 0]
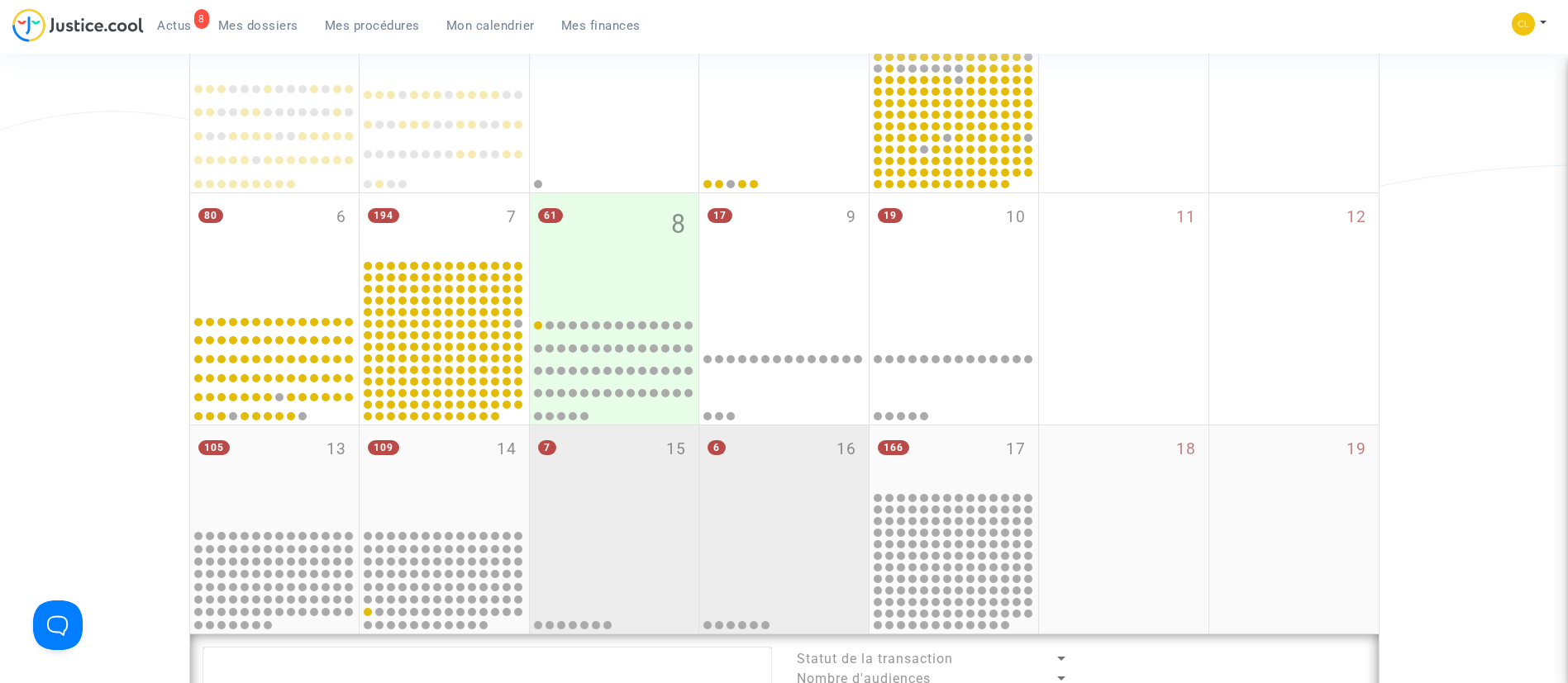
click at [843, 493] on div "6 16" at bounding box center [784, 476] width 170 height 102
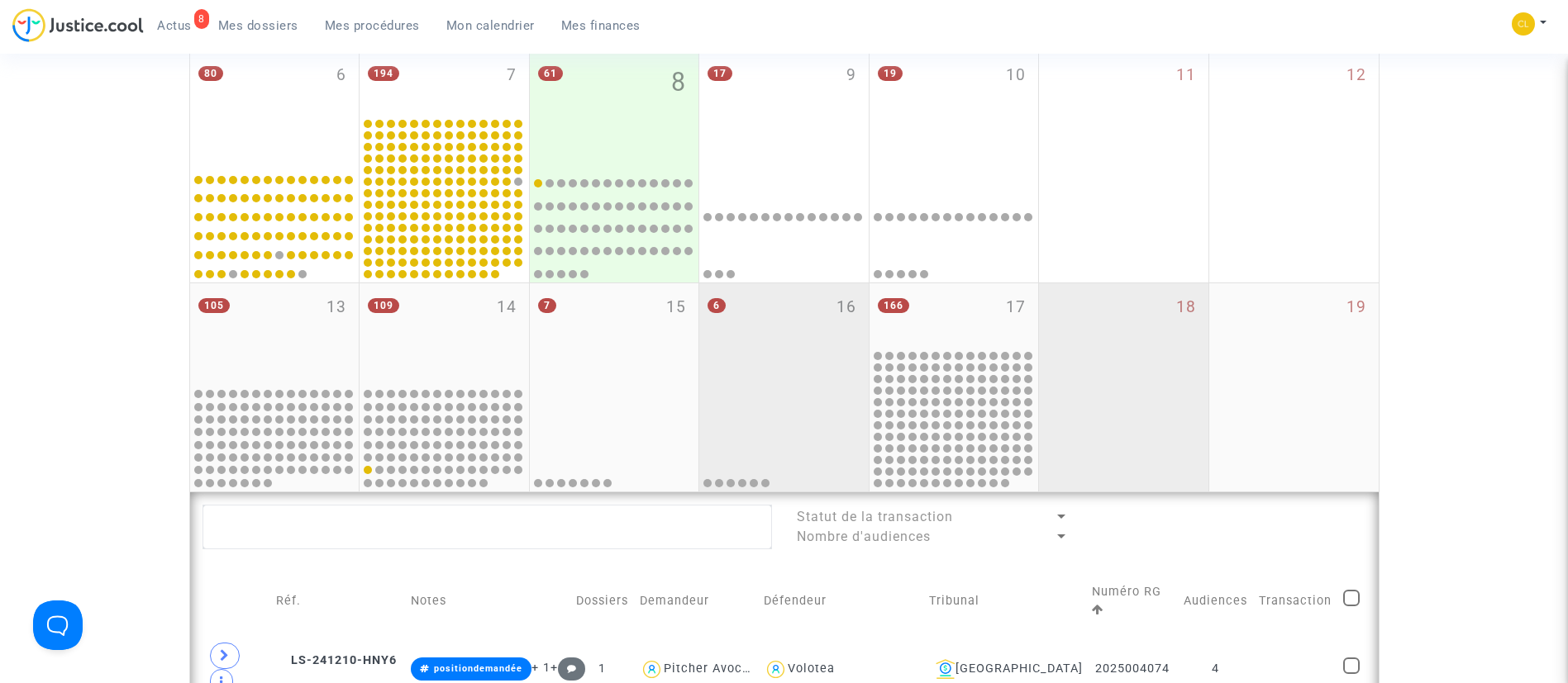
scroll to position [496, 0]
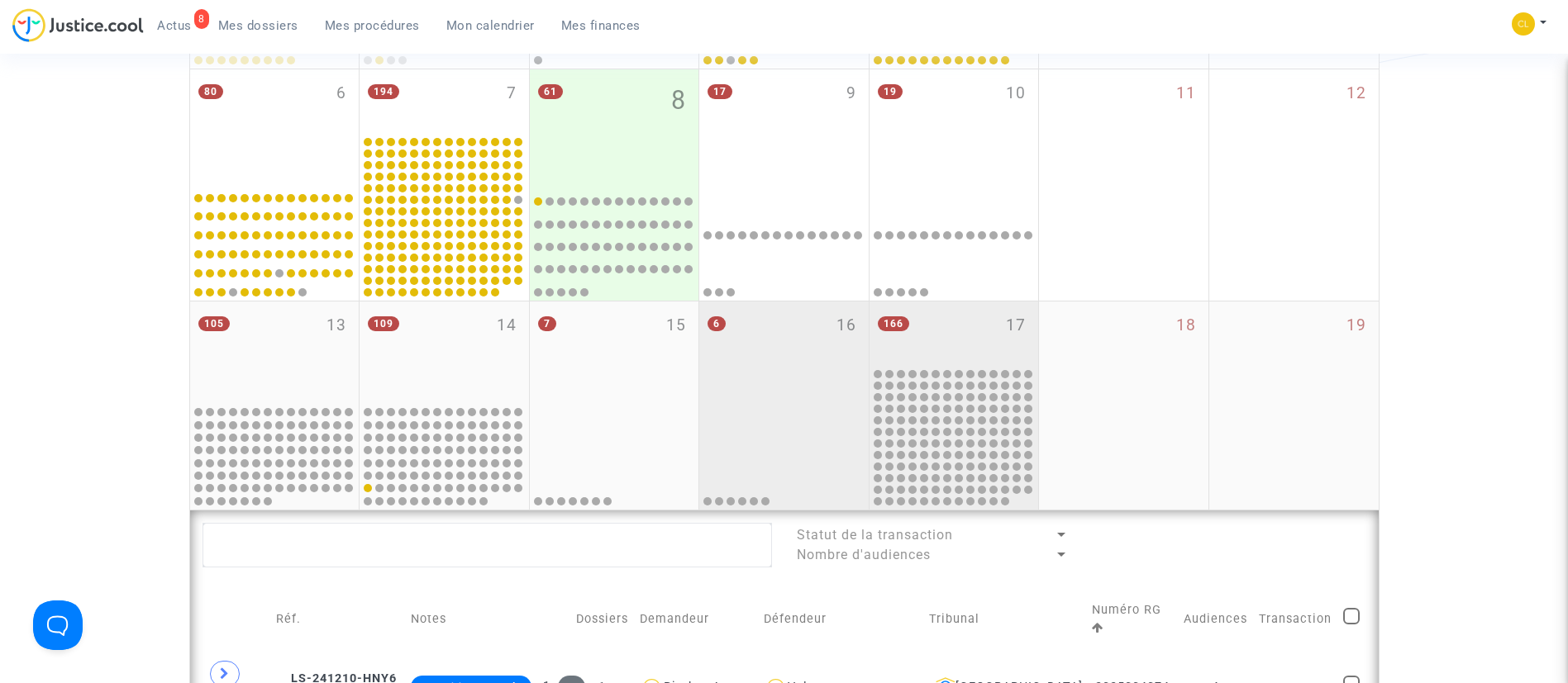
click at [996, 301] on div "166 17" at bounding box center [954, 334] width 170 height 65
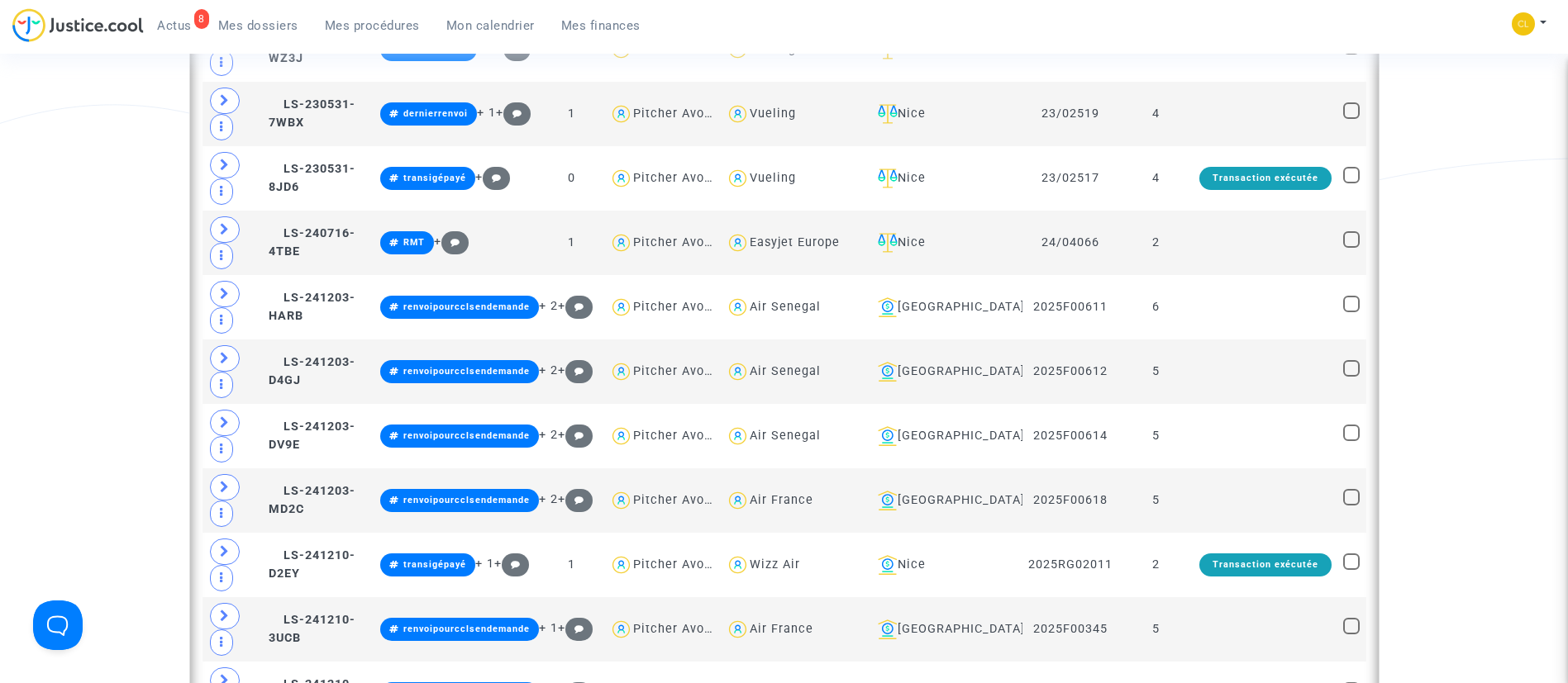
scroll to position [1239, 0]
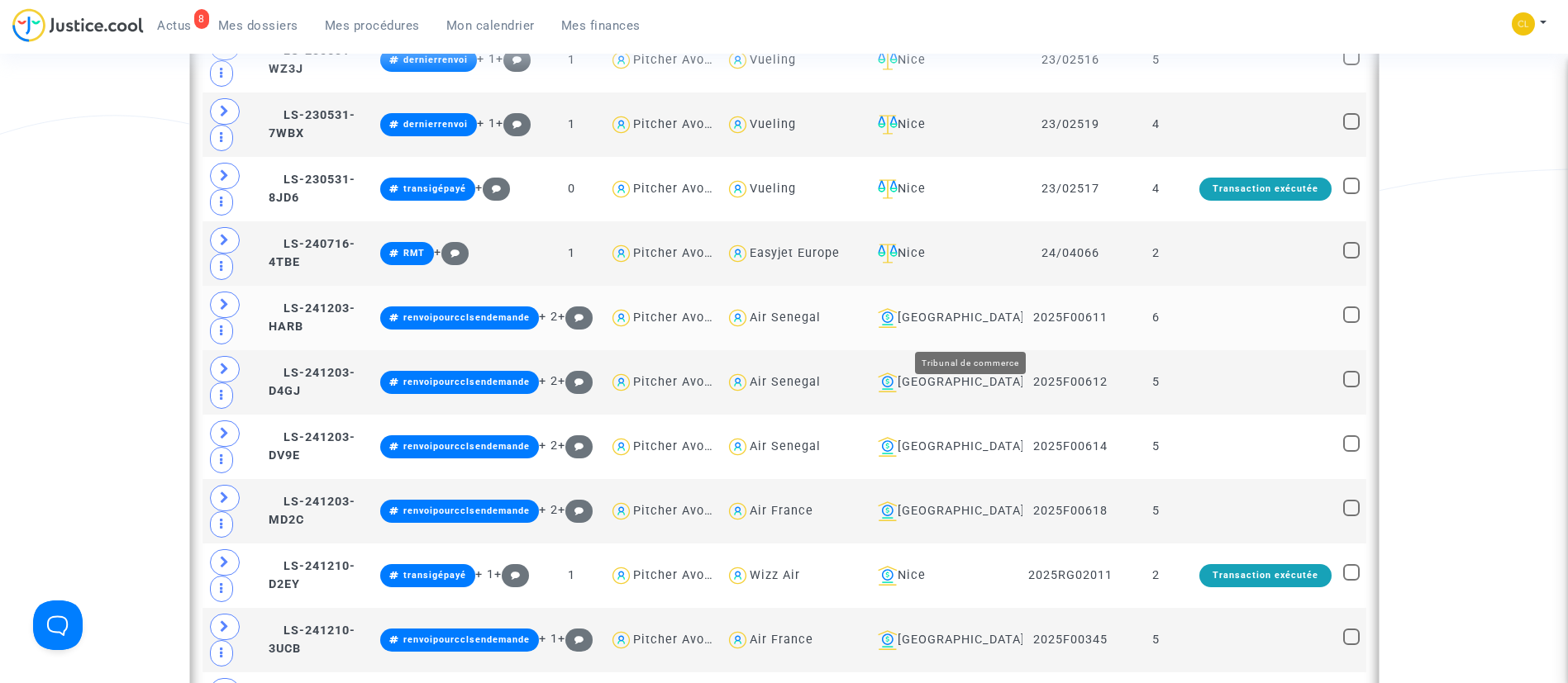
click at [1004, 324] on div "Bobigny" at bounding box center [944, 318] width 146 height 20
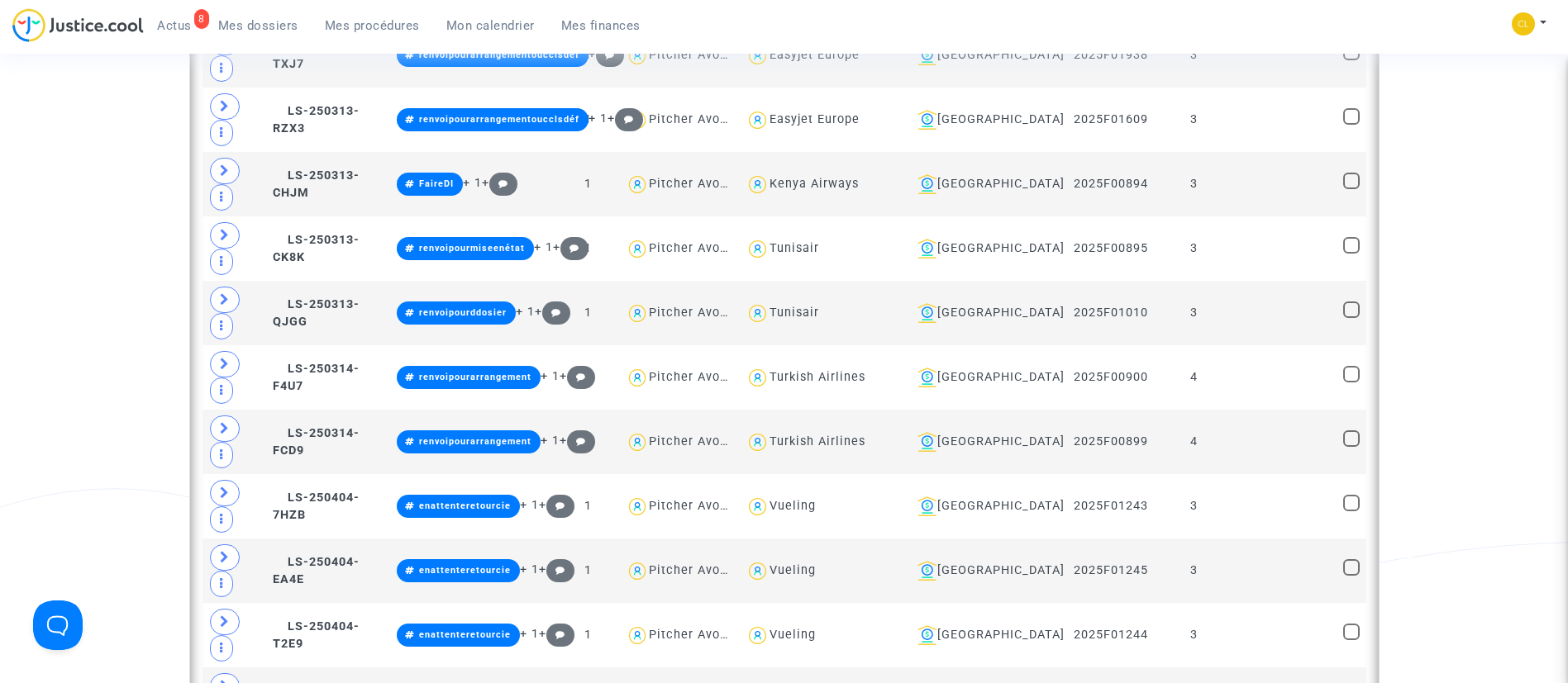
scroll to position [2850, 0]
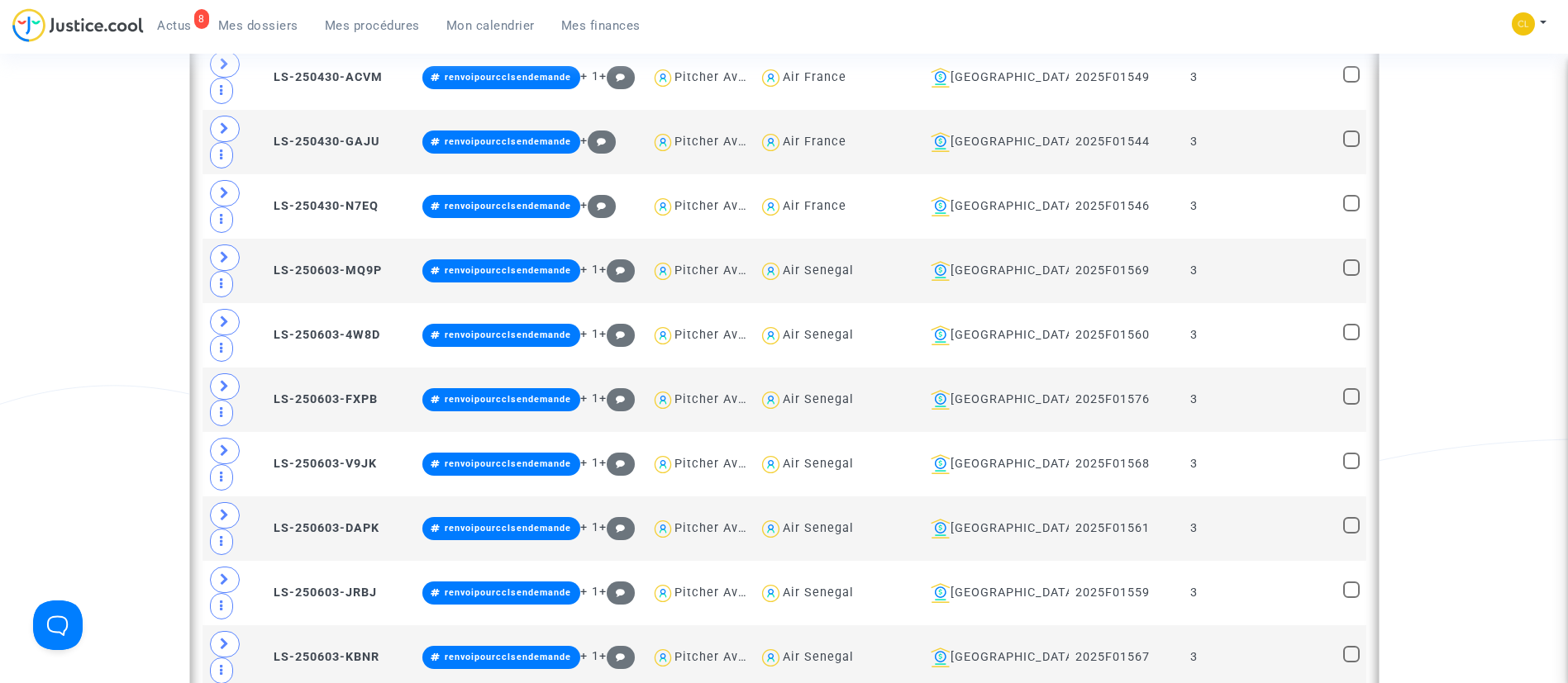
scroll to position [4336, 0]
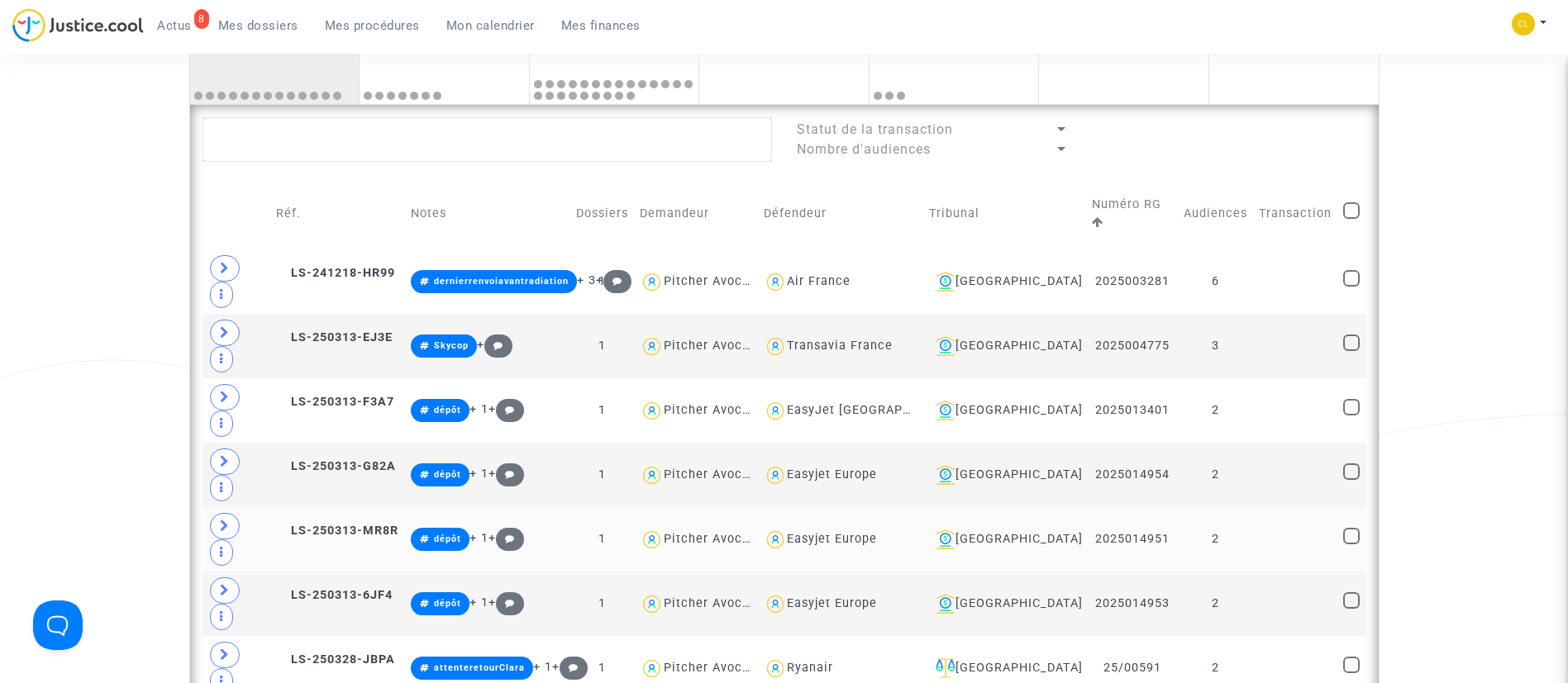
scroll to position [892, 0]
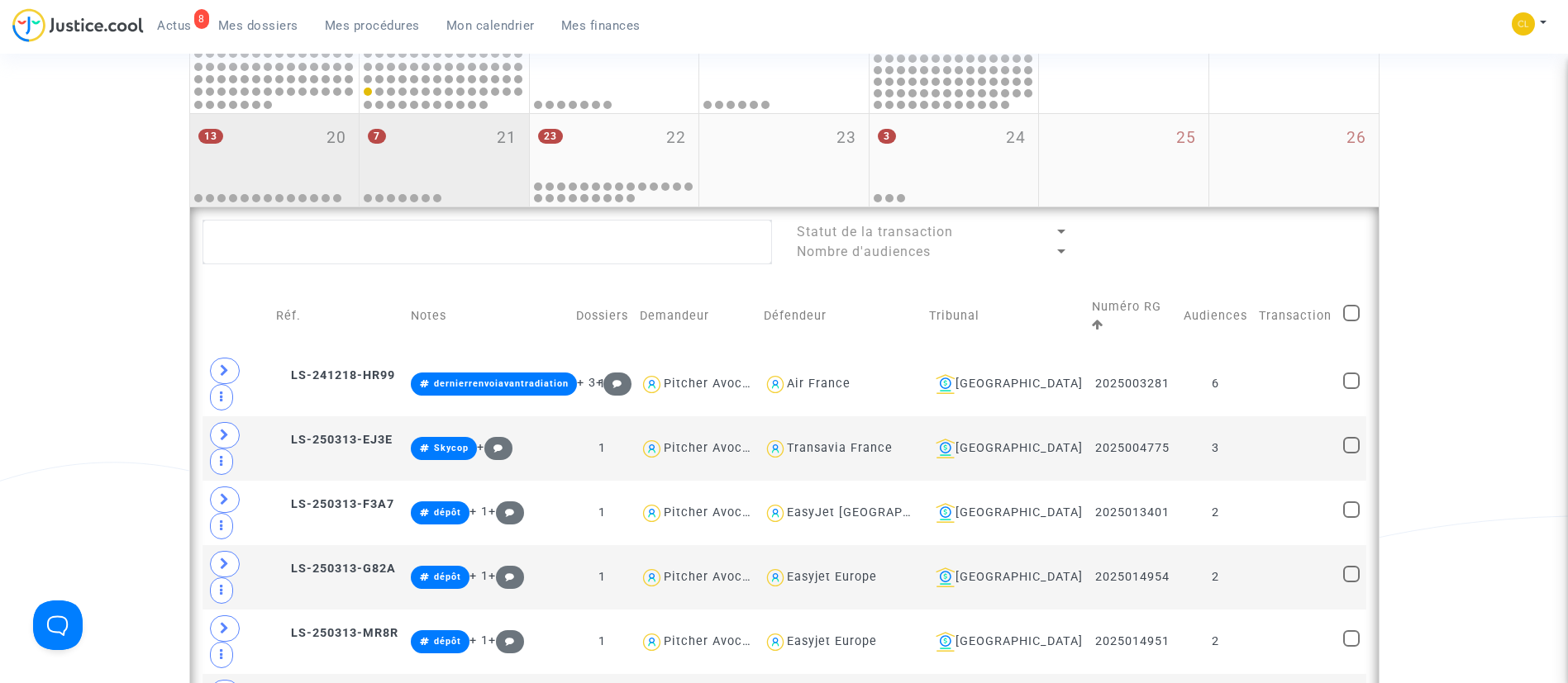
click at [449, 127] on div "7 21" at bounding box center [444, 147] width 170 height 65
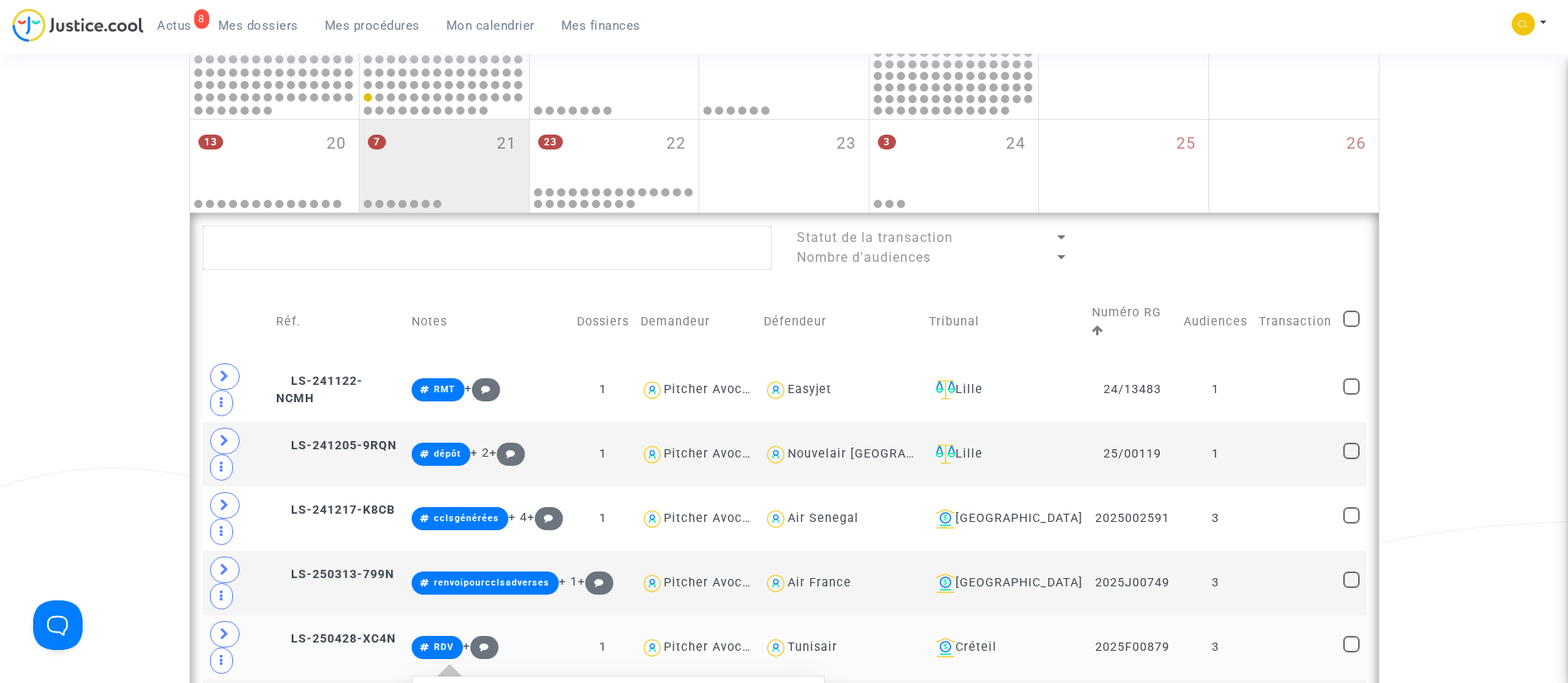
scroll to position [768, 0]
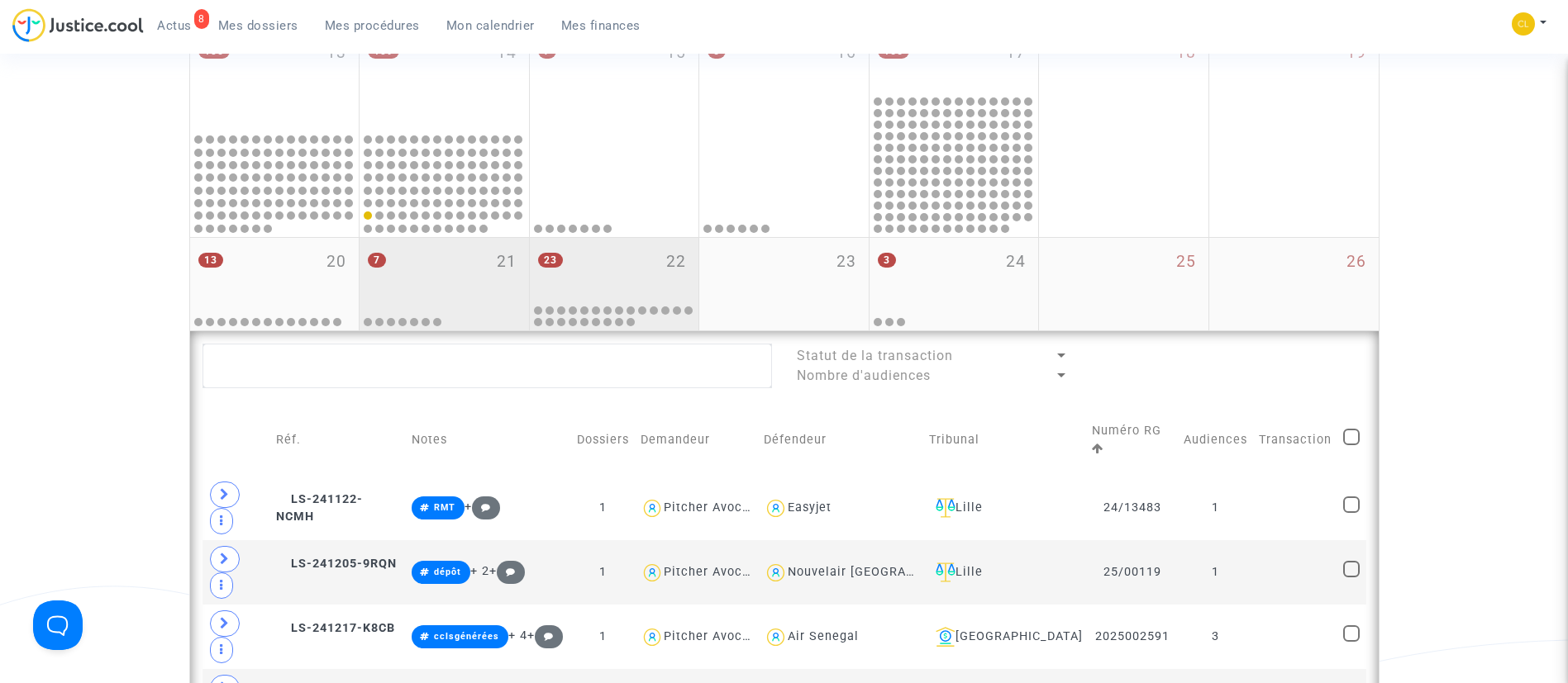
click at [639, 248] on div "23 22" at bounding box center [615, 270] width 170 height 65
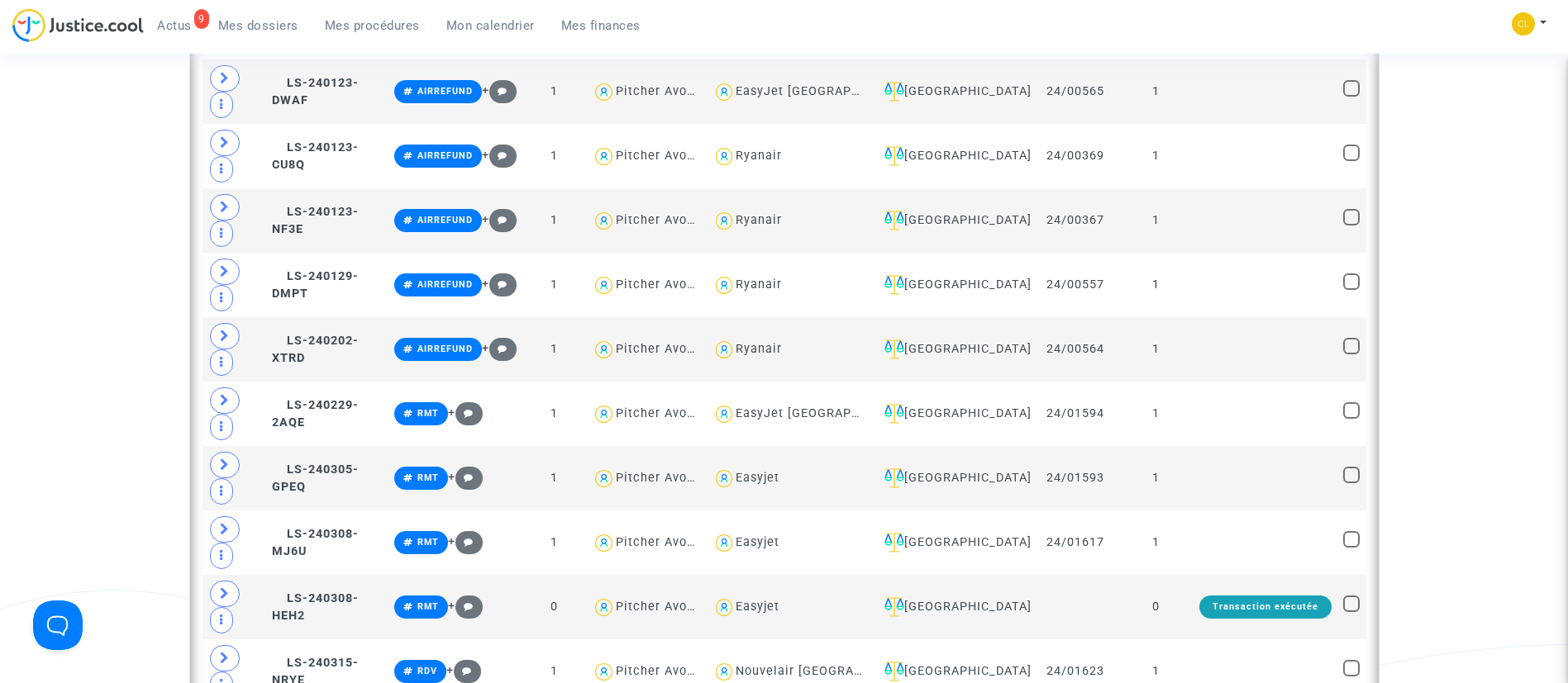
scroll to position [1512, 0]
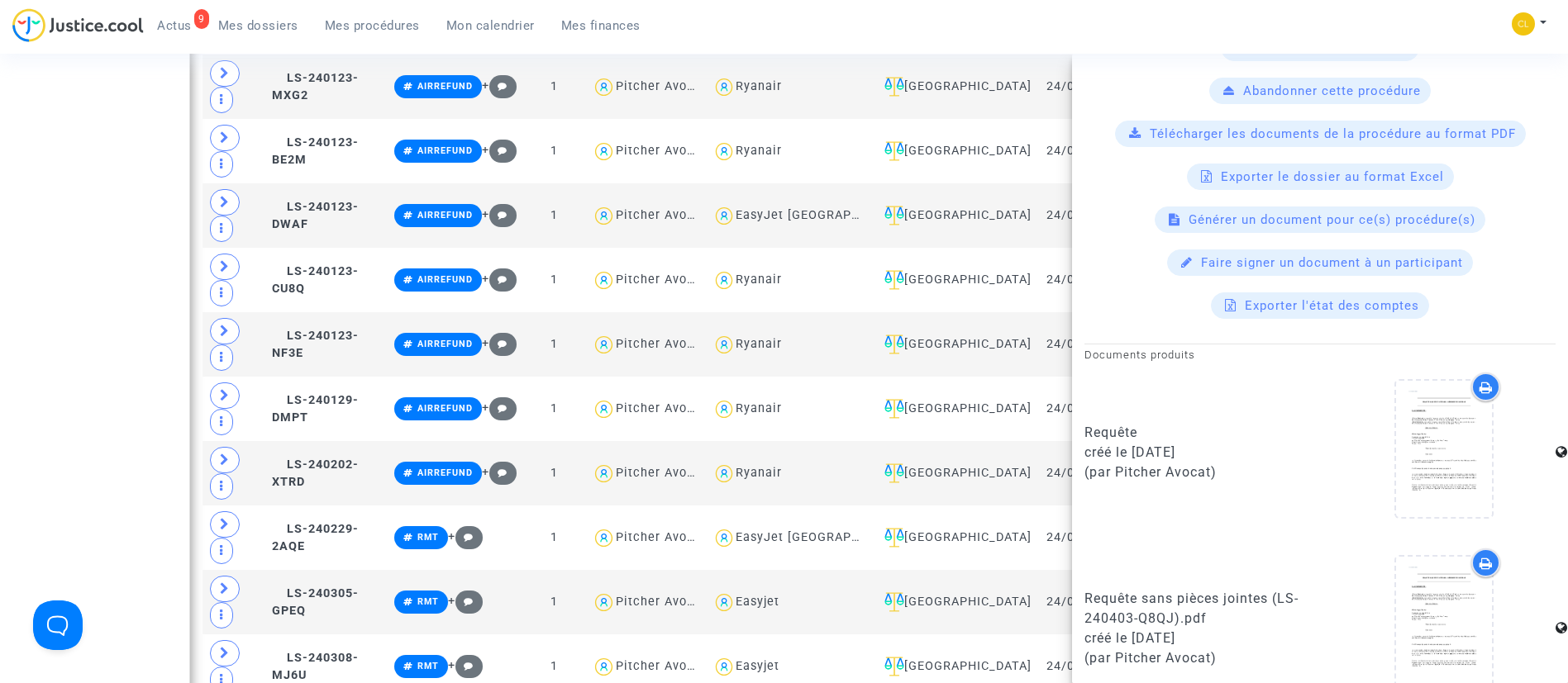
scroll to position [970, 0]
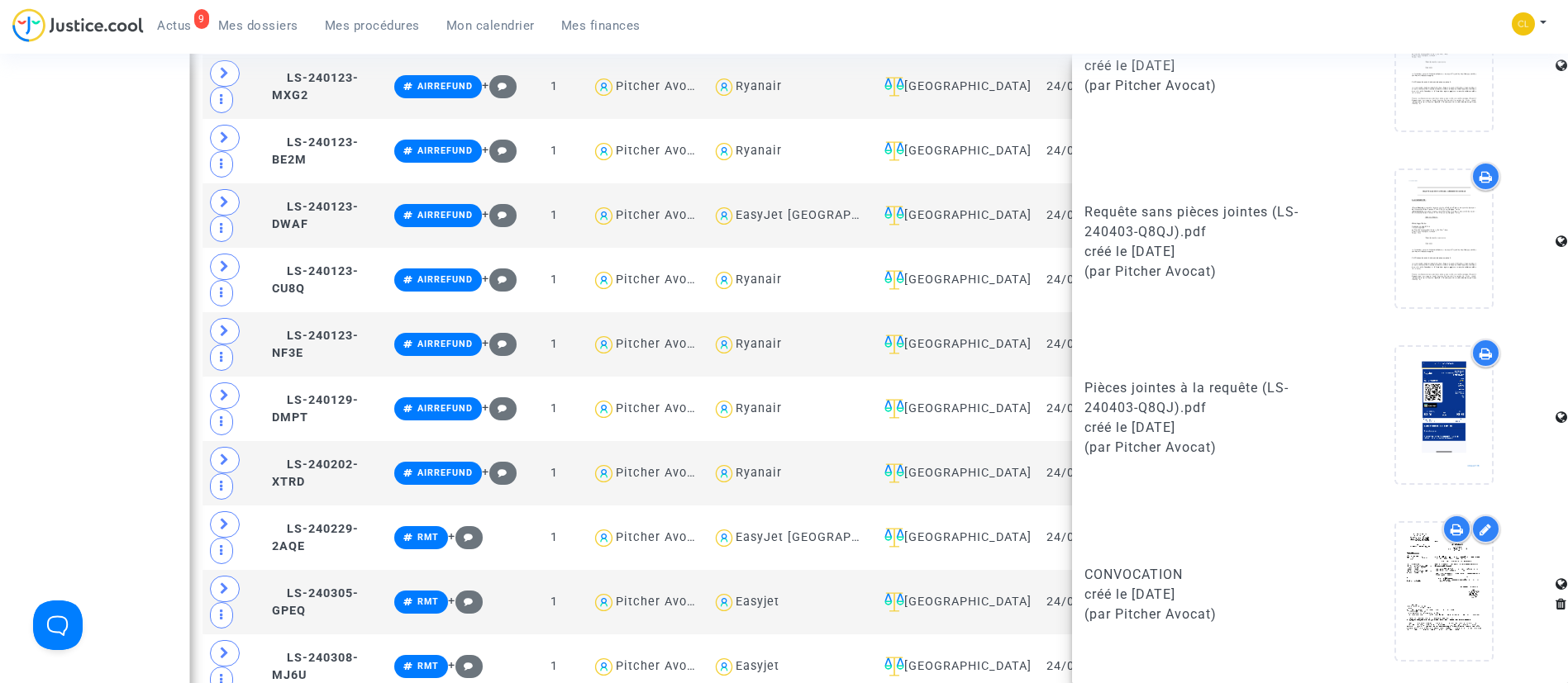
drag, startPoint x: 1296, startPoint y: 7, endPoint x: 1245, endPoint y: 44, distance: 63.0
click at [1296, 7] on nav "9 Actus Mes dossiers Mes procédures Mon calendrier Mes finances Mon profil Chan…" at bounding box center [784, 26] width 1568 height 54
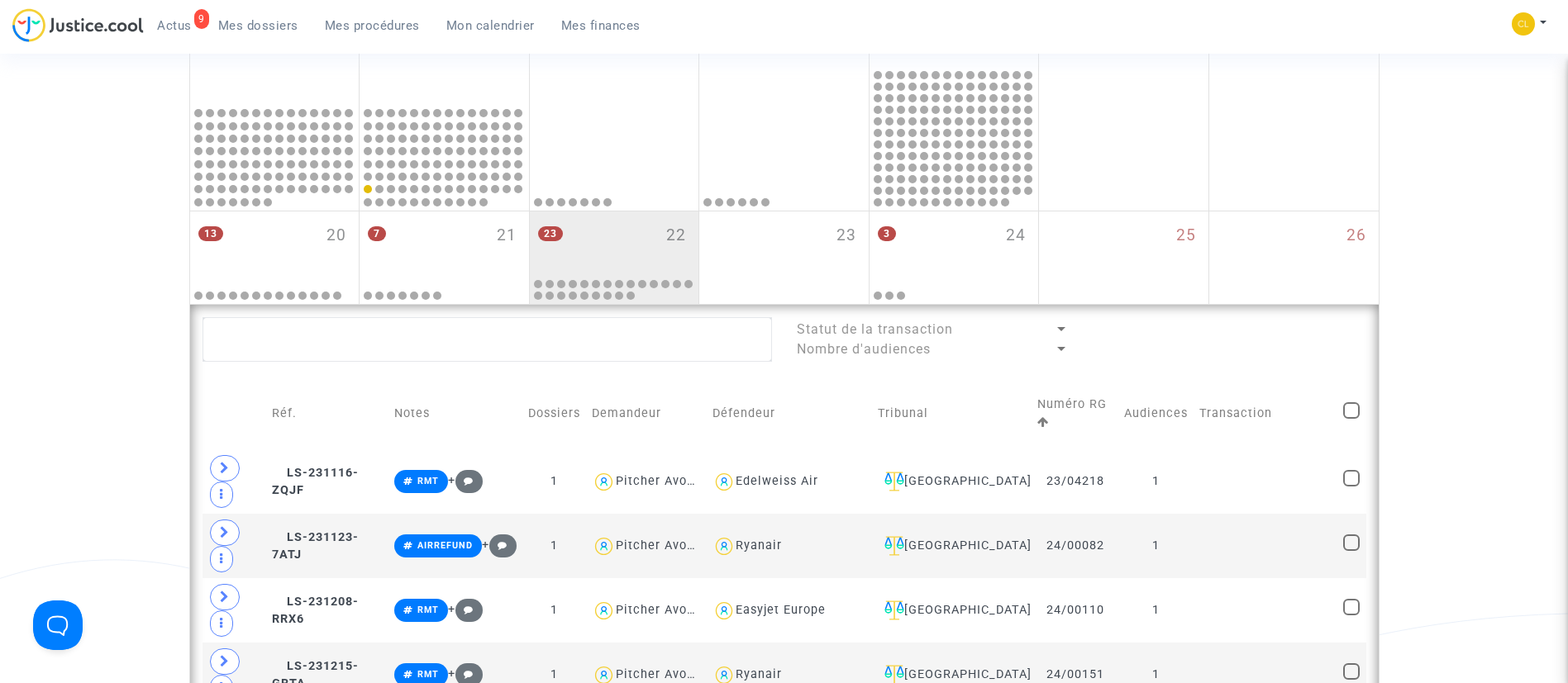
scroll to position [644, 0]
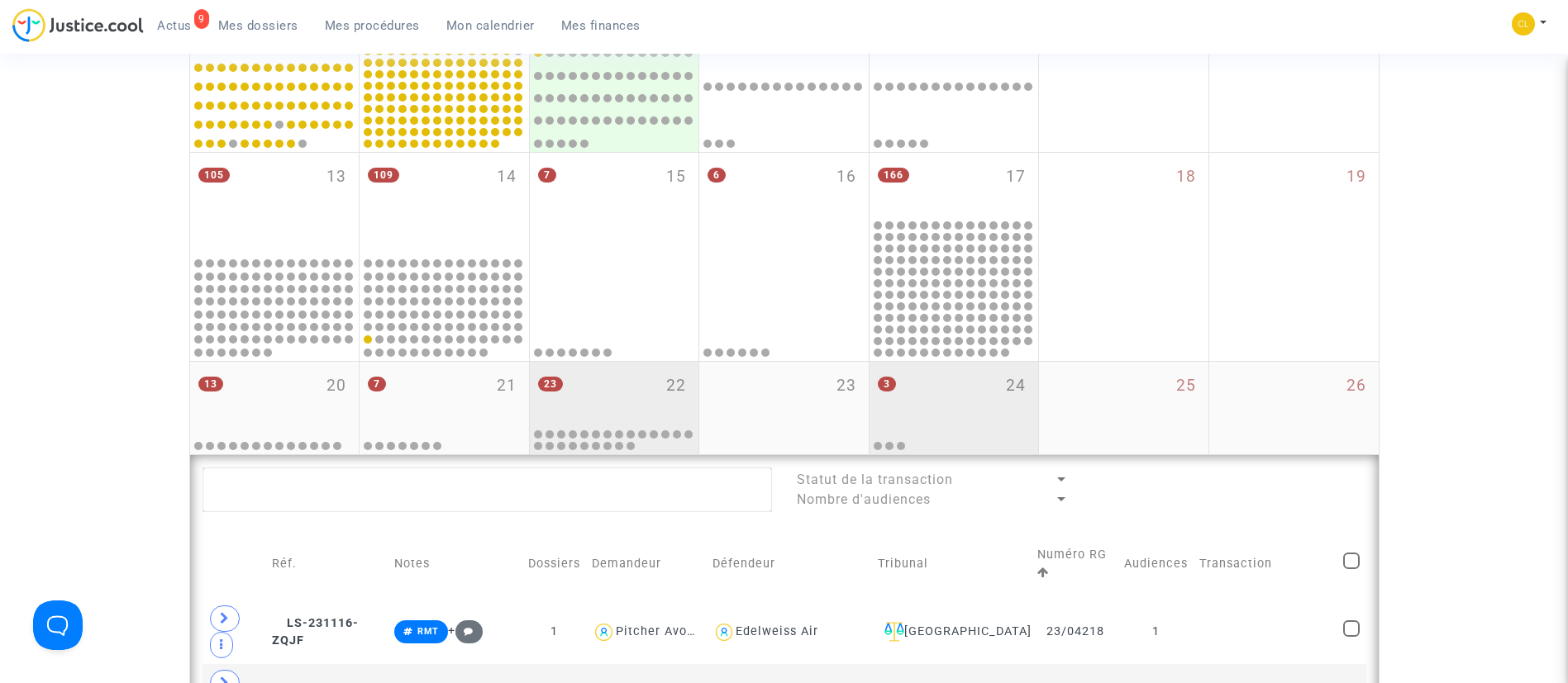
click at [926, 389] on div "3 24" at bounding box center [954, 394] width 170 height 65
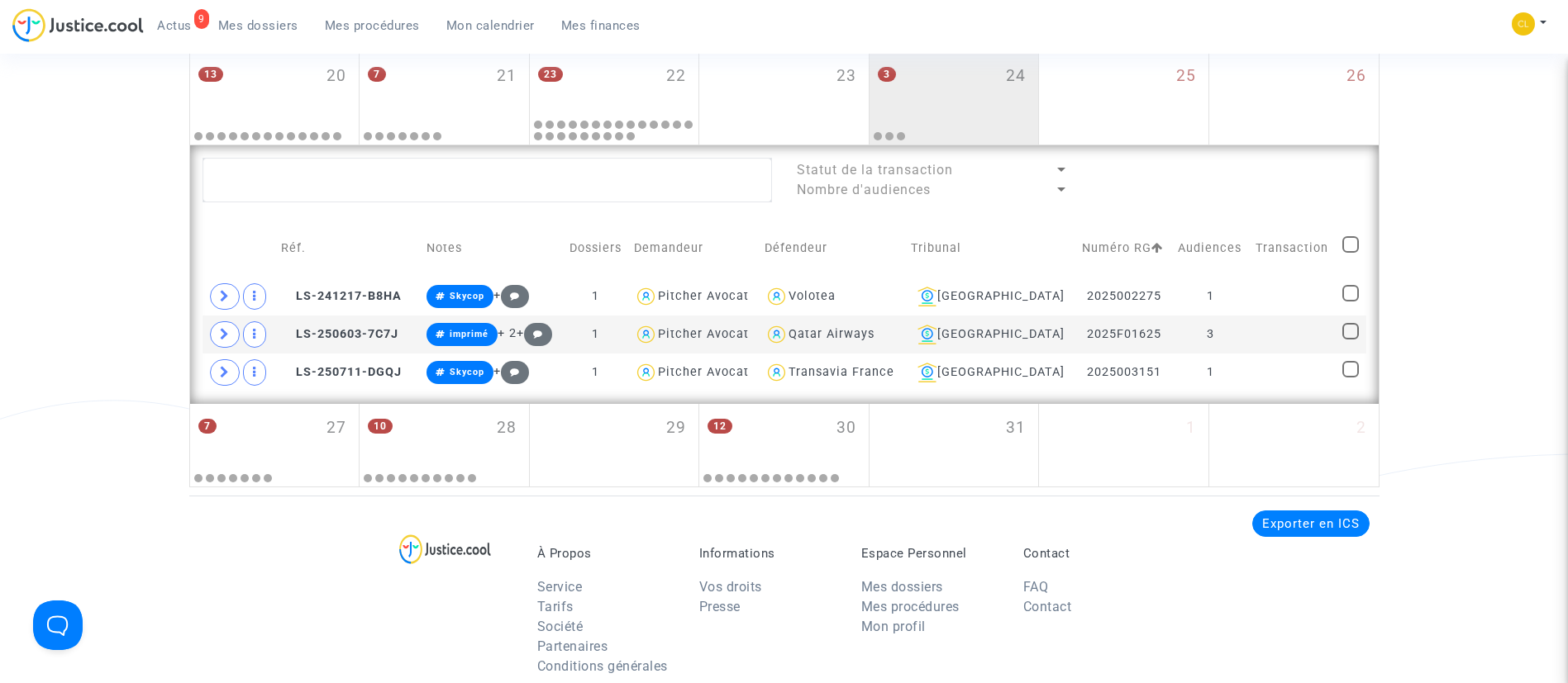
scroll to position [1008, 0]
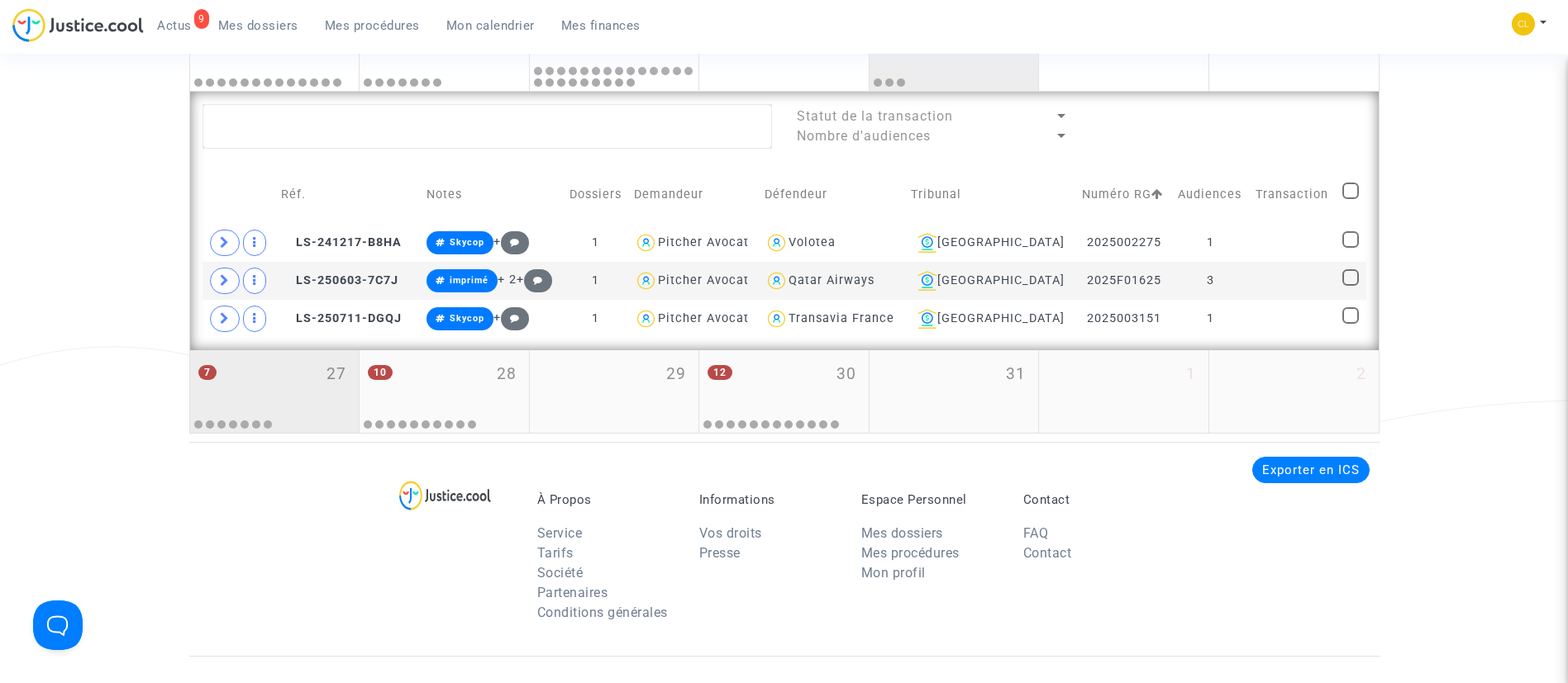
click at [295, 367] on div "7 27" at bounding box center [274, 382] width 170 height 65
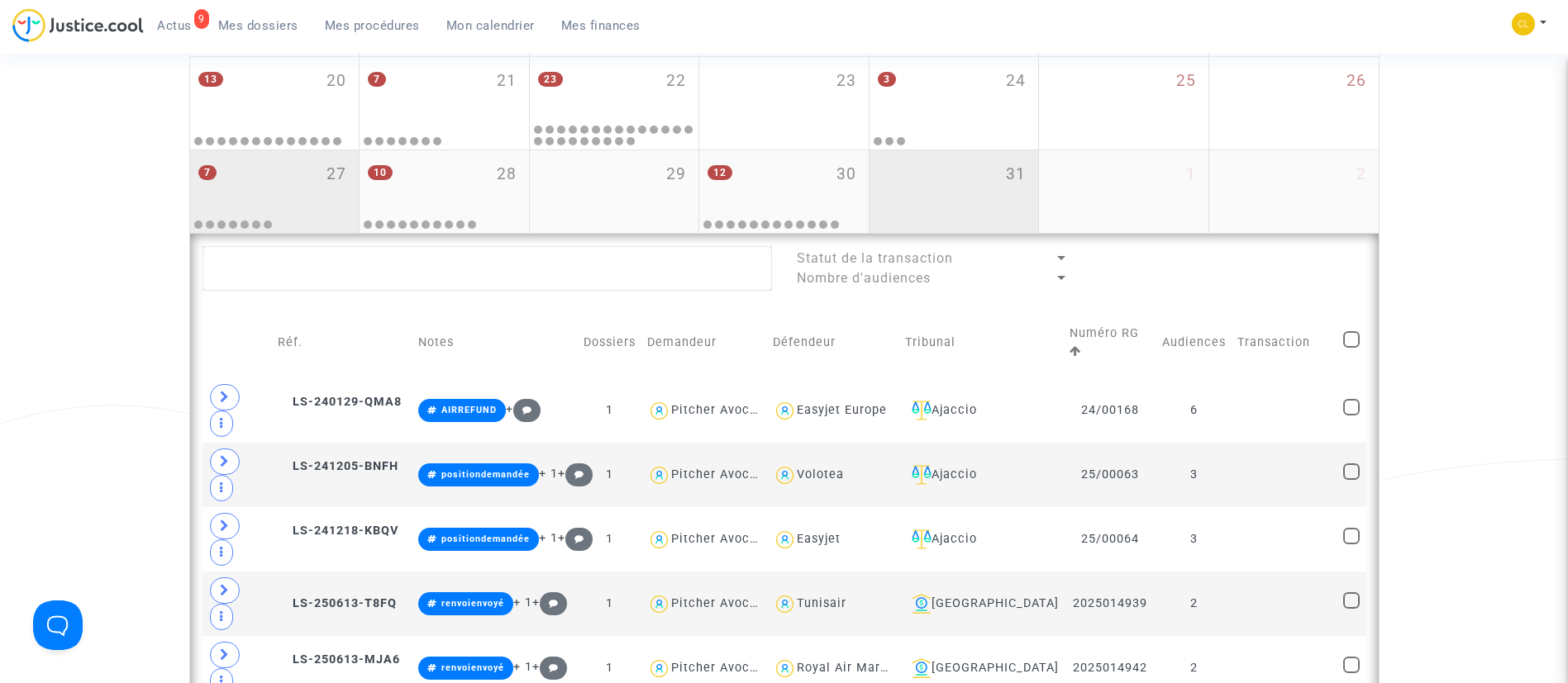
scroll to position [1008, 0]
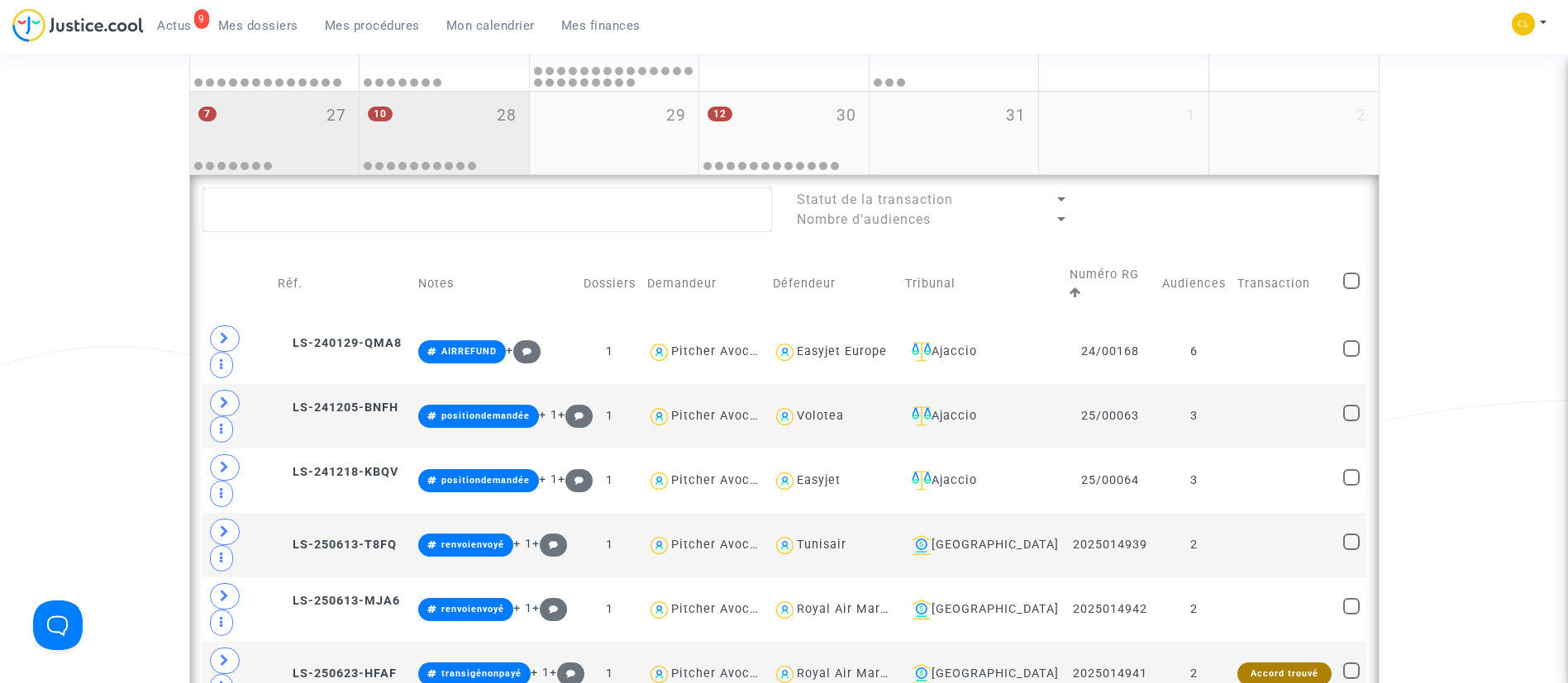
click at [446, 110] on div "10 28" at bounding box center [444, 124] width 170 height 65
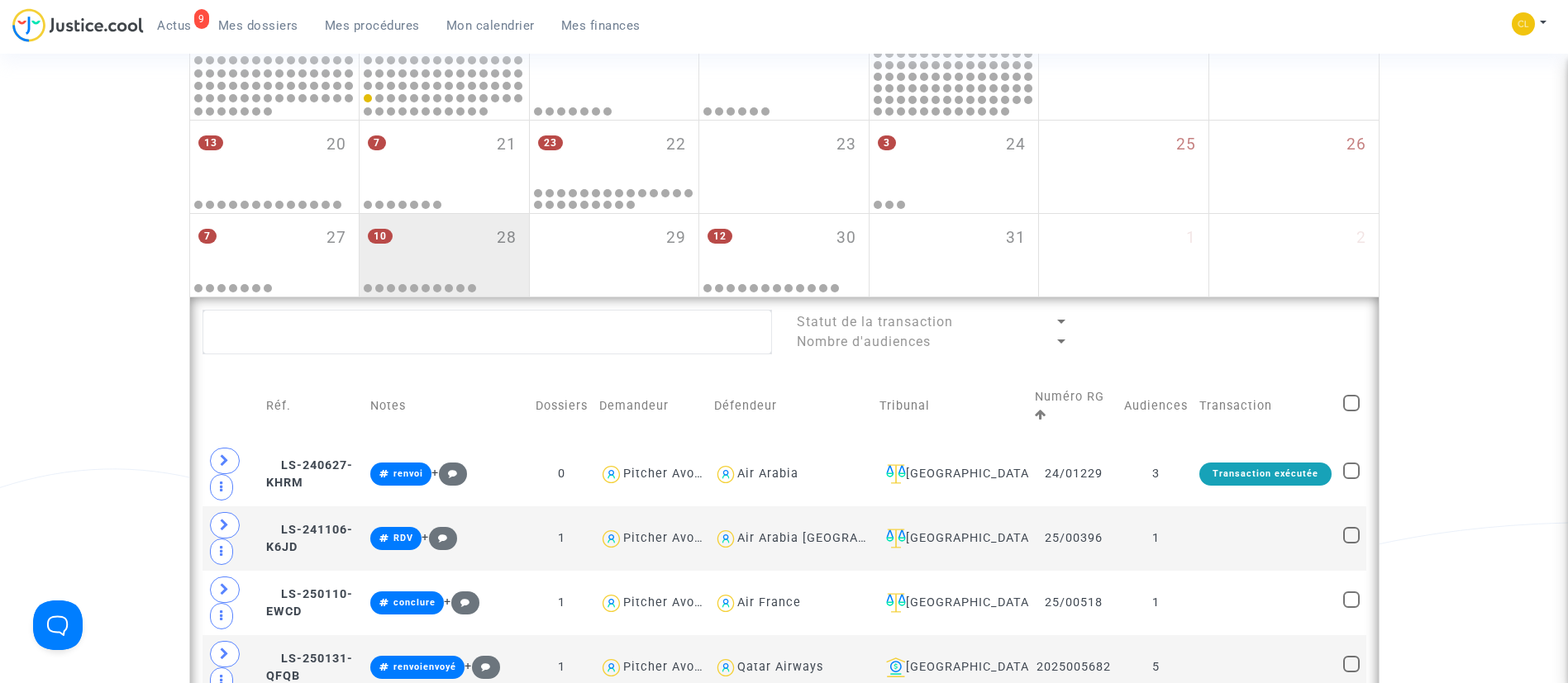
scroll to position [884, 0]
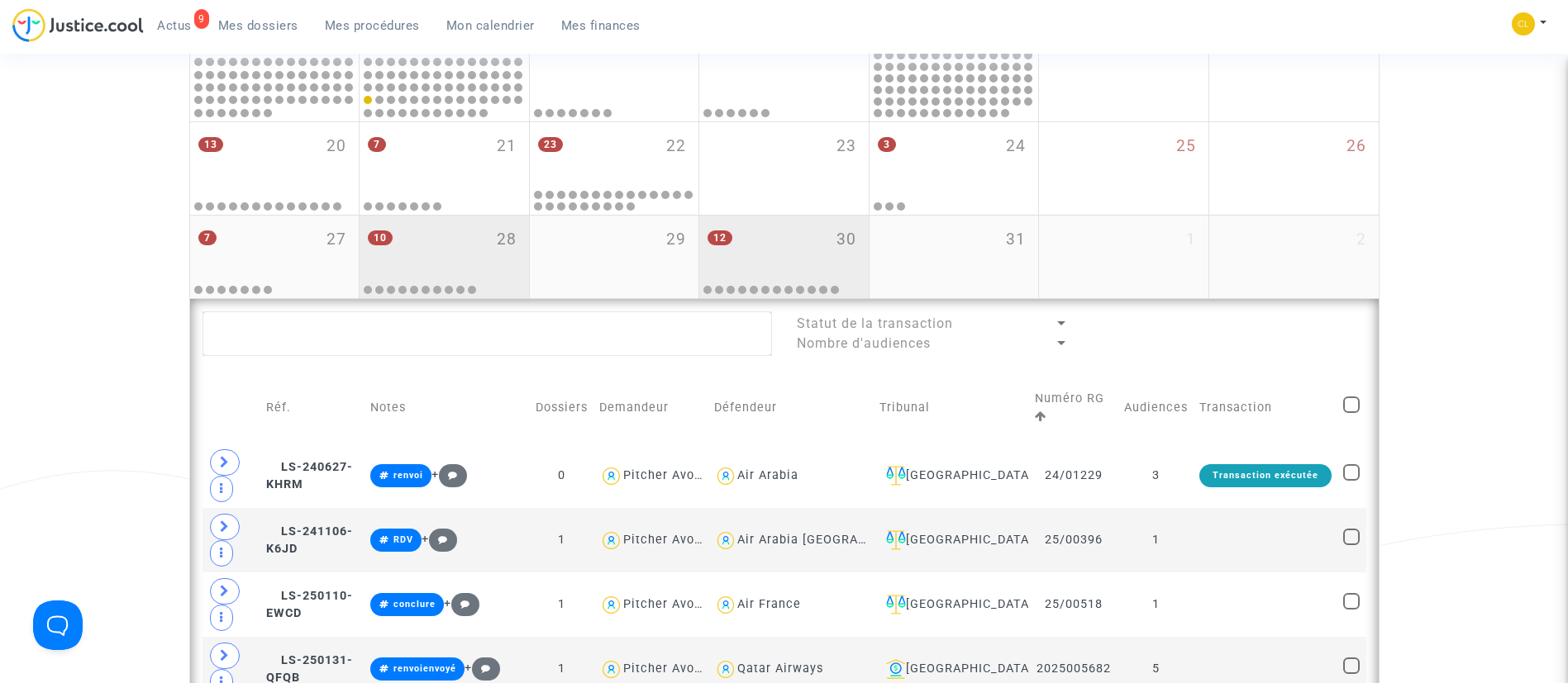
click at [779, 249] on div "12 30" at bounding box center [784, 248] width 170 height 65
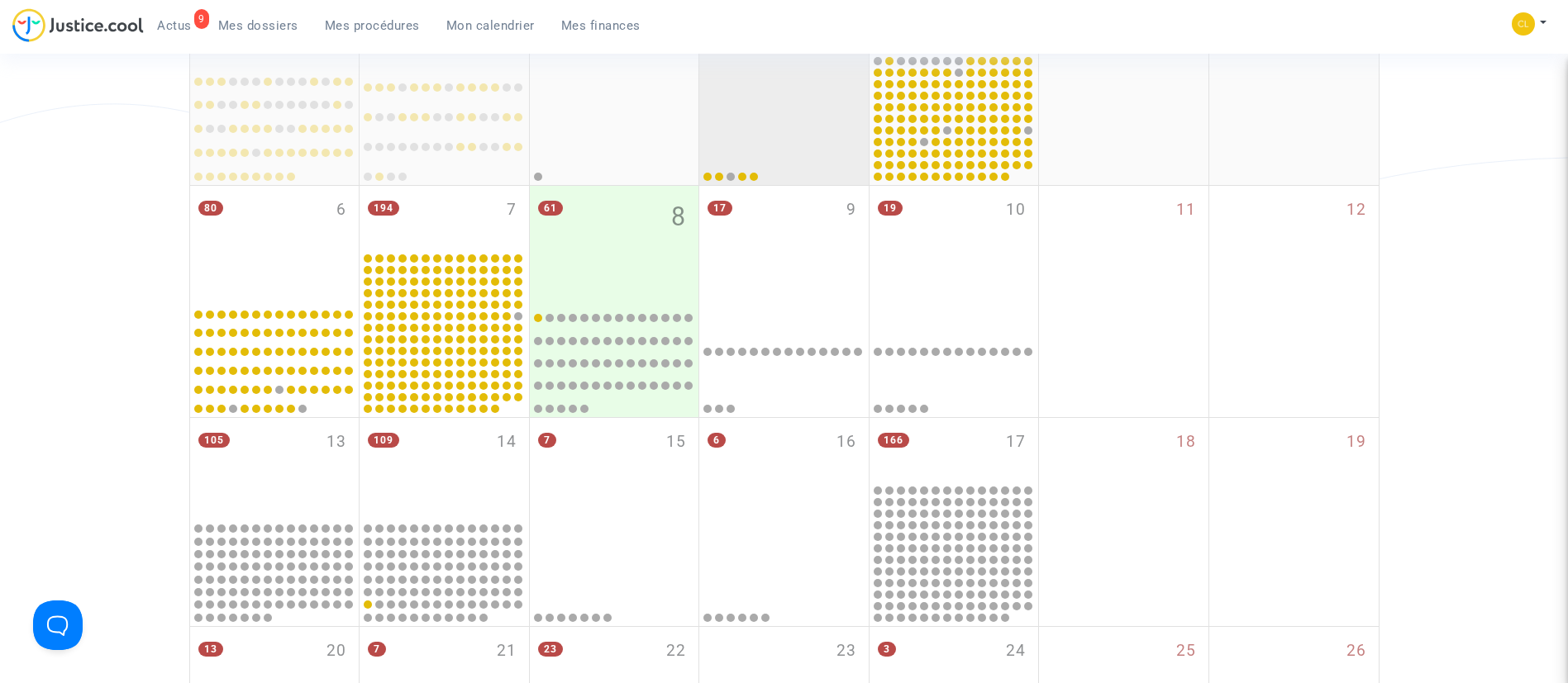
scroll to position [248, 0]
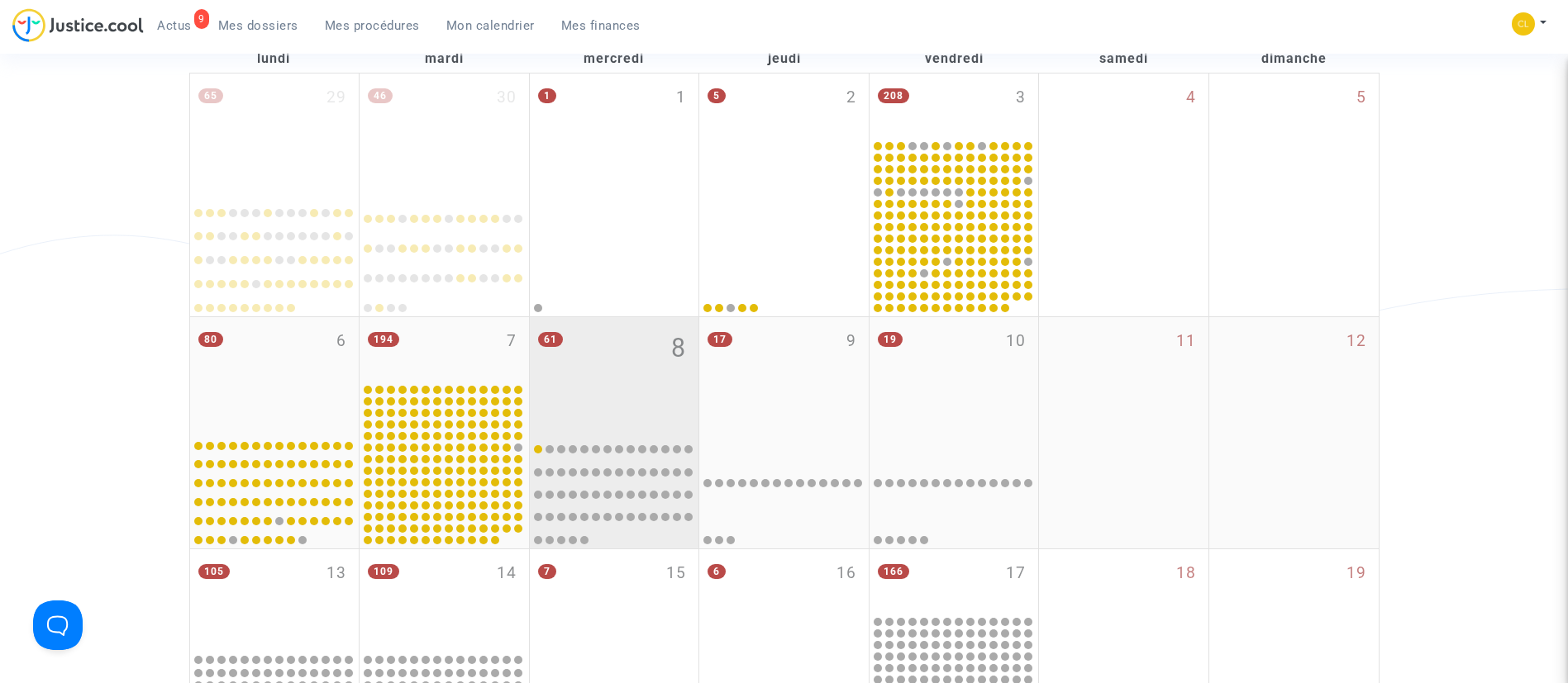
click at [569, 355] on div "61 8" at bounding box center [615, 373] width 170 height 113
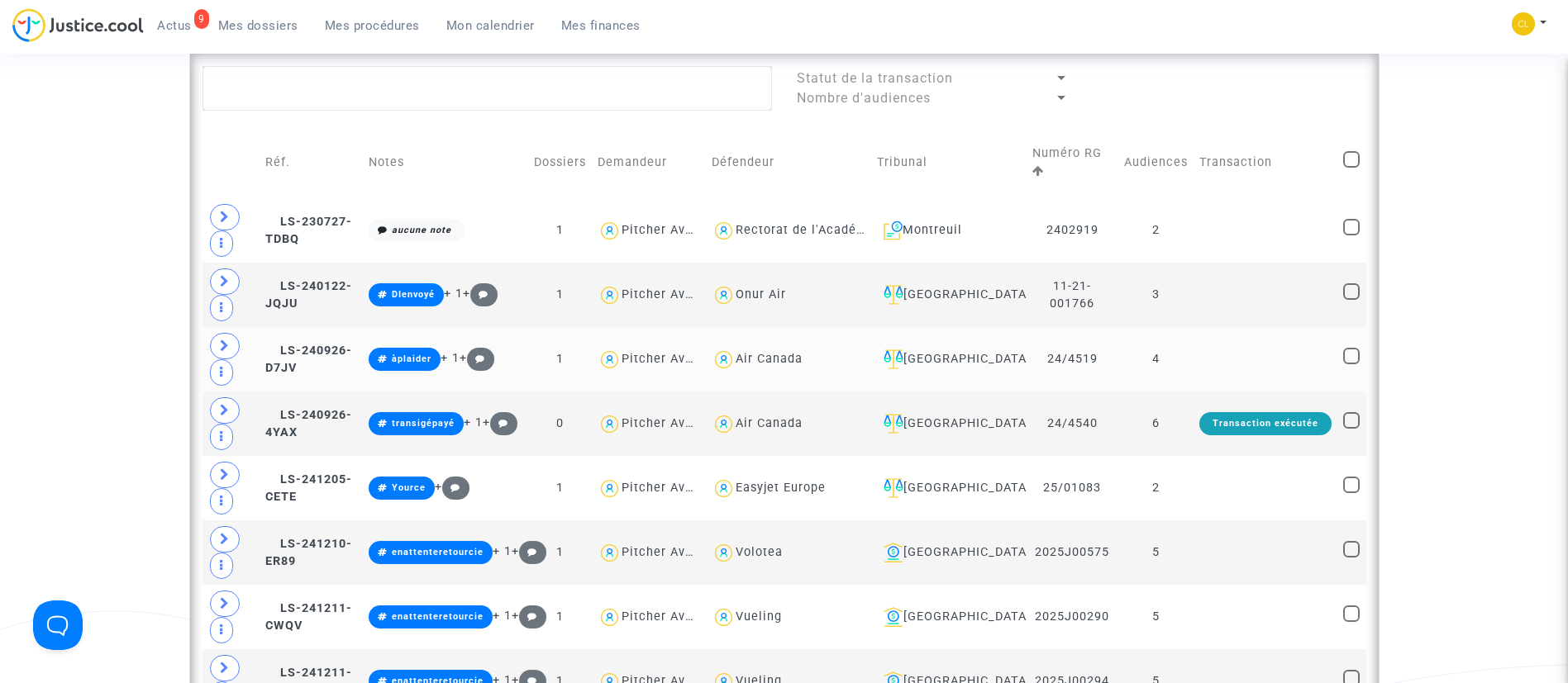
scroll to position [991, 0]
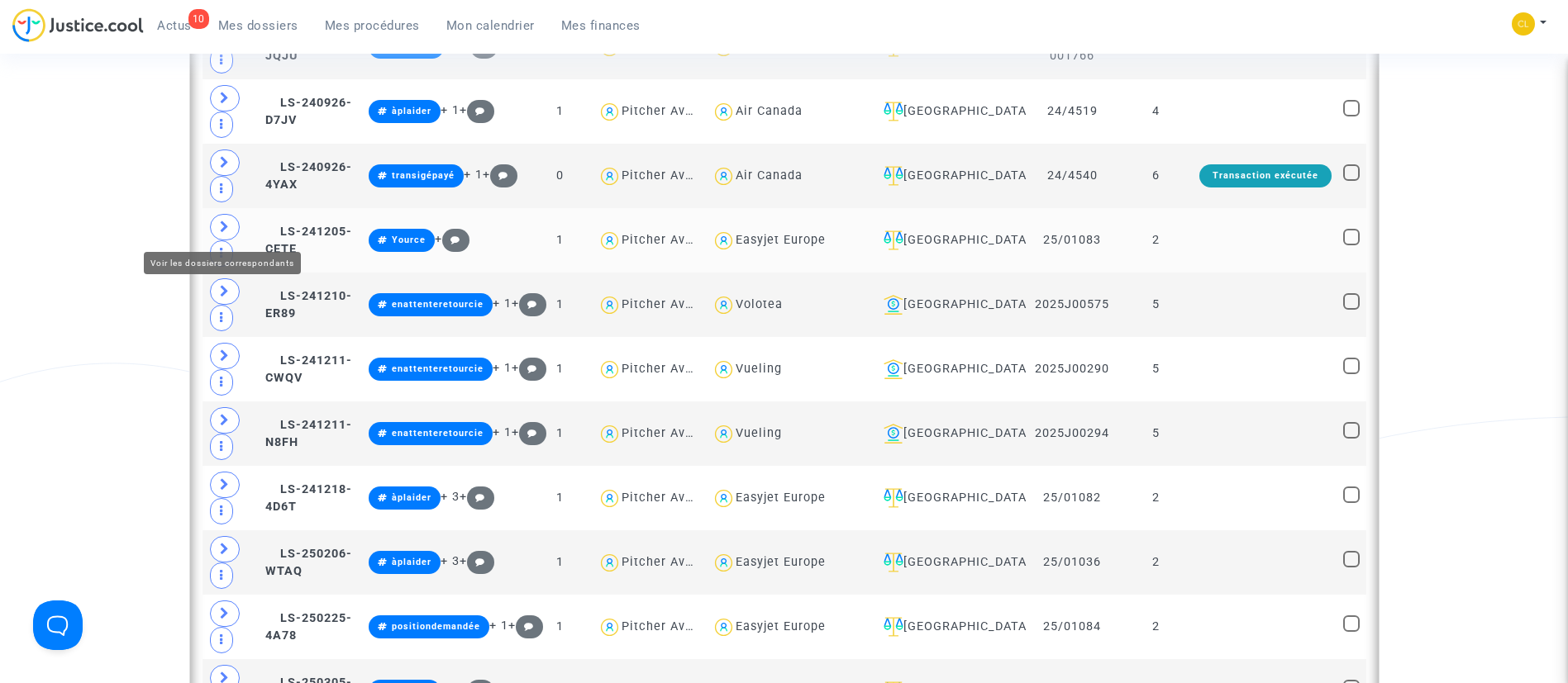
click at [220, 230] on icon at bounding box center [224, 226] width 10 height 12
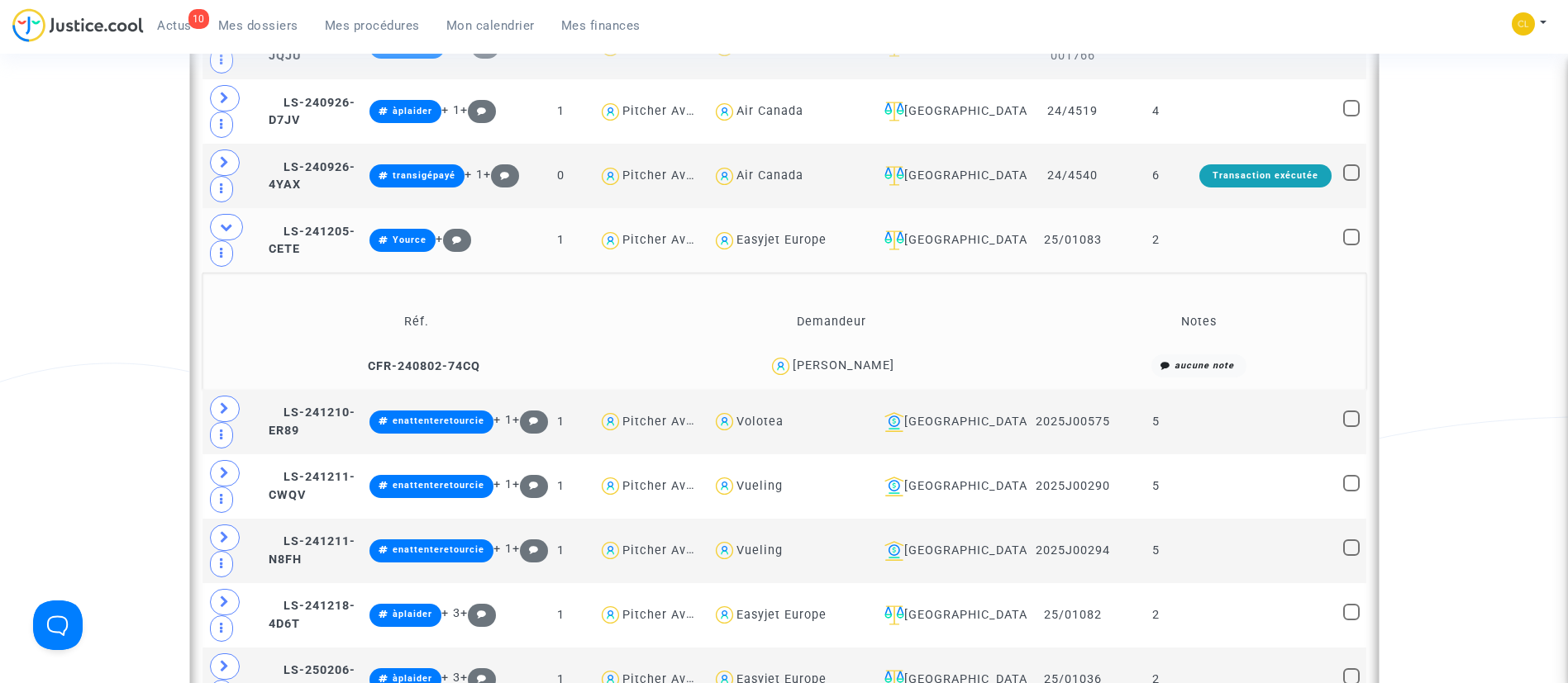
click at [1268, 240] on td at bounding box center [1266, 240] width 144 height 65
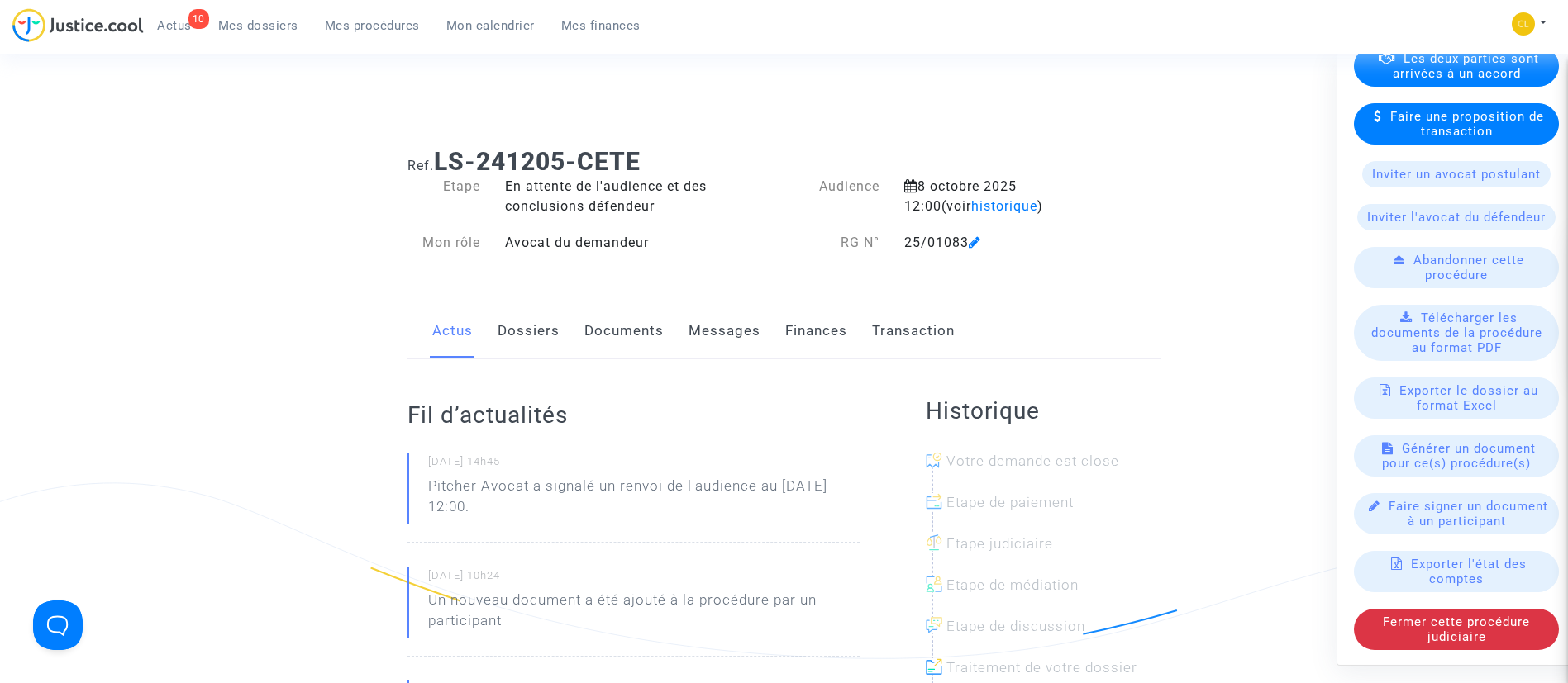
click at [637, 334] on link "Documents" at bounding box center [624, 331] width 80 height 55
